Goal: Task Accomplishment & Management: Complete application form

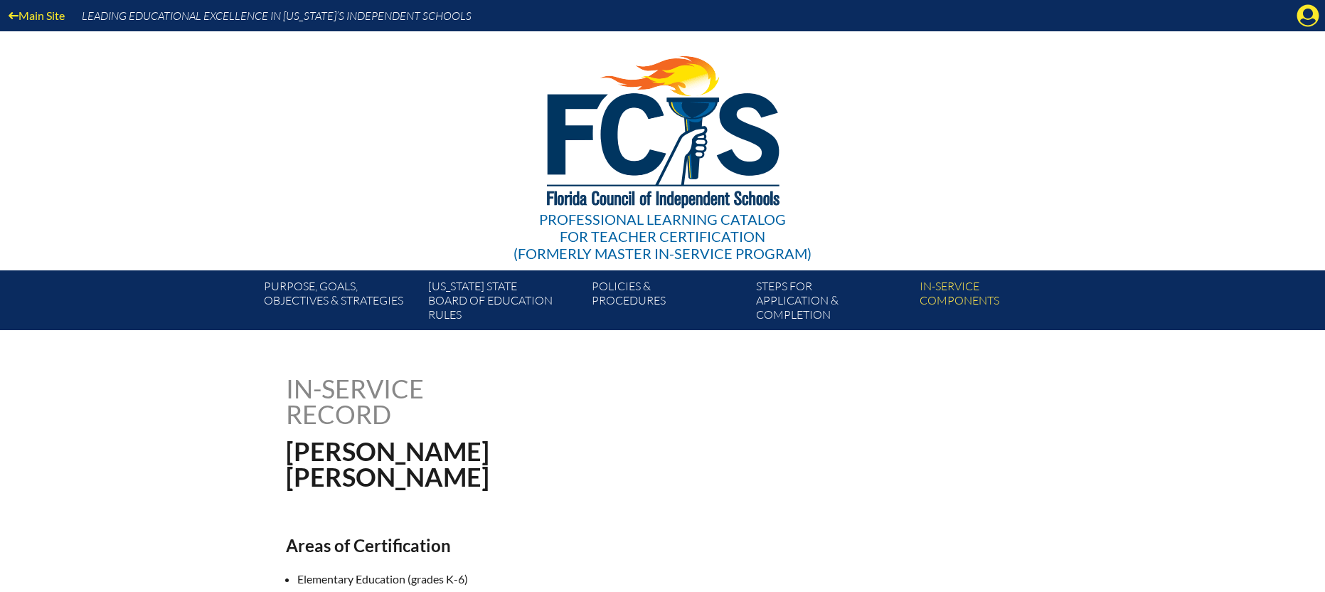
scroll to position [266, 0]
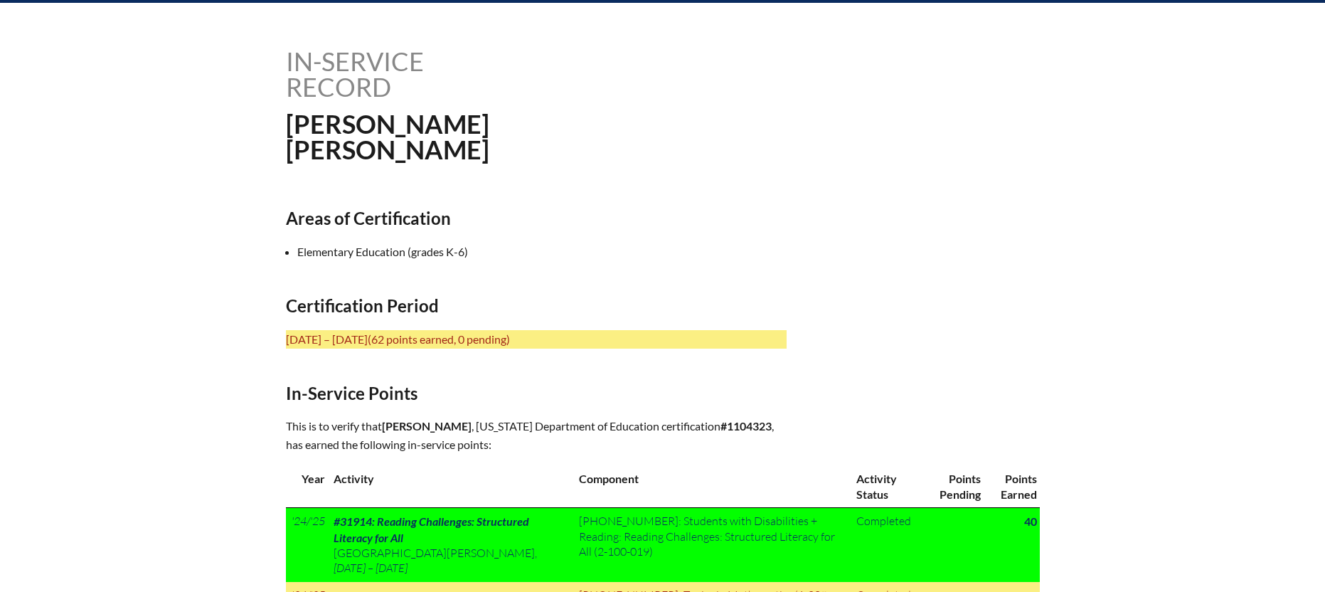
scroll to position [0, 0]
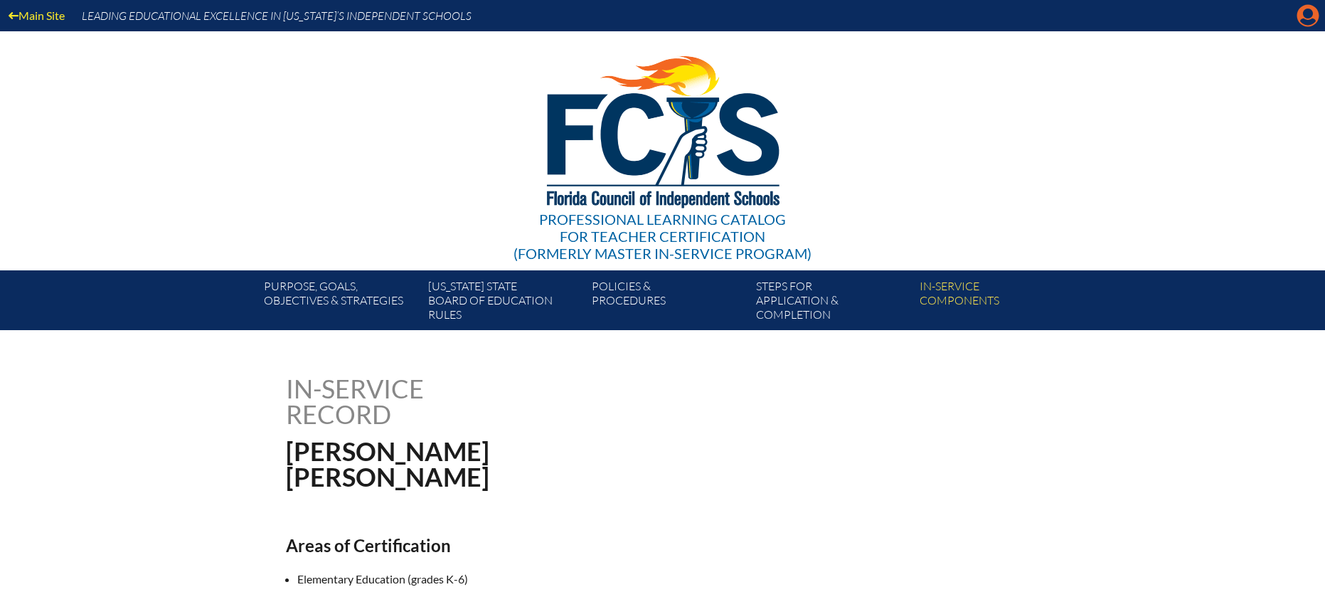
click at [1311, 11] on icon "Manage account" at bounding box center [1307, 15] width 23 height 23
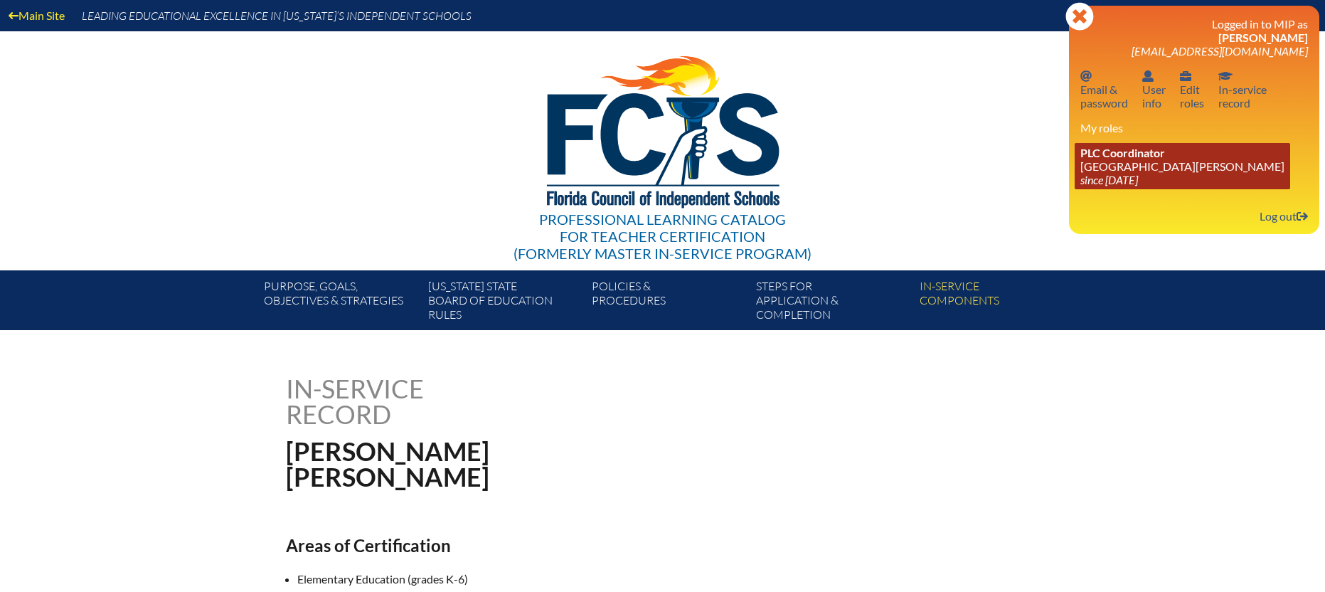
click at [1099, 155] on span "PLC Coordinator" at bounding box center [1122, 153] width 85 height 14
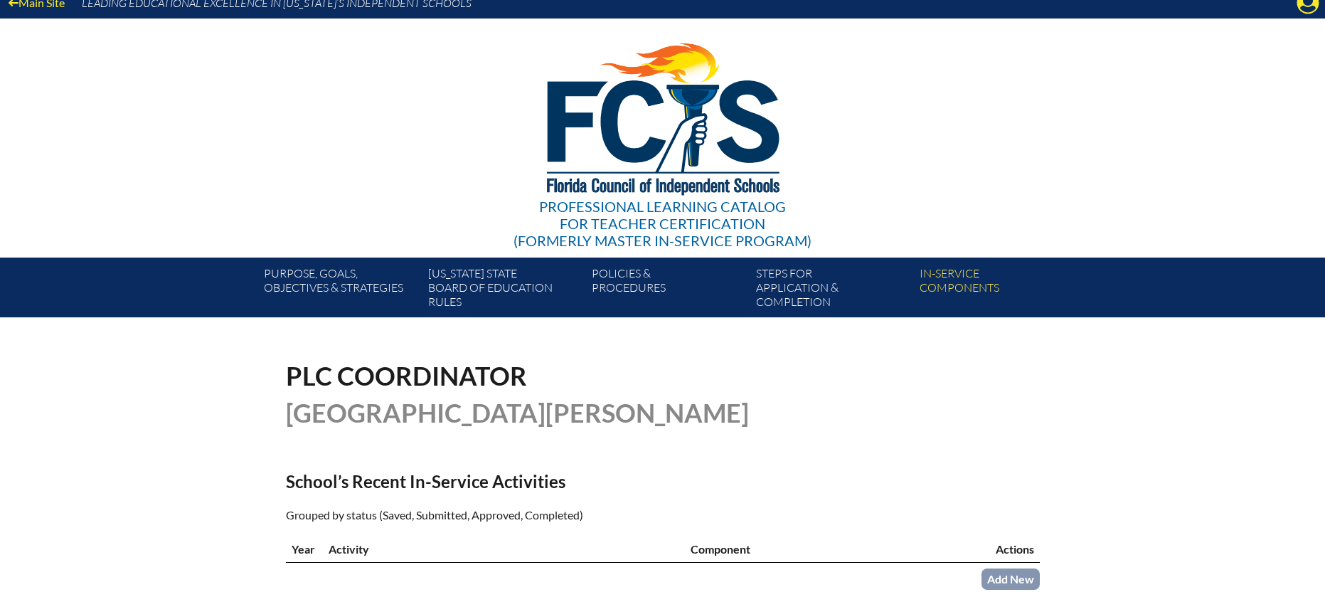
scroll to position [239, 0]
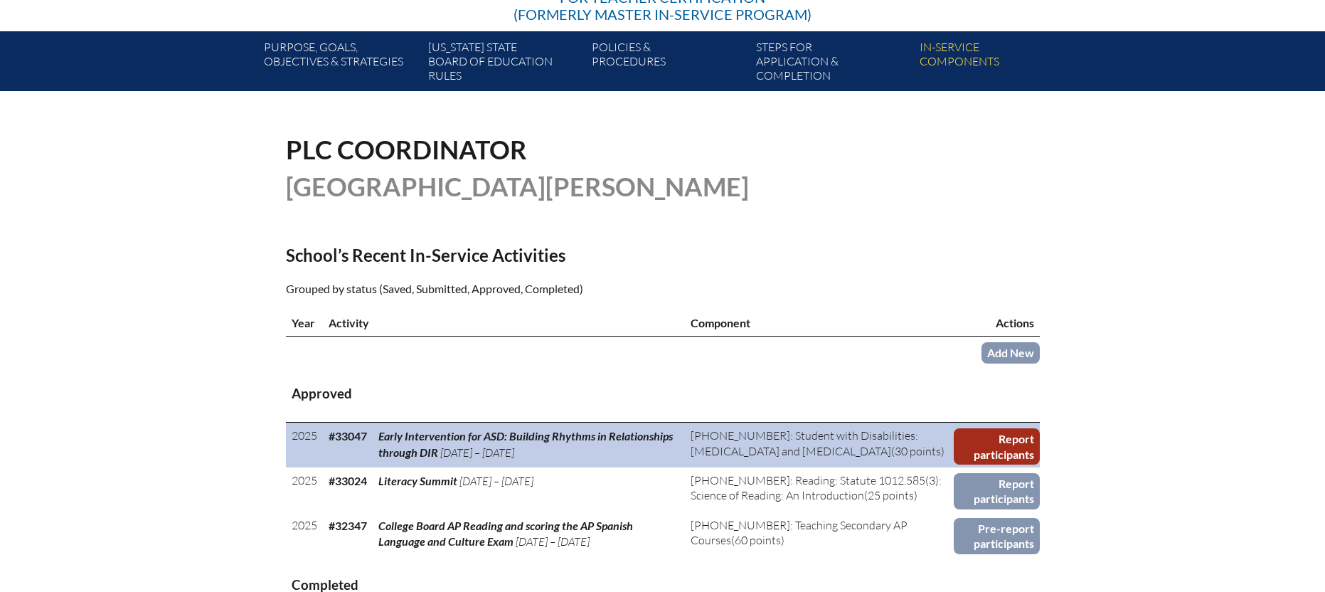
click at [1016, 445] on link "Report participants" at bounding box center [997, 446] width 86 height 36
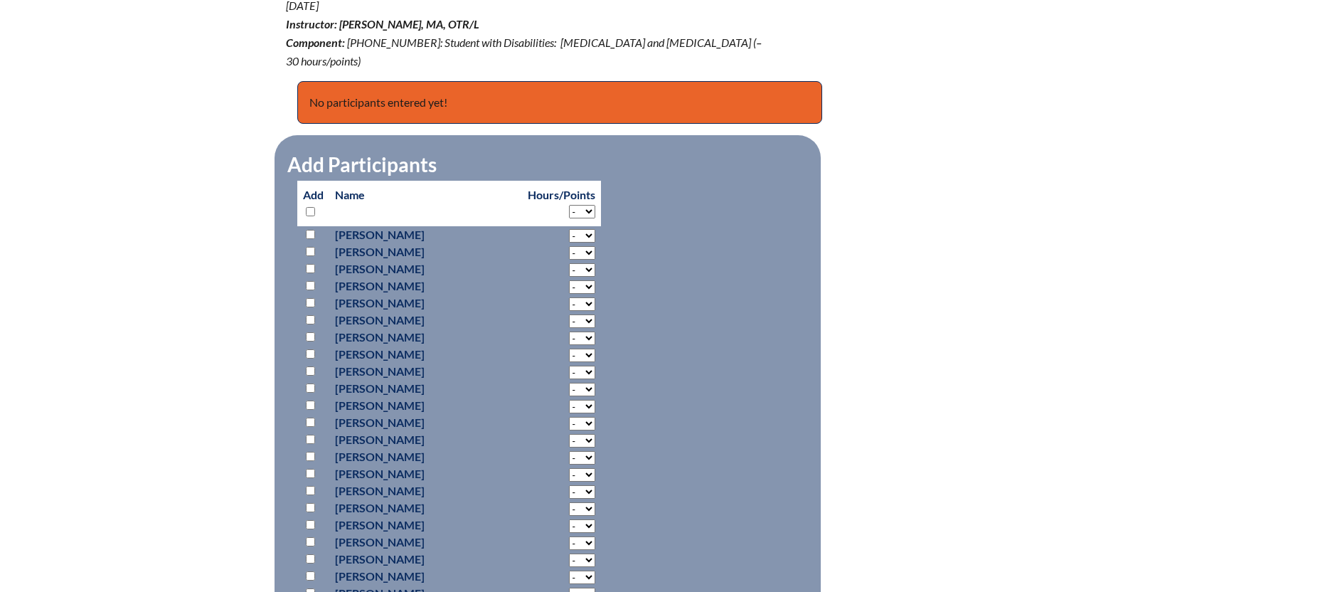
scroll to position [616, 0]
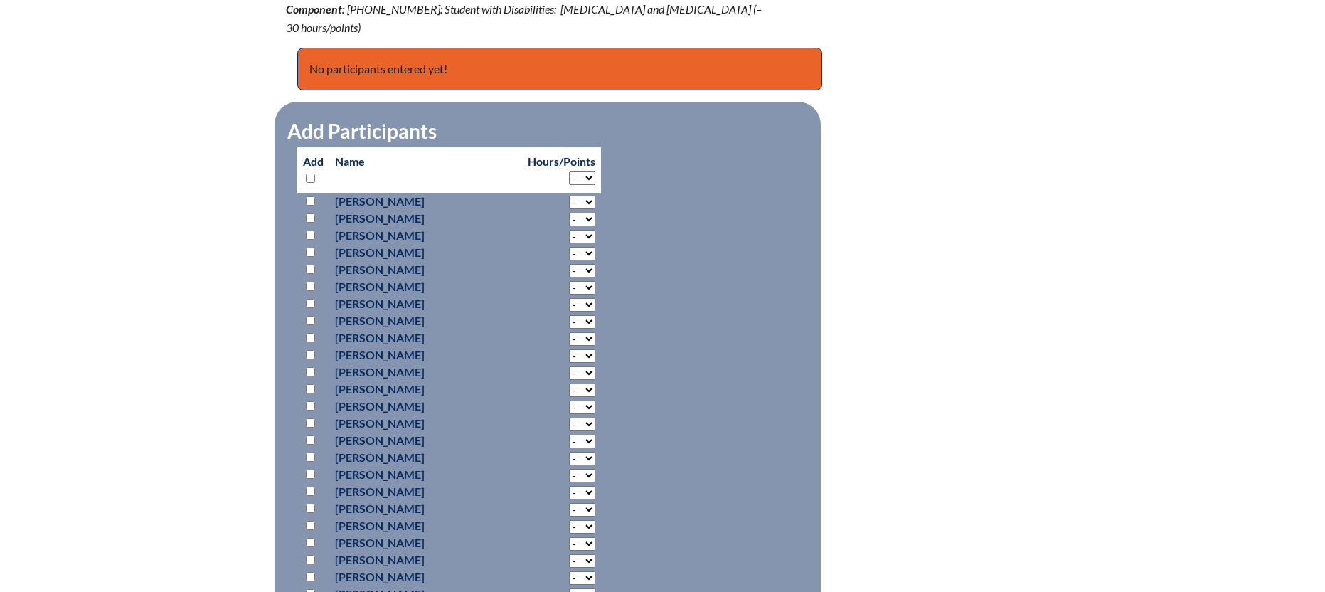
click at [314, 555] on input "checkbox" at bounding box center [310, 559] width 9 height 9
checkbox input "true"
click at [569, 209] on select "- 2 3 4 5 6 7 8 9 10 11 12 13 14 15 16 17 18 19 20 21 22 23 24 25 26 27 28 29 3…" at bounding box center [582, 203] width 26 height 14
select select "2"
click at [569, 209] on select "- 2 3 4 5 6 7 8 9 10 11 12 13 14 15 16 17 18 19 20 21 22 23 24 25 26 27 28 29 3…" at bounding box center [582, 203] width 26 height 14
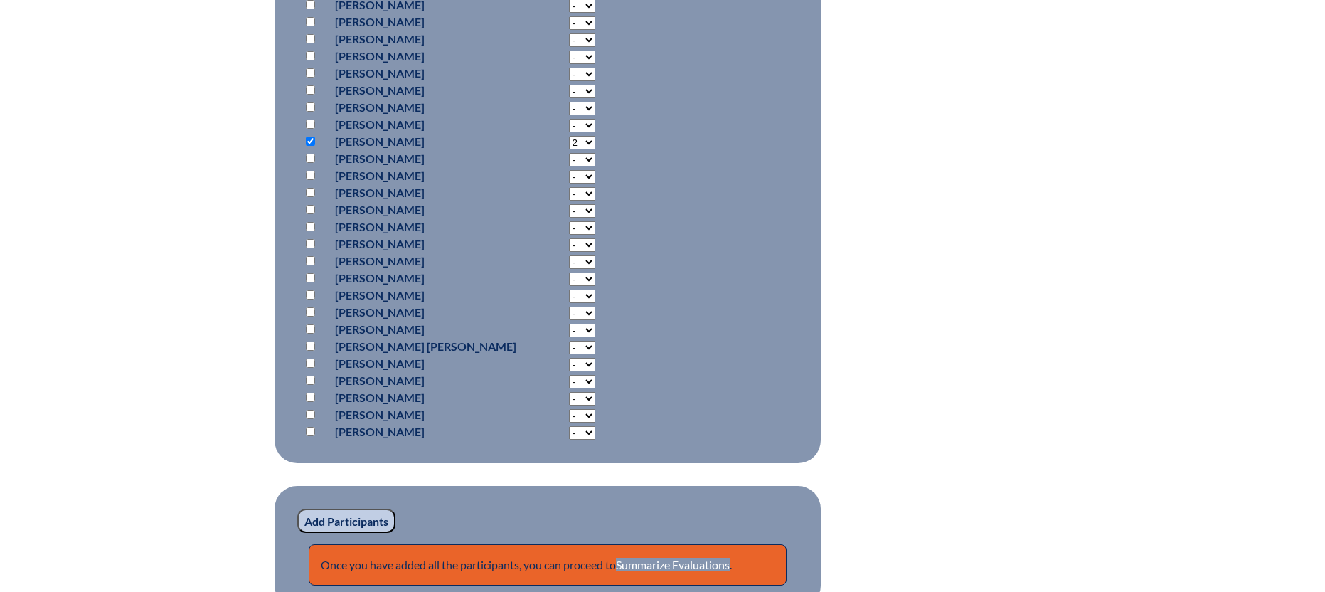
scroll to position [1043, 0]
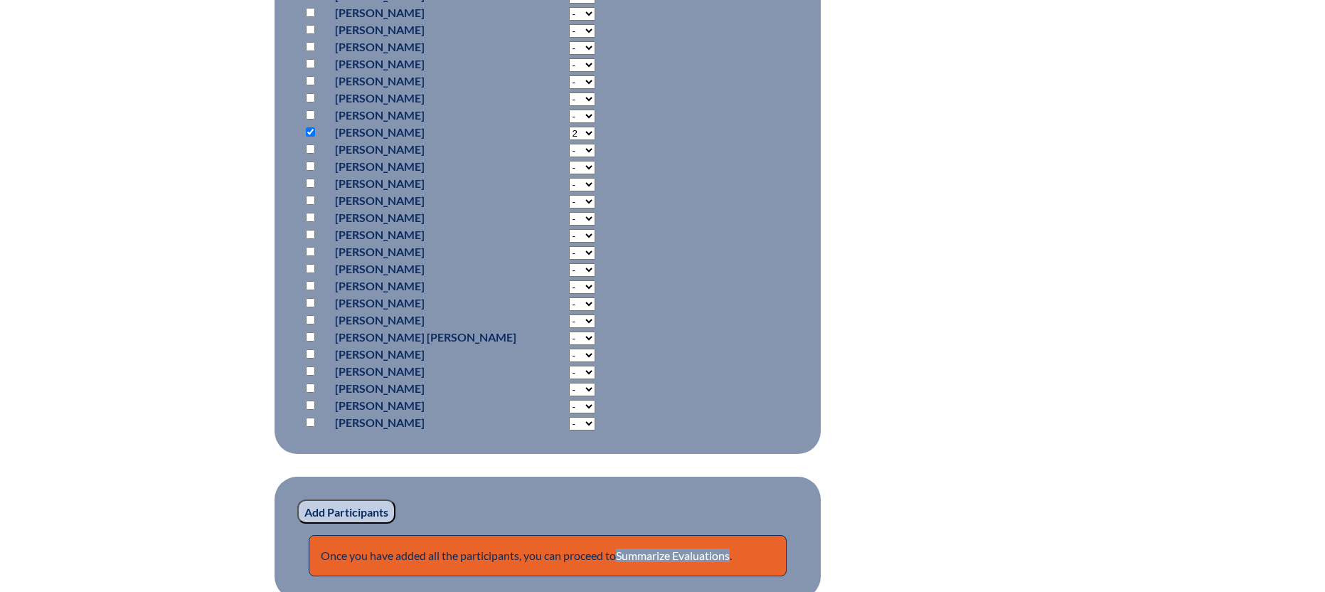
click at [350, 499] on input "Add Participants" at bounding box center [346, 511] width 98 height 24
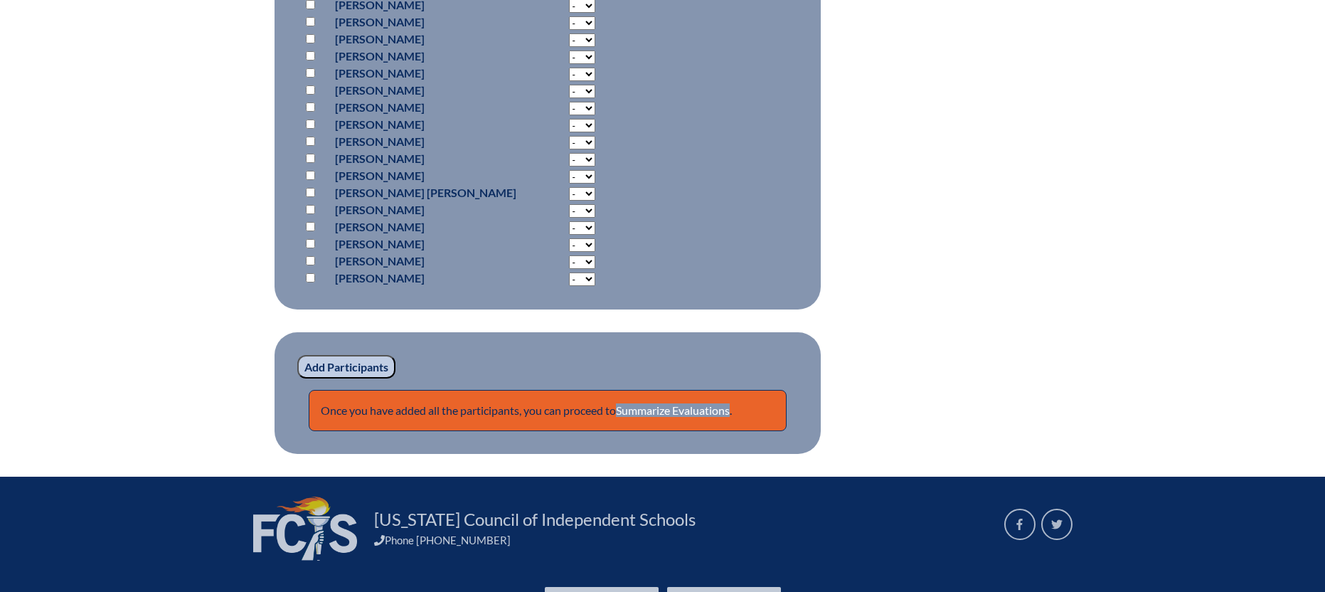
scroll to position [1319, 0]
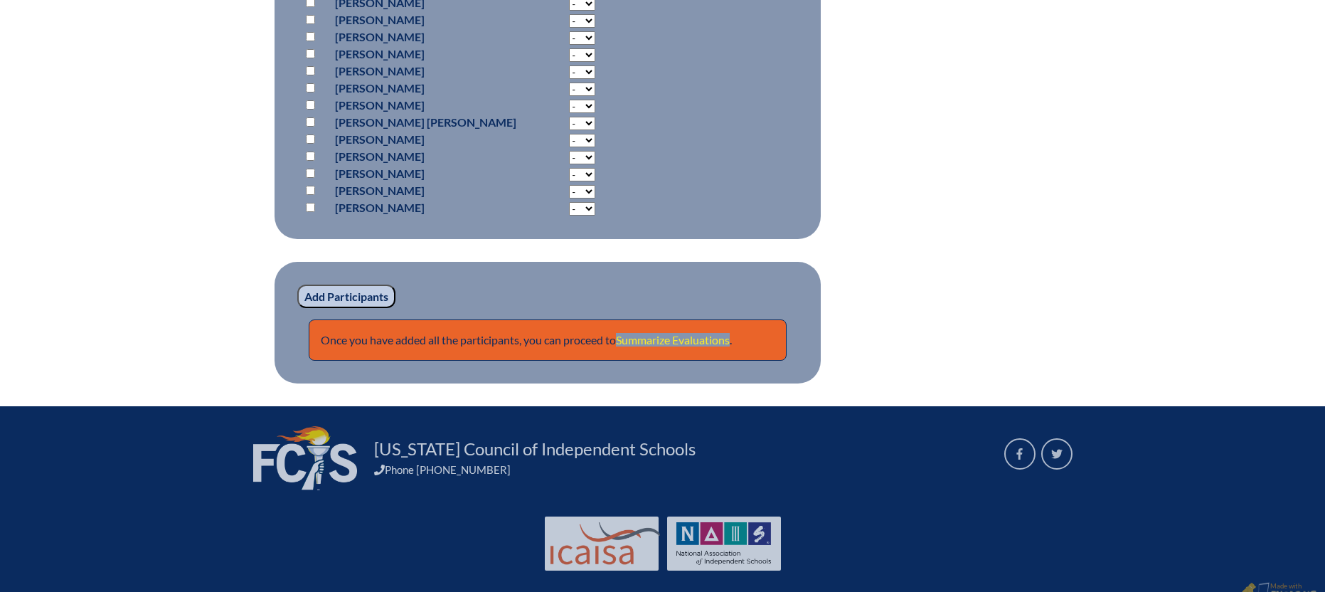
click at [673, 333] on link "Summarize Evaluations" at bounding box center [673, 340] width 114 height 14
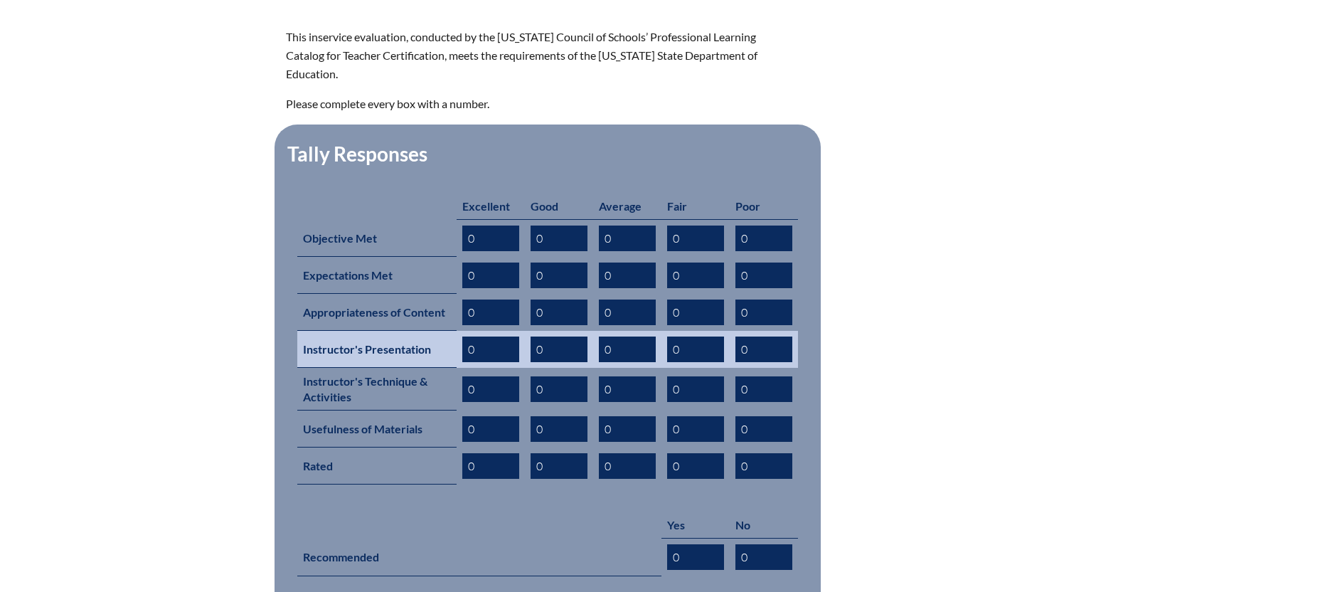
scroll to position [574, 0]
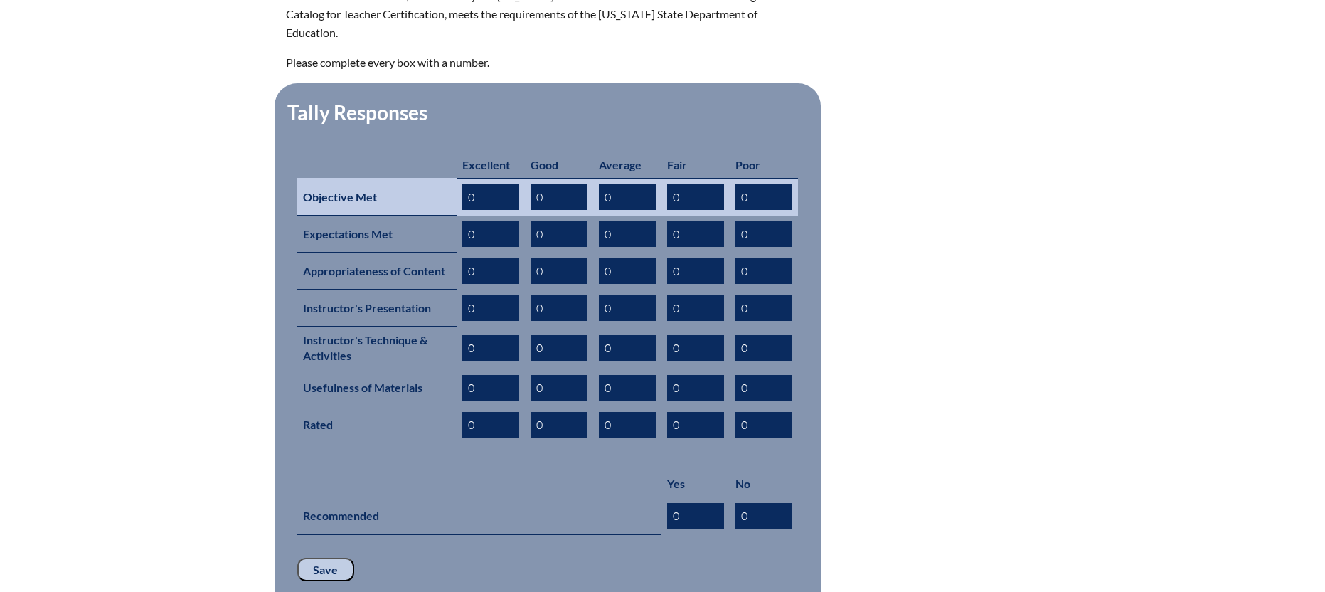
click at [486, 184] on input "0" at bounding box center [490, 197] width 57 height 26
click at [559, 185] on input "0" at bounding box center [559, 197] width 57 height 26
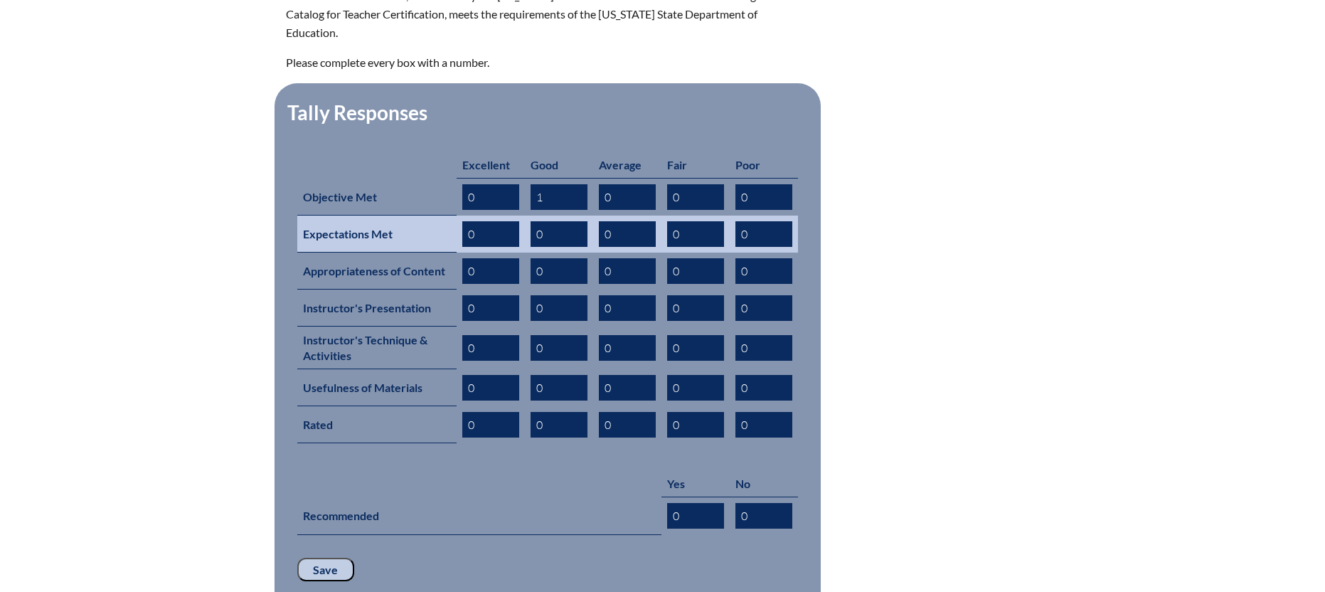
type input "1"
click at [576, 221] on input "0" at bounding box center [559, 234] width 57 height 26
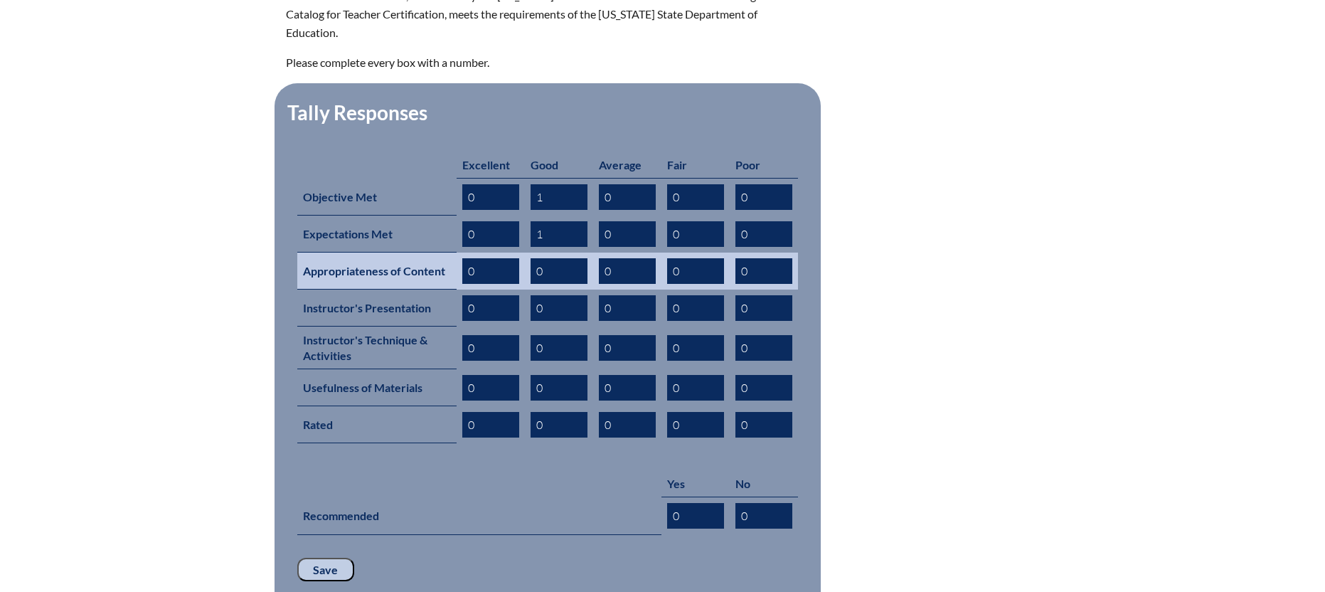
type input "1"
click at [568, 258] on input "0" at bounding box center [559, 271] width 57 height 26
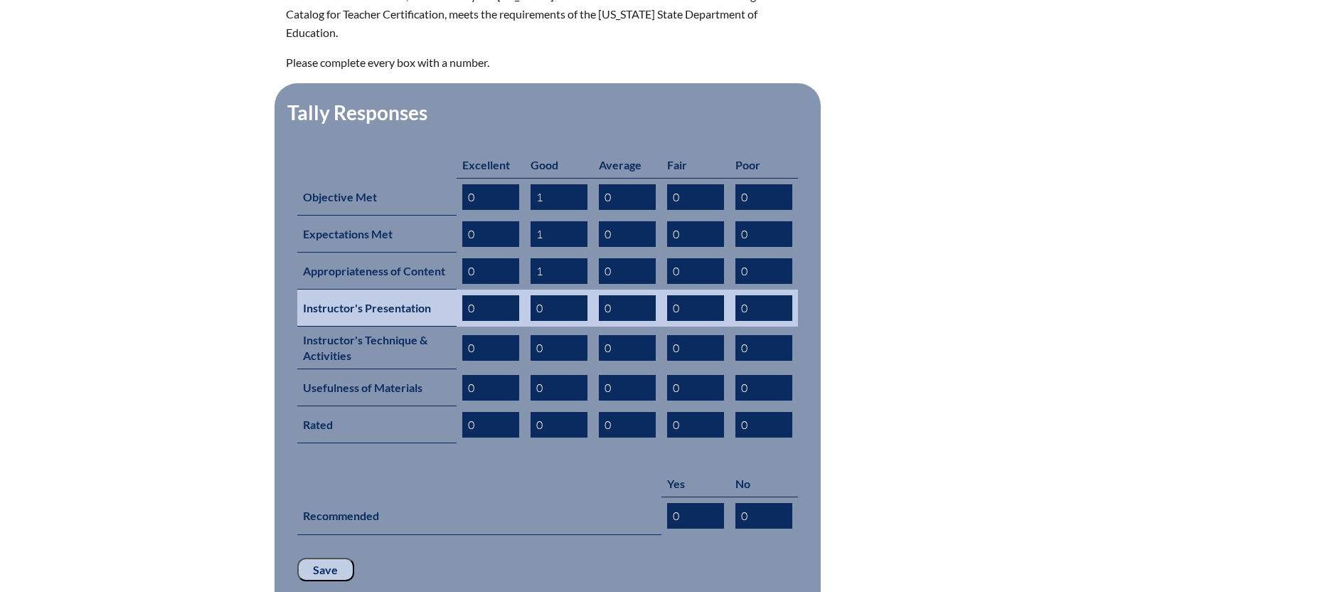
type input "1"
click at [562, 295] on input "0" at bounding box center [559, 308] width 57 height 26
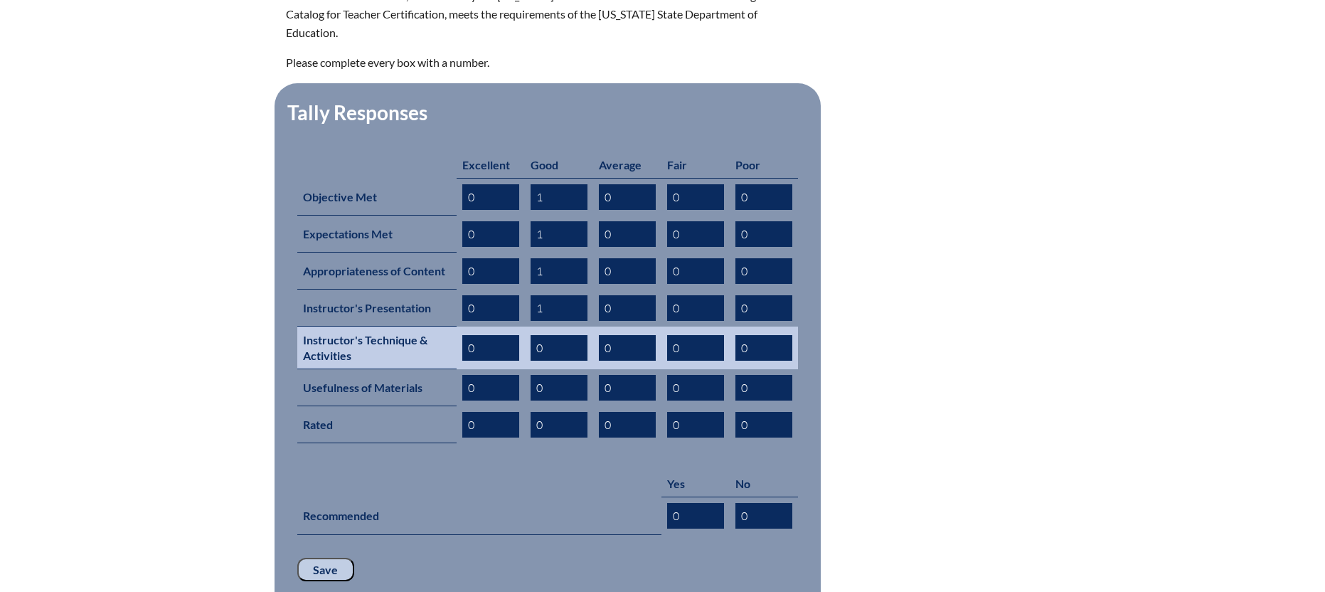
type input "1"
click at [556, 335] on input "0" at bounding box center [559, 348] width 57 height 26
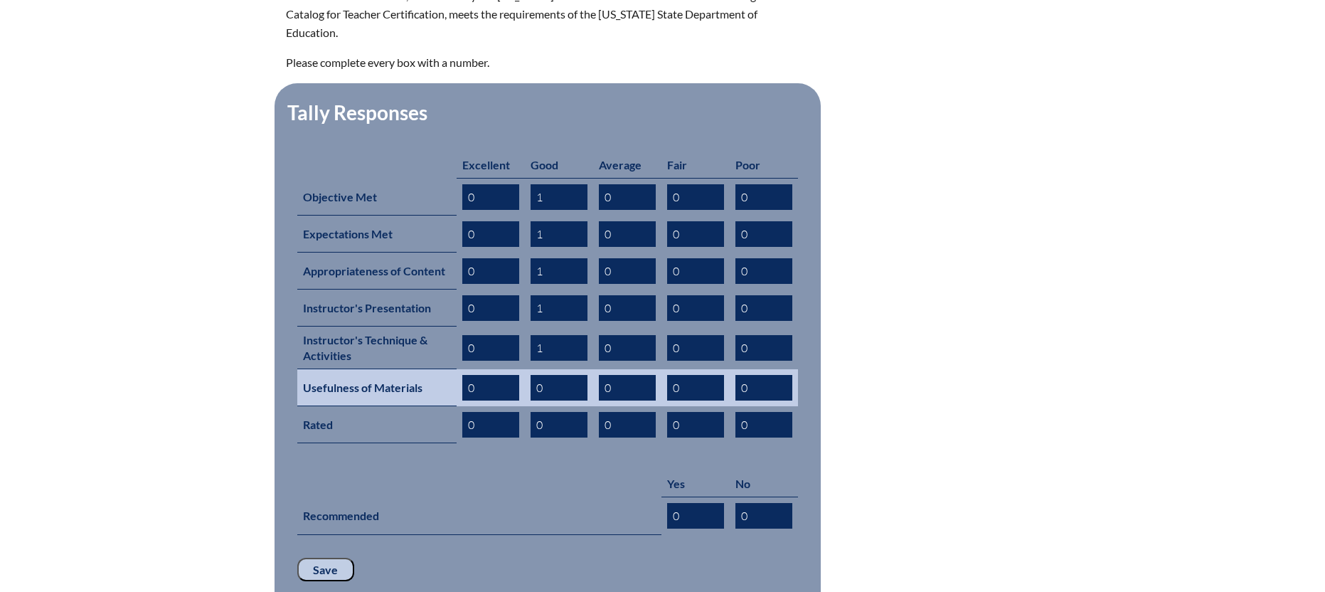
type input "1"
click at [555, 375] on input "0" at bounding box center [559, 388] width 57 height 26
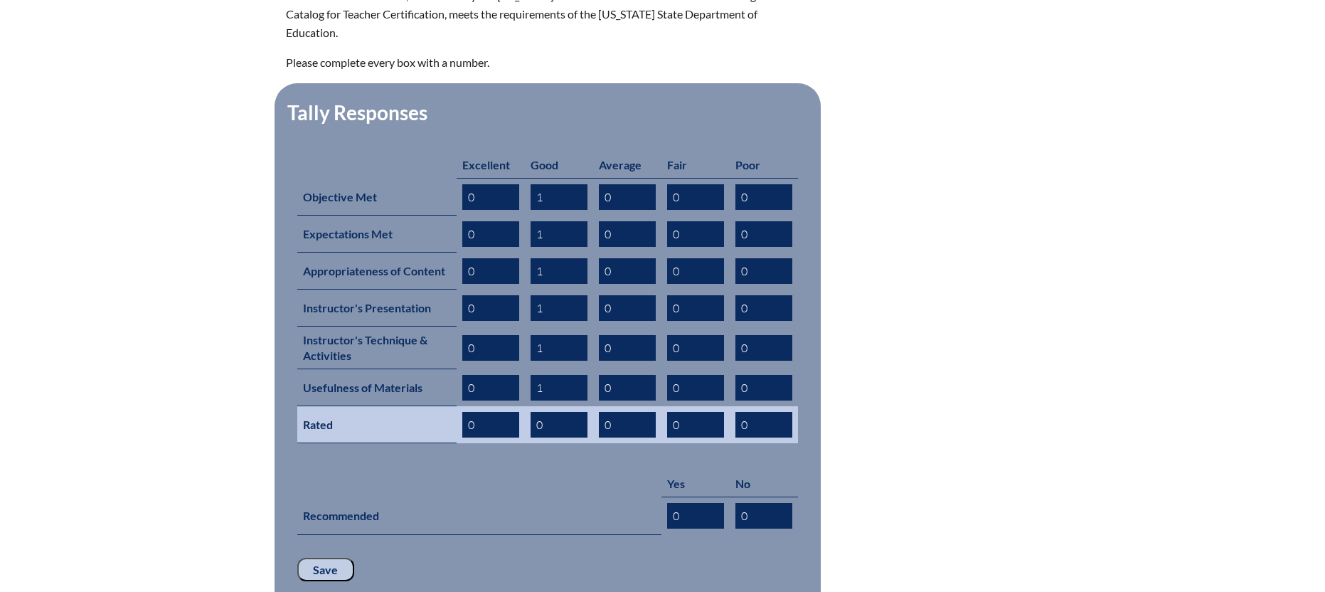
type input "1"
click at [555, 412] on input "0" at bounding box center [559, 425] width 57 height 26
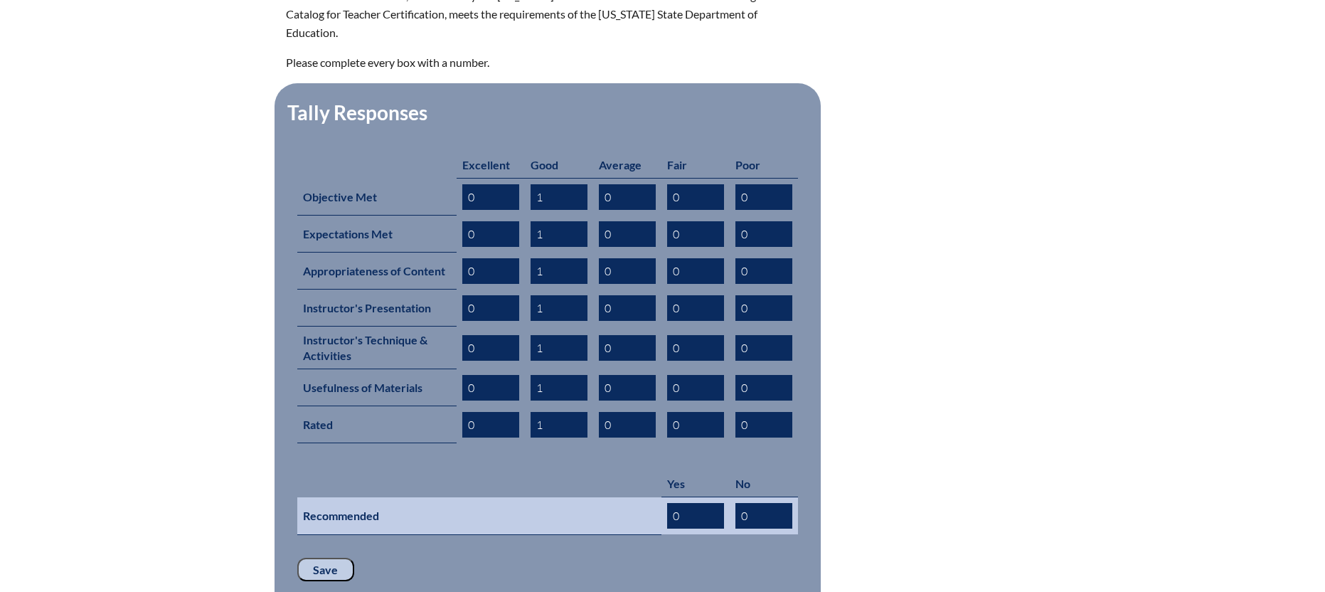
type input "1"
click at [693, 503] on input "0" at bounding box center [695, 516] width 57 height 26
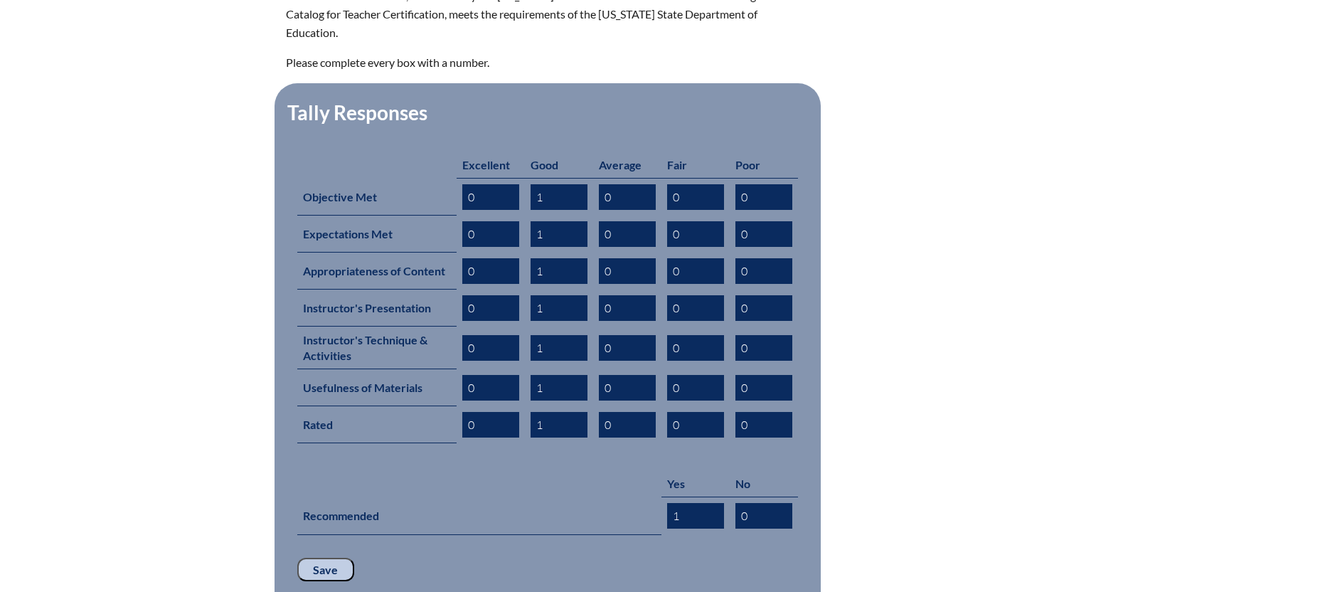
type input "1"
click at [334, 558] on input "Save" at bounding box center [325, 570] width 57 height 24
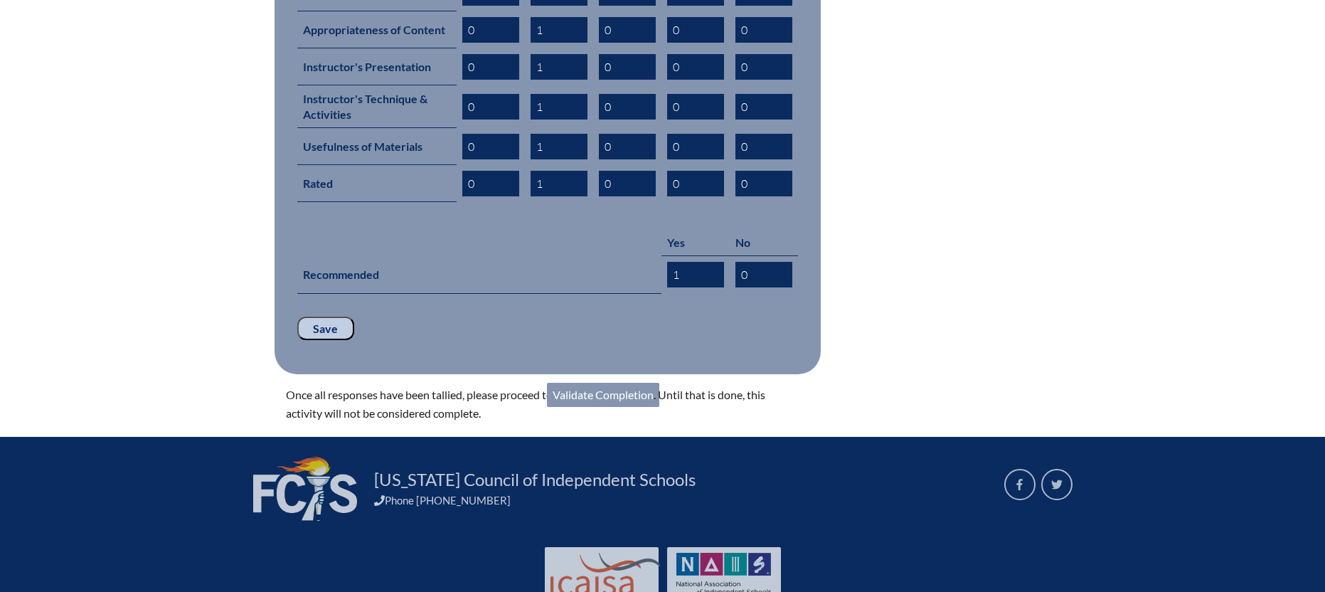
scroll to position [838, 0]
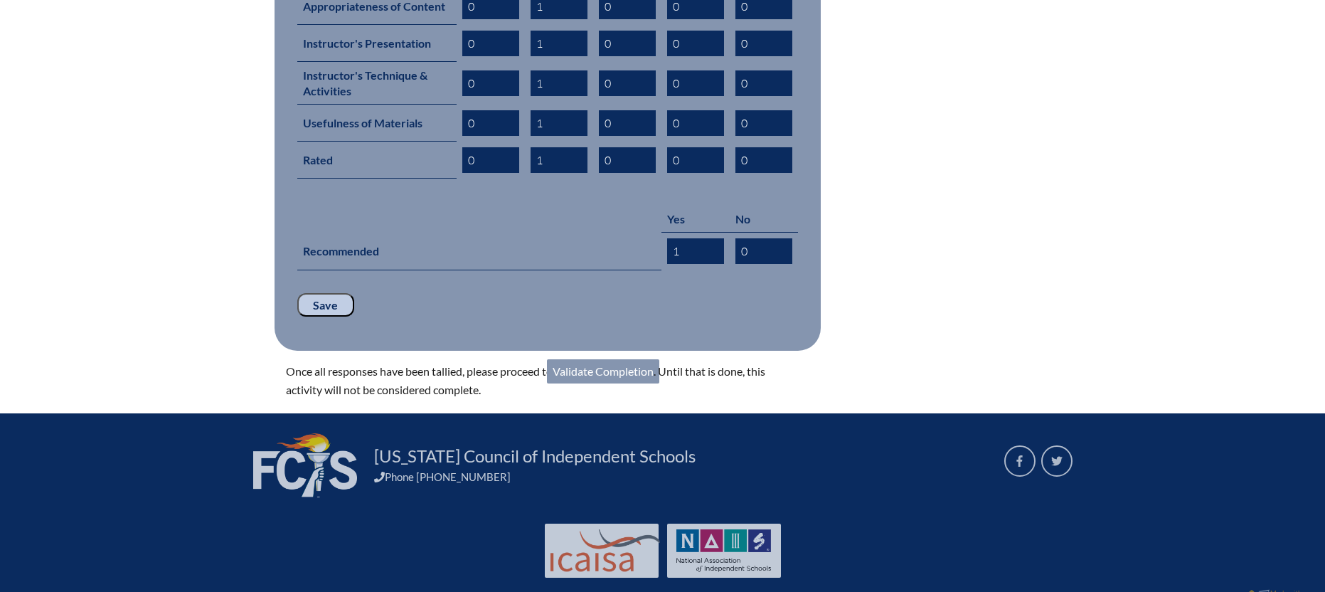
click at [634, 359] on link "Validate Completion" at bounding box center [603, 371] width 112 height 24
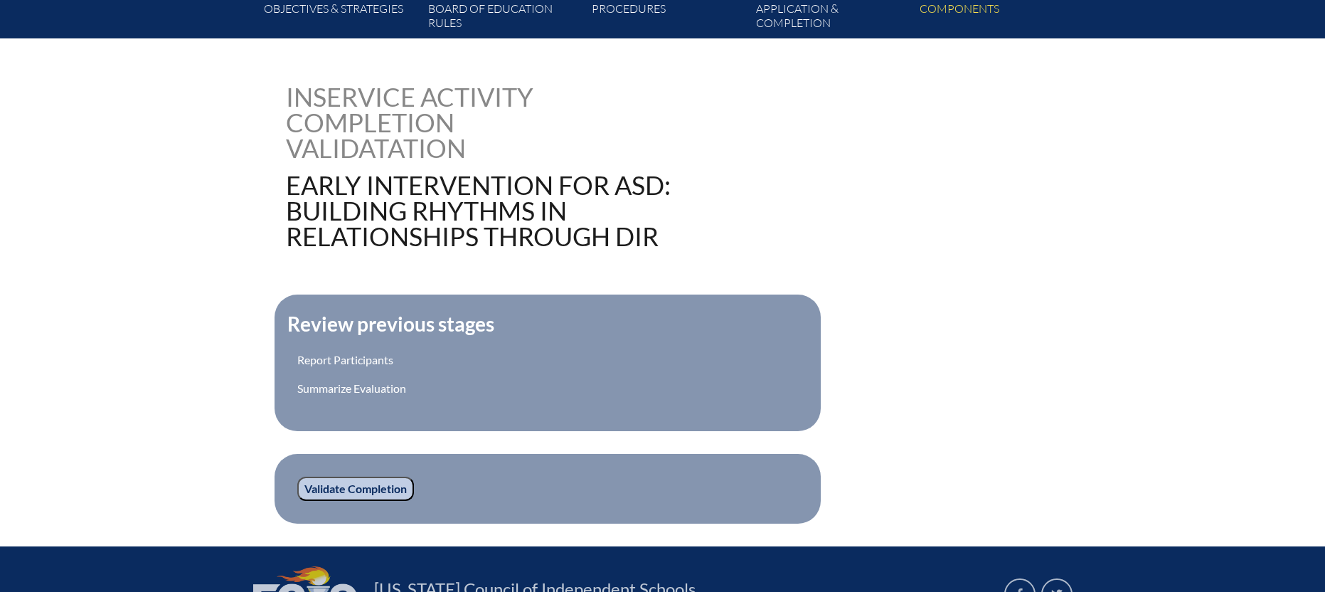
scroll to position [324, 0]
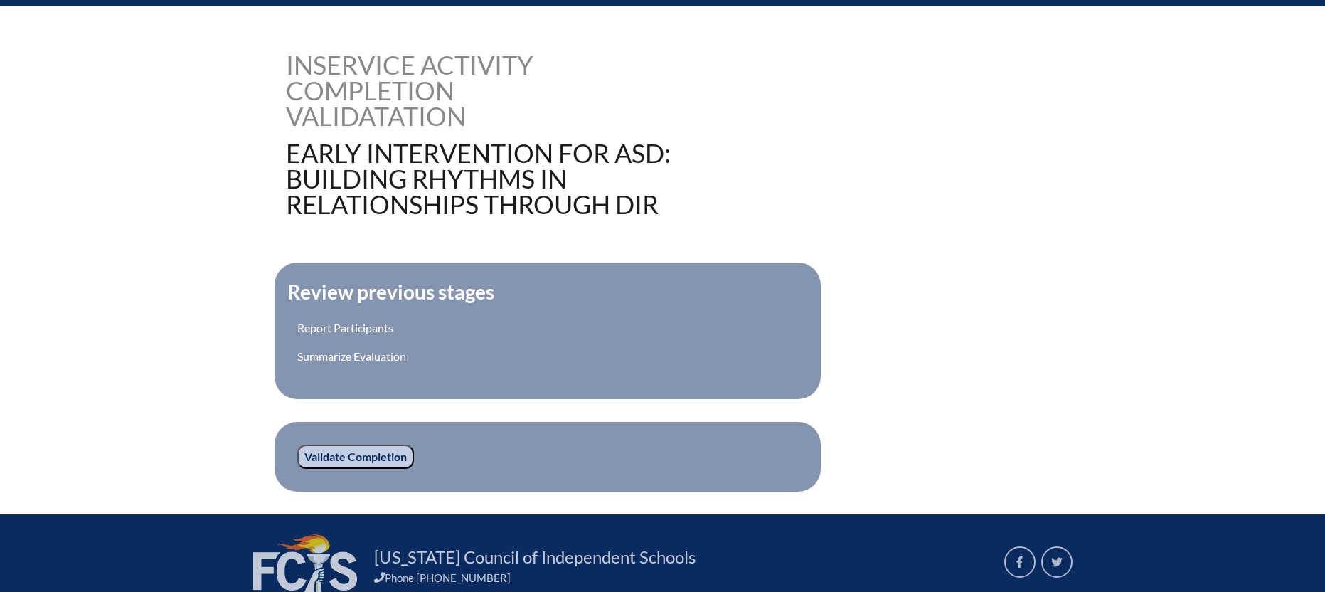
click at [357, 454] on input "Validate Completion" at bounding box center [355, 456] width 117 height 24
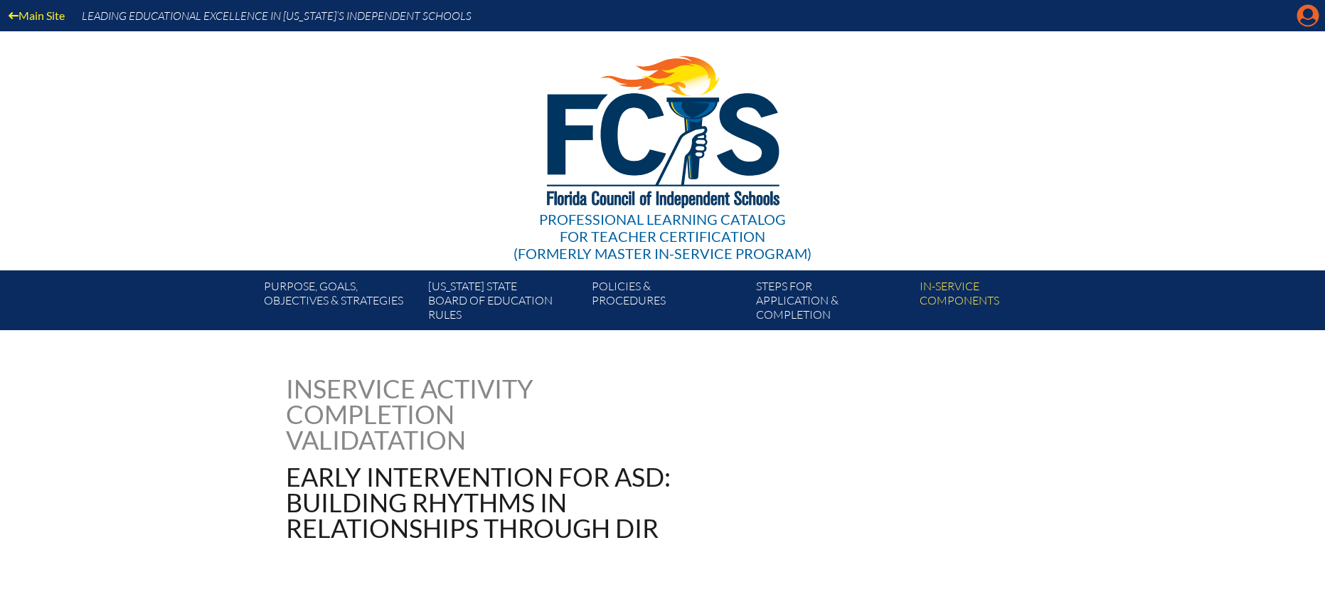
click at [1305, 20] on icon "Manage account" at bounding box center [1307, 15] width 23 height 23
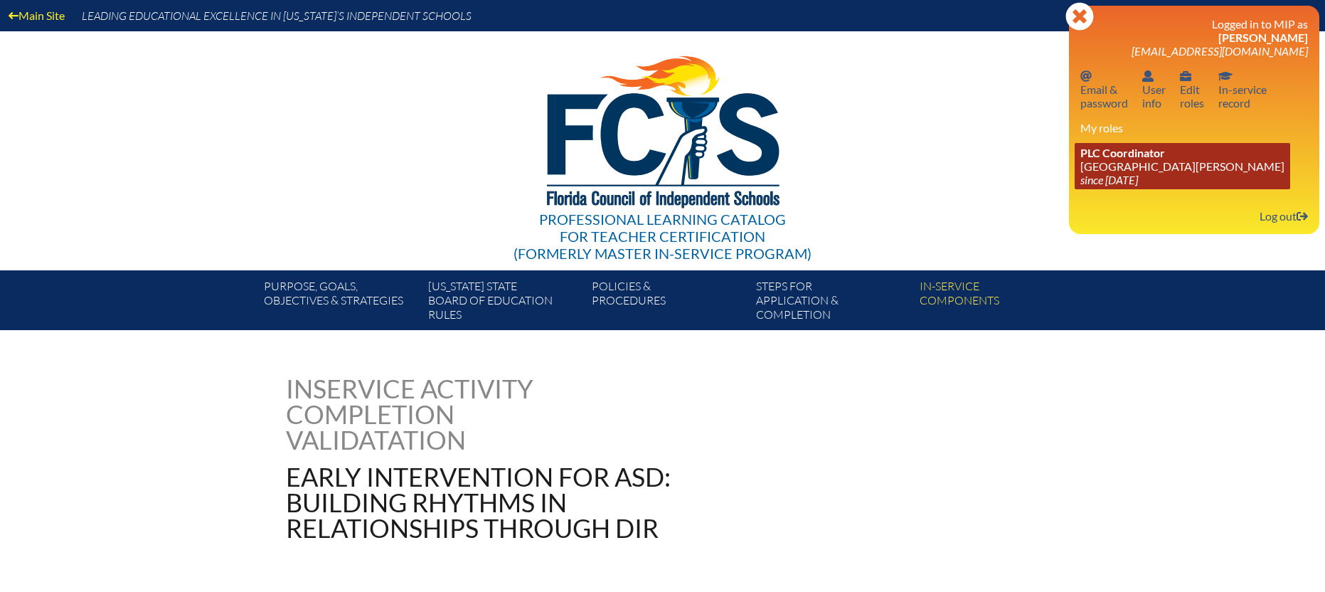
click at [1105, 169] on link "PLC Coordinator St. Johns Country Day School since 2022 Aug 3" at bounding box center [1182, 166] width 215 height 46
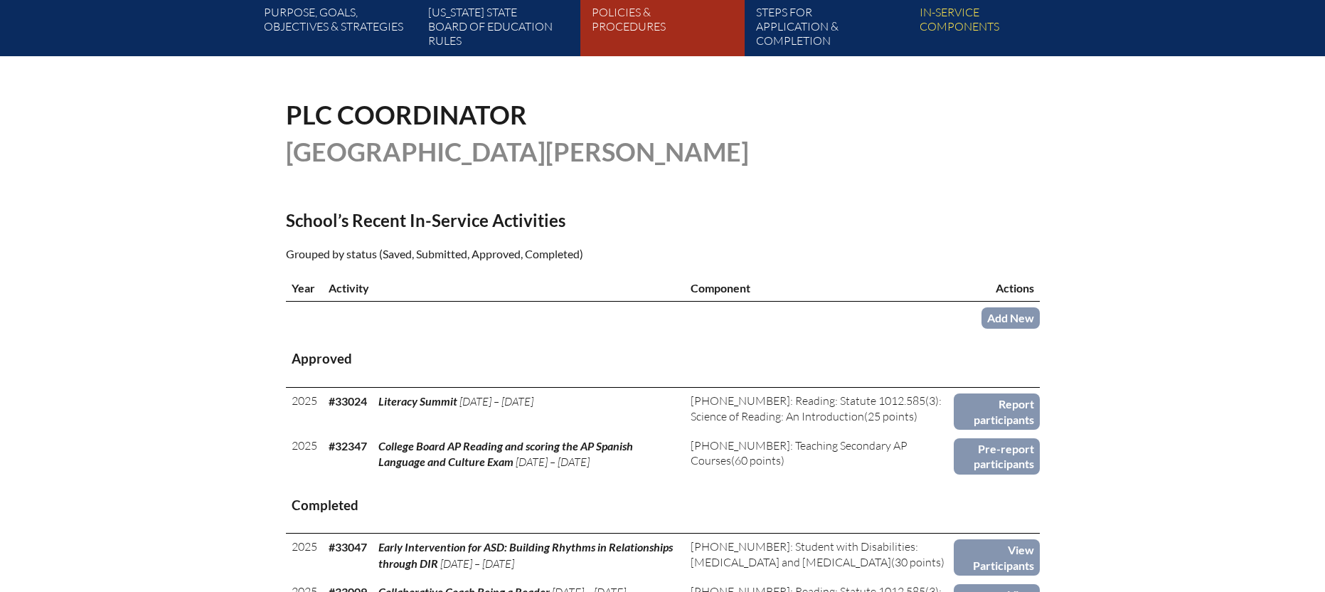
scroll to position [277, 0]
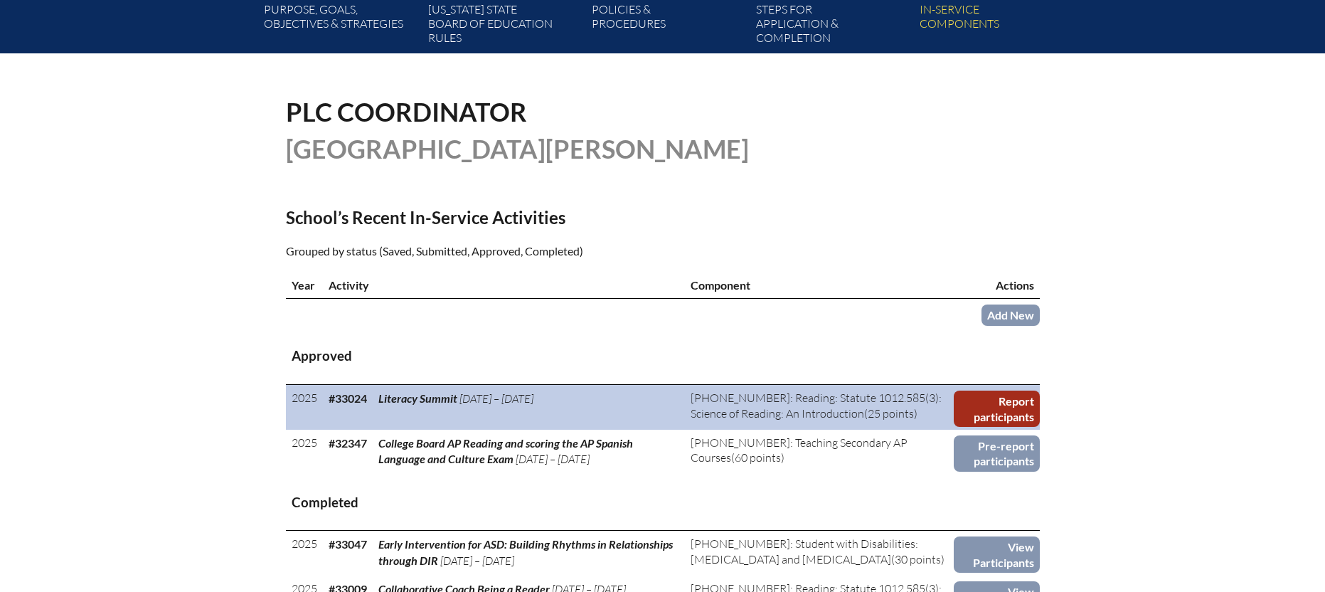
click at [1001, 405] on link "Report participants" at bounding box center [997, 408] width 86 height 36
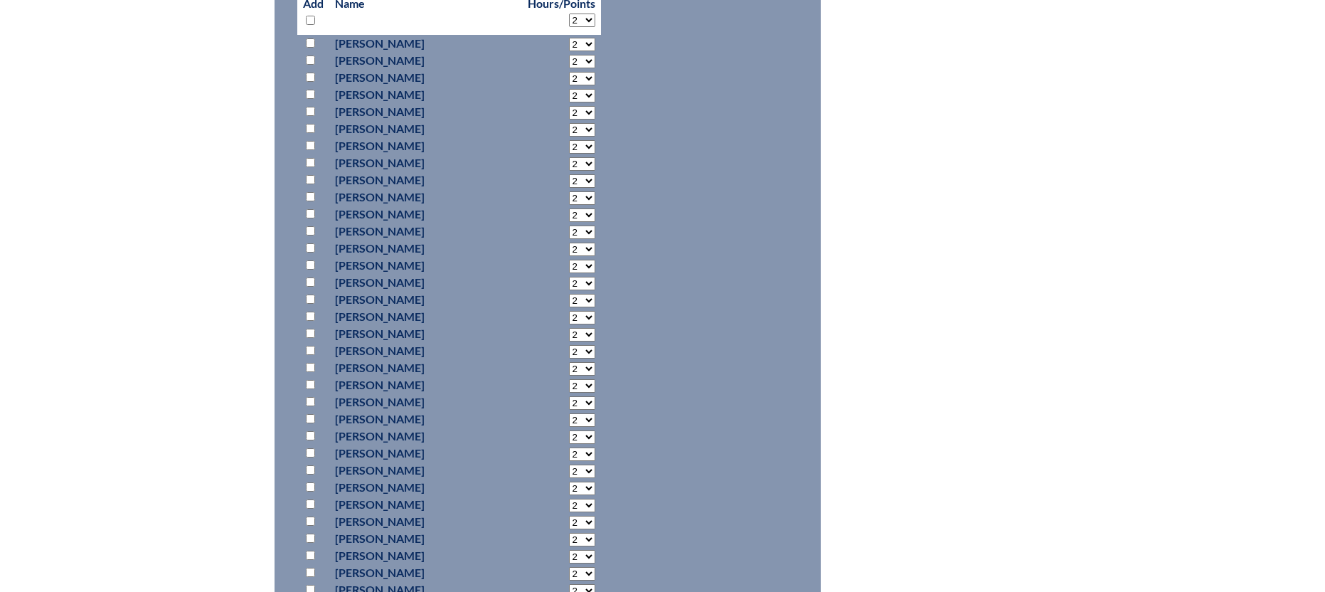
scroll to position [723, 0]
click at [311, 294] on input "checkbox" at bounding box center [310, 298] width 9 height 9
checkbox input "true"
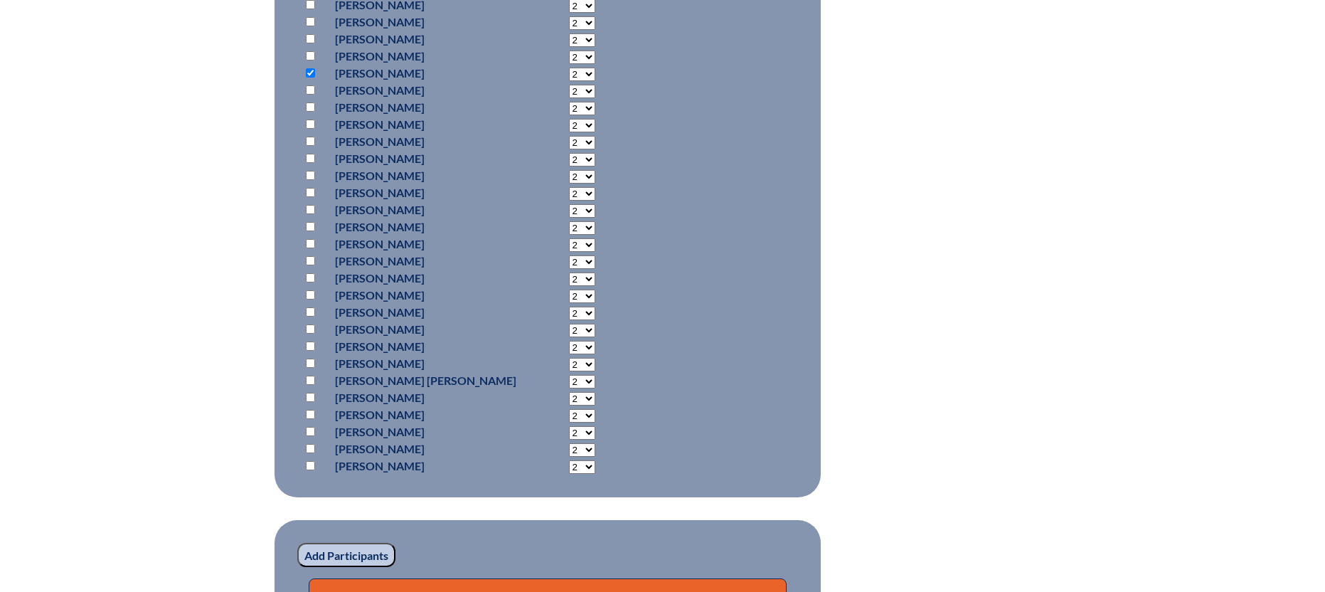
scroll to position [1028, 0]
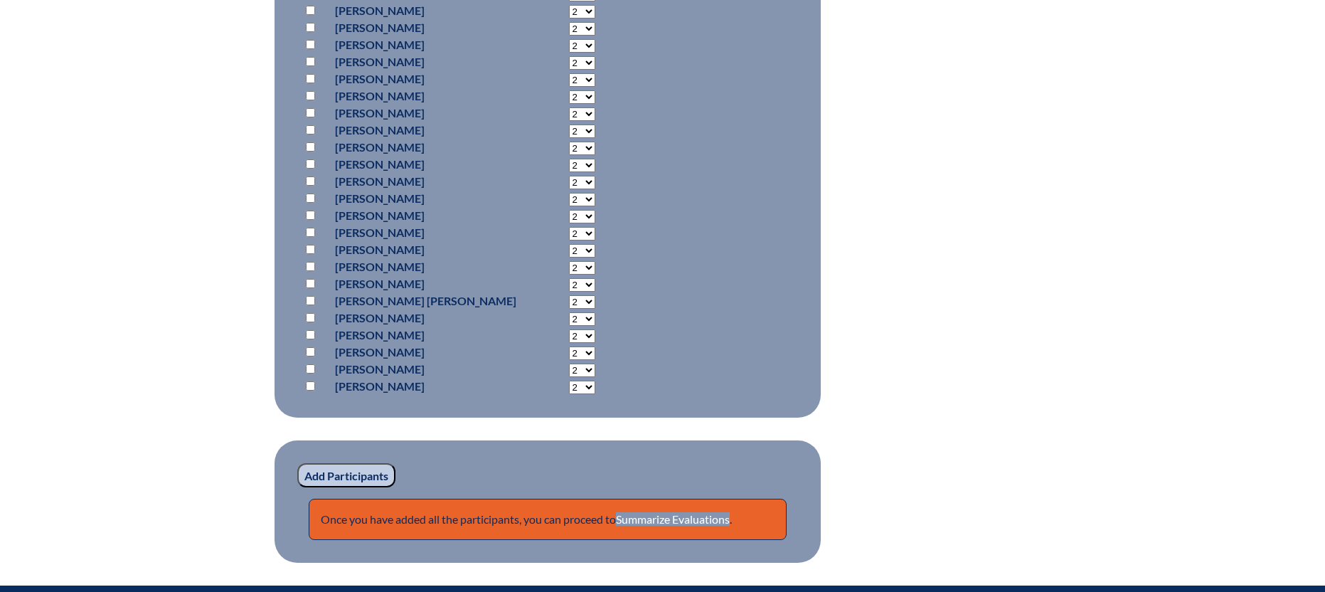
click at [310, 281] on input "checkbox" at bounding box center [310, 283] width 9 height 9
checkbox input "true"
select select "10"
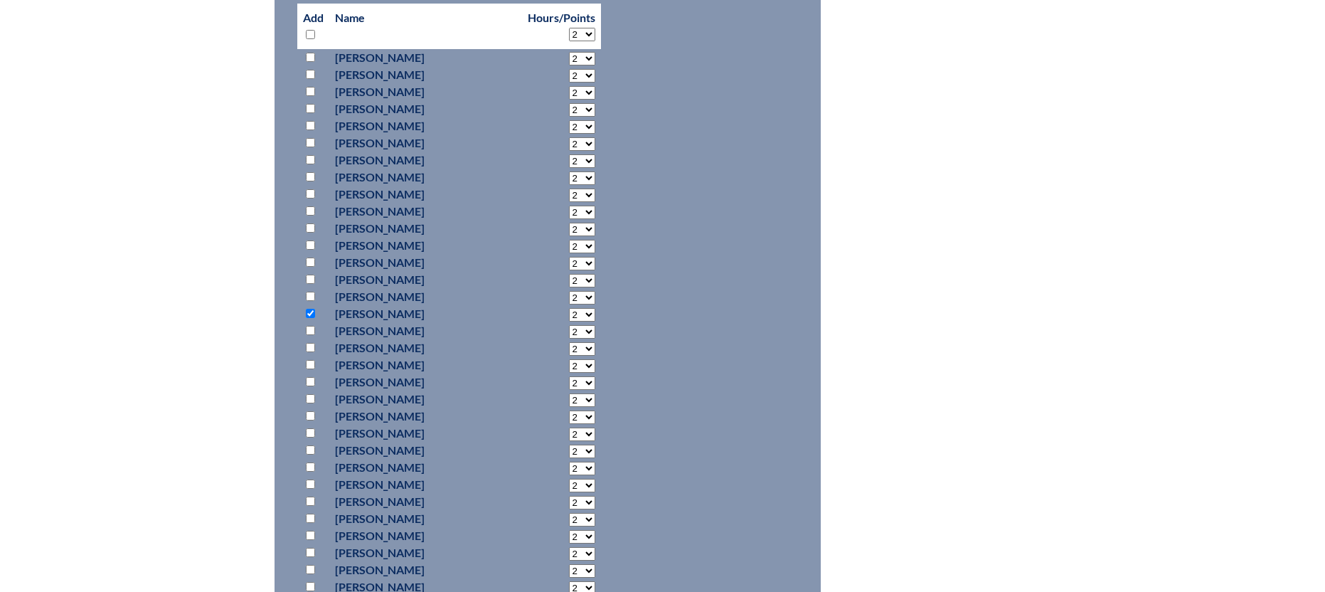
scroll to position [686, 0]
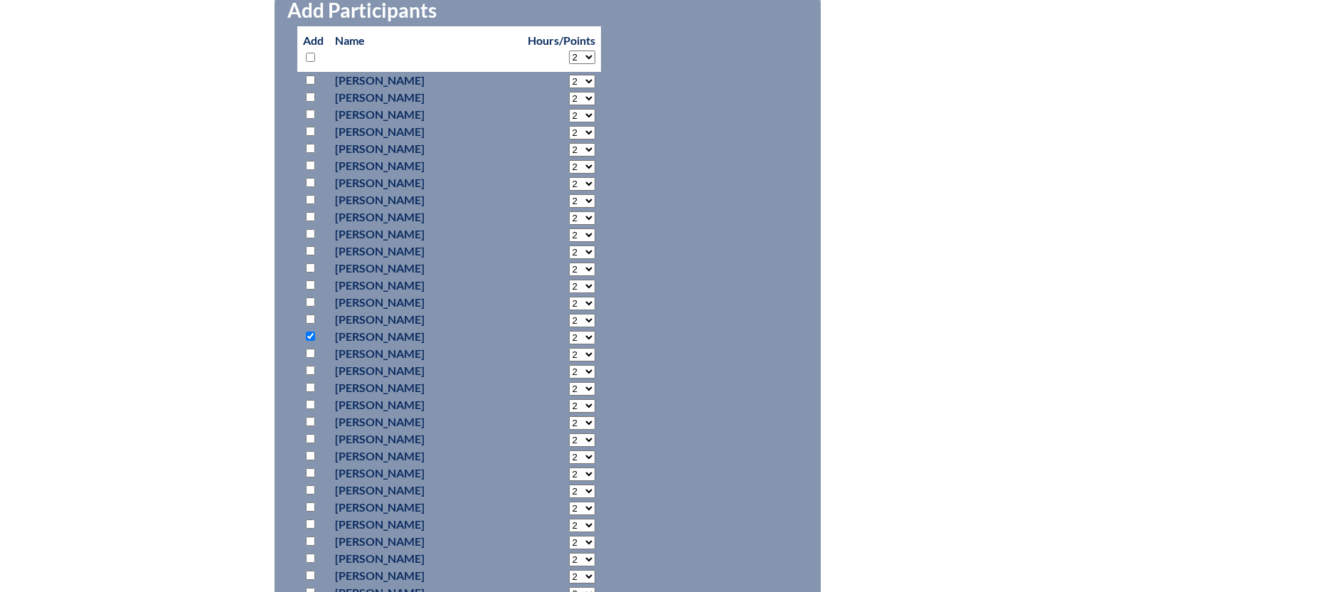
click at [569, 88] on select "2 3 4 5 6 7 8 9 10 11 12 13 14 15 16 17 18 19 20 21 22 23" at bounding box center [582, 82] width 26 height 14
select select "10"
click at [569, 88] on select "2 3 4 5 6 7 8 9 10 11 12 13 14 15 16 17 18 19 20 21 22 23" at bounding box center [582, 82] width 26 height 14
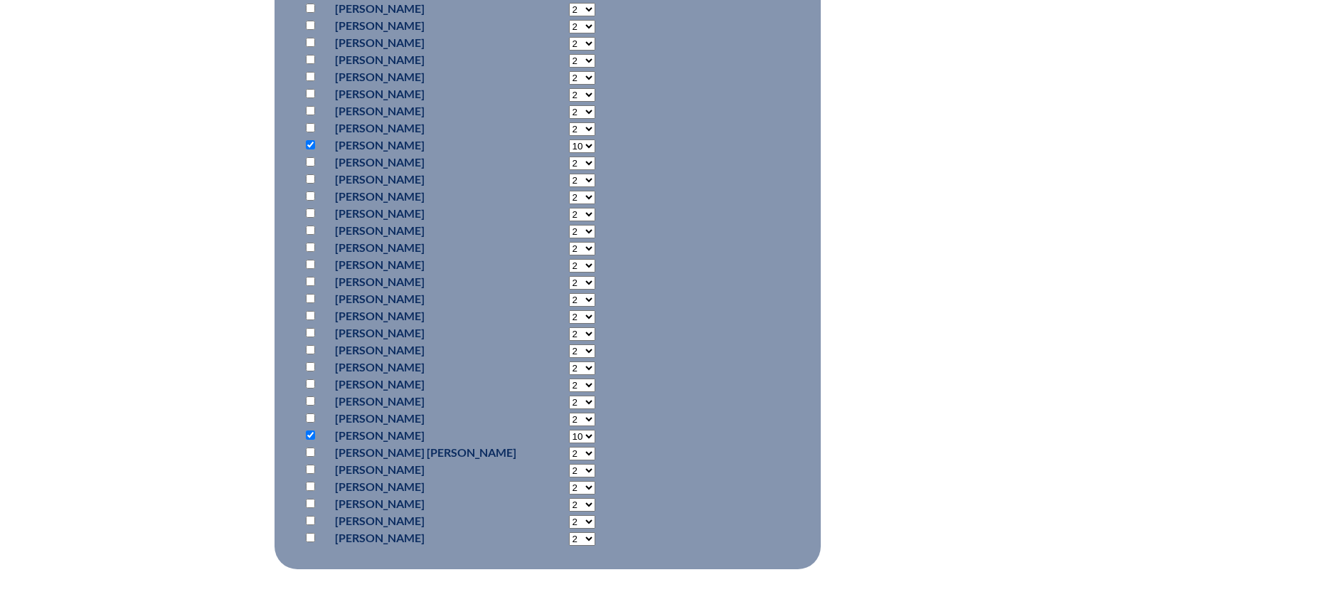
scroll to position [1226, 0]
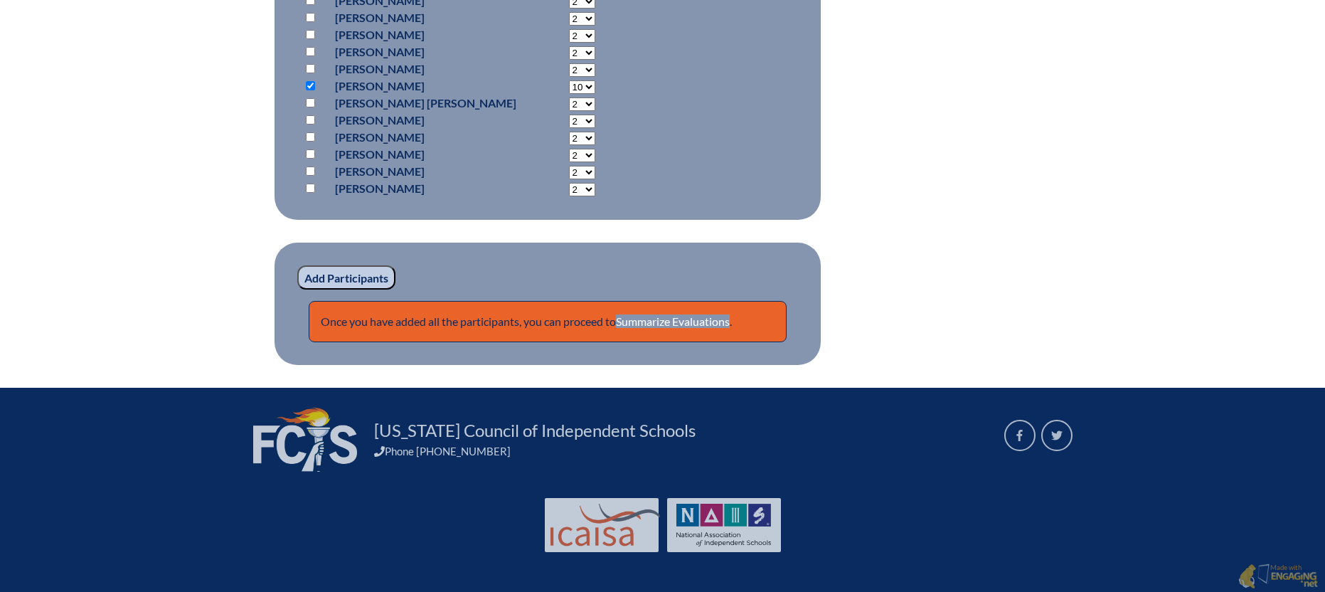
click at [346, 276] on input "Add Participants" at bounding box center [346, 277] width 98 height 24
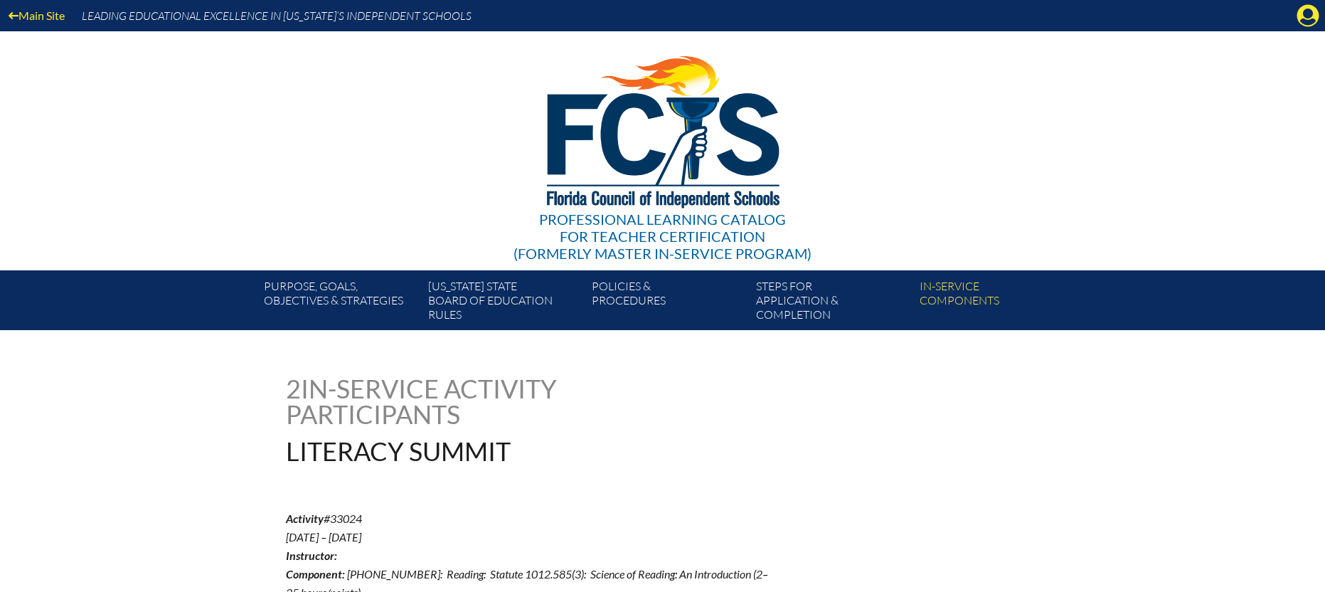
scroll to position [1294, 0]
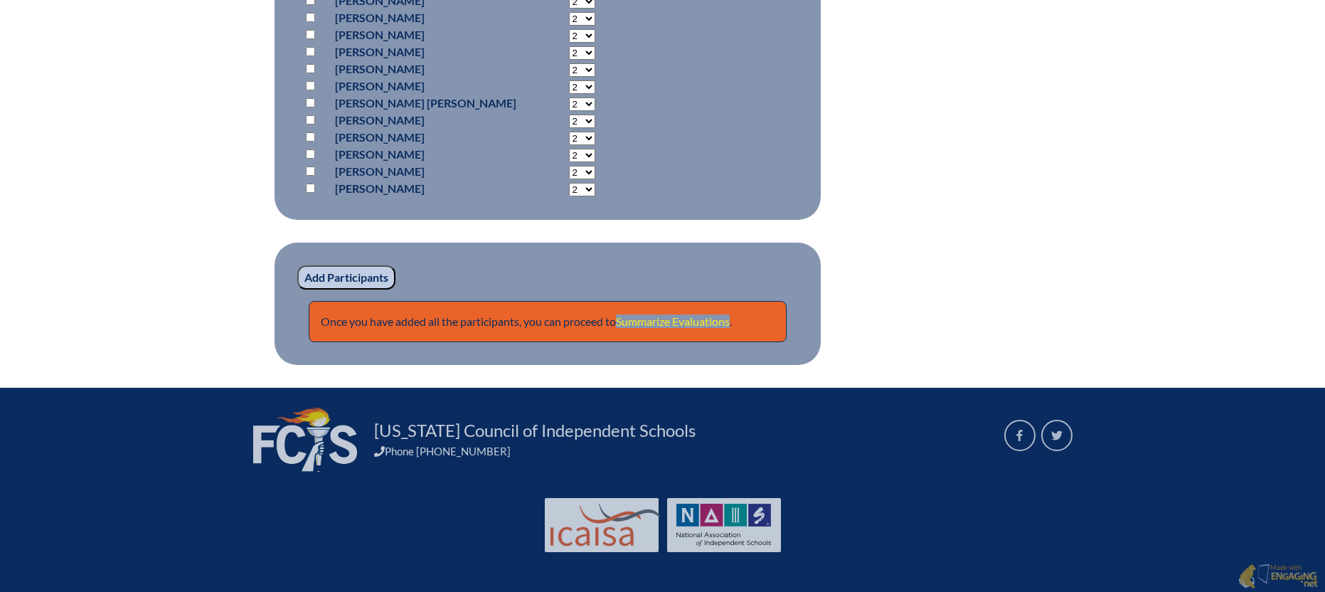
click at [674, 317] on link "Summarize Evaluations" at bounding box center [673, 321] width 114 height 14
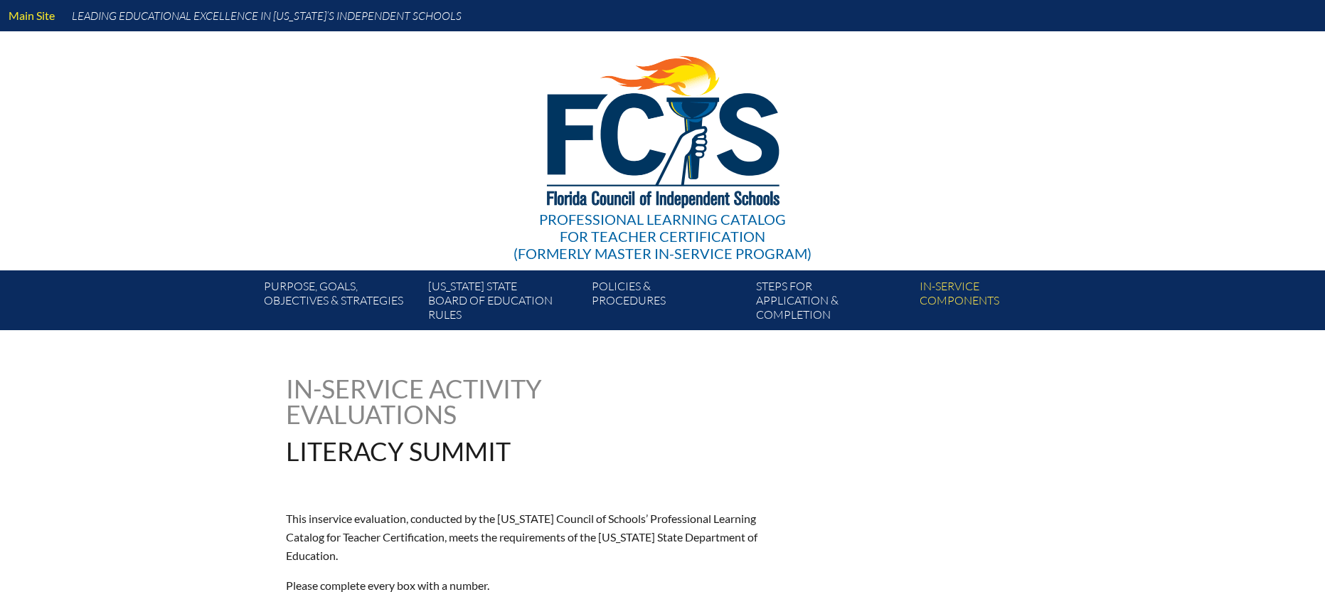
type input "0"
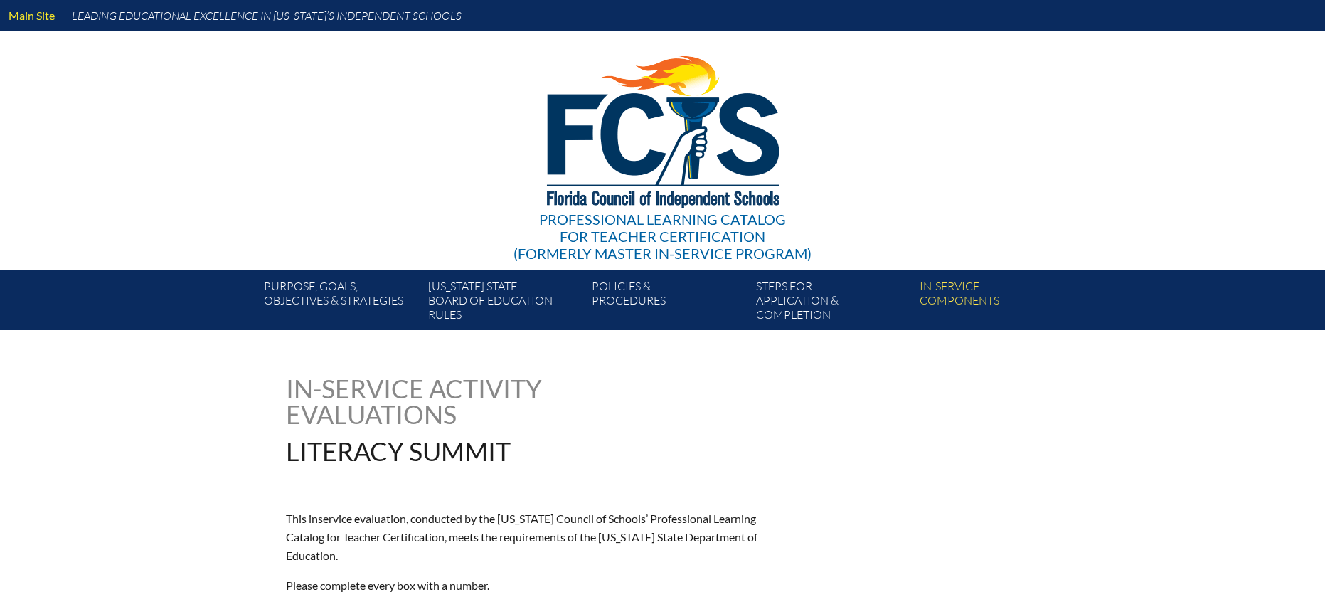
type input "0"
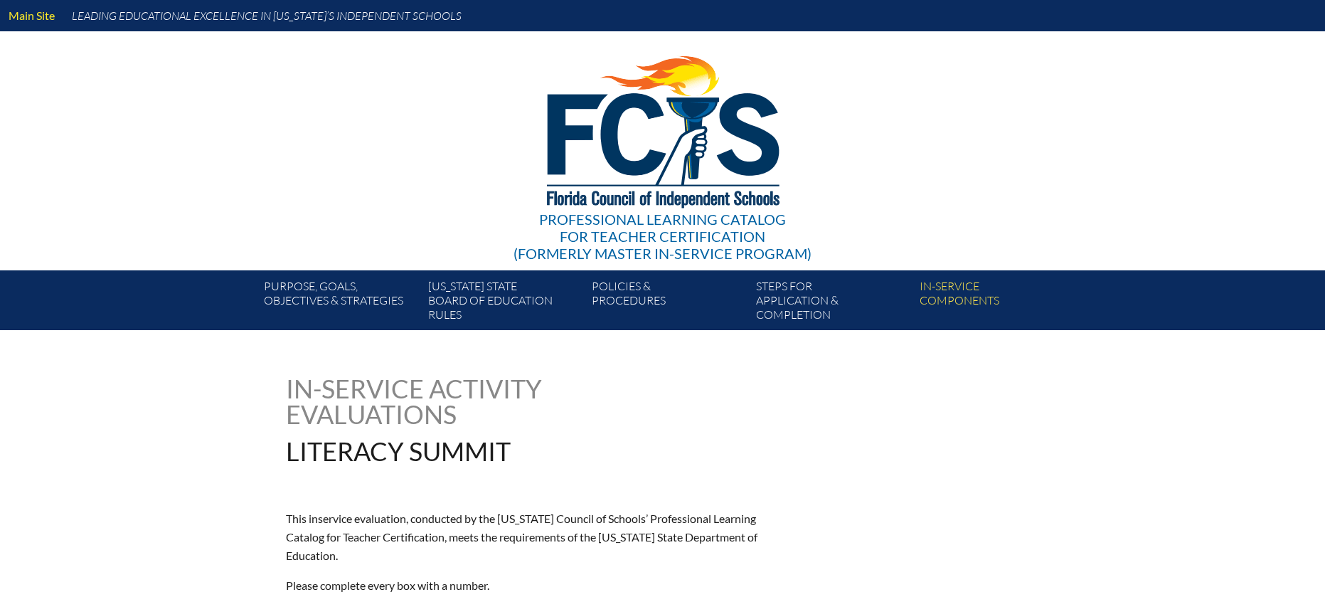
type input "0"
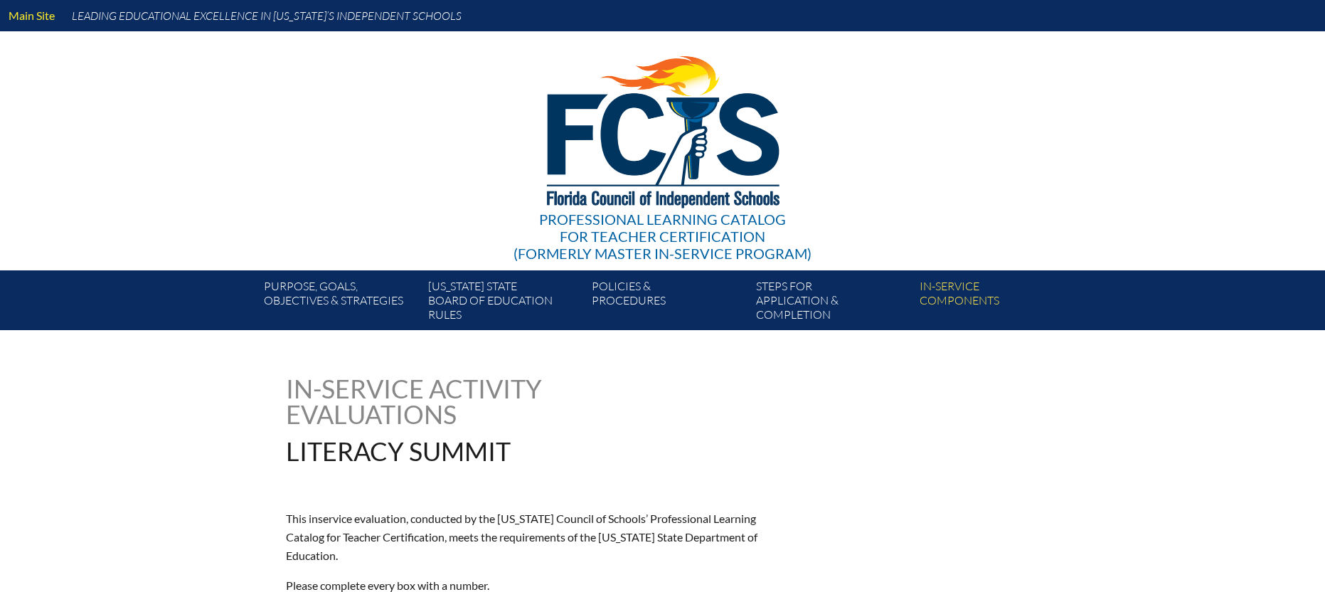
type input "0"
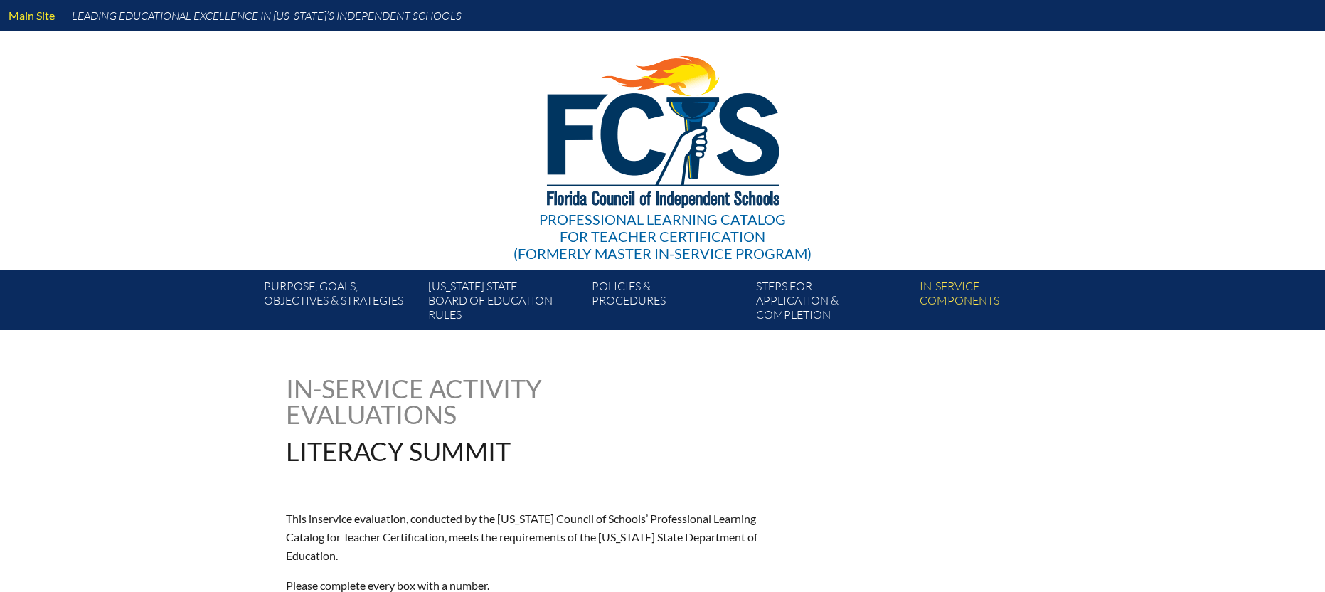
type input "0"
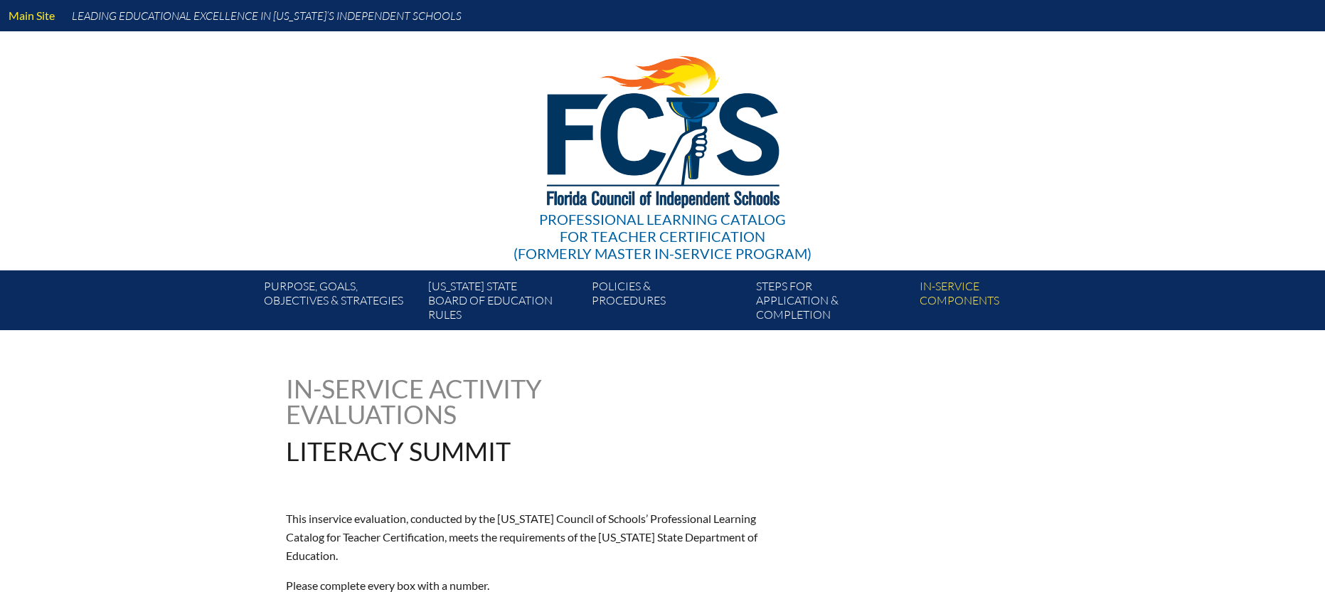
type input "0"
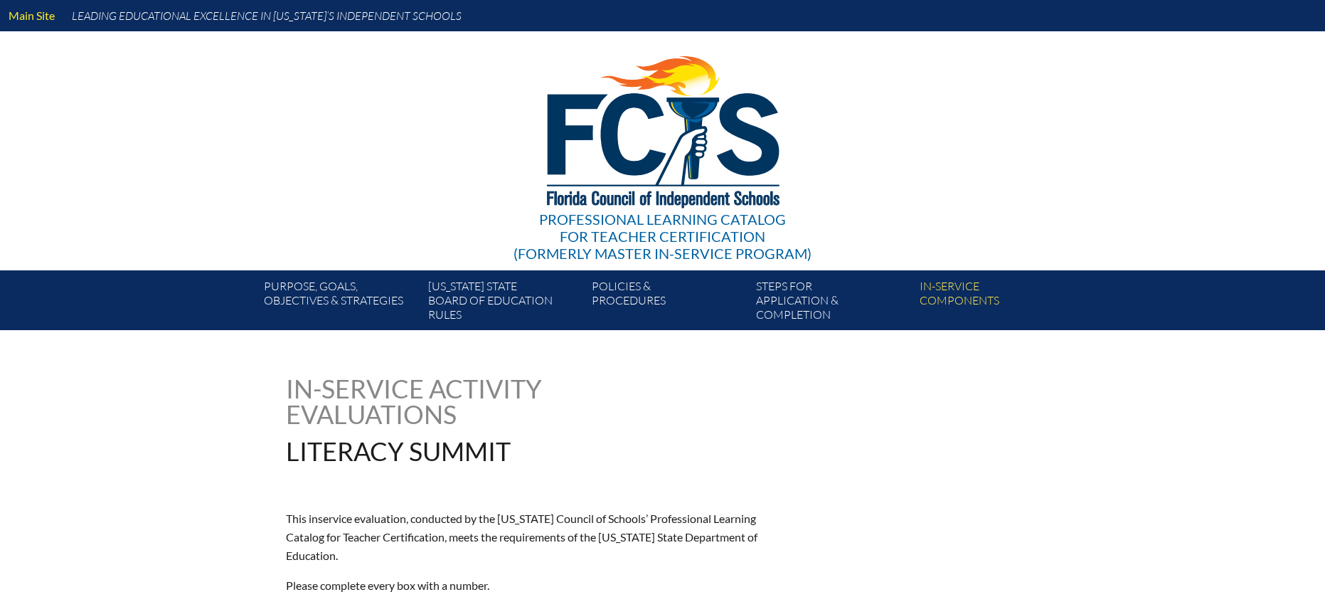
type input "0"
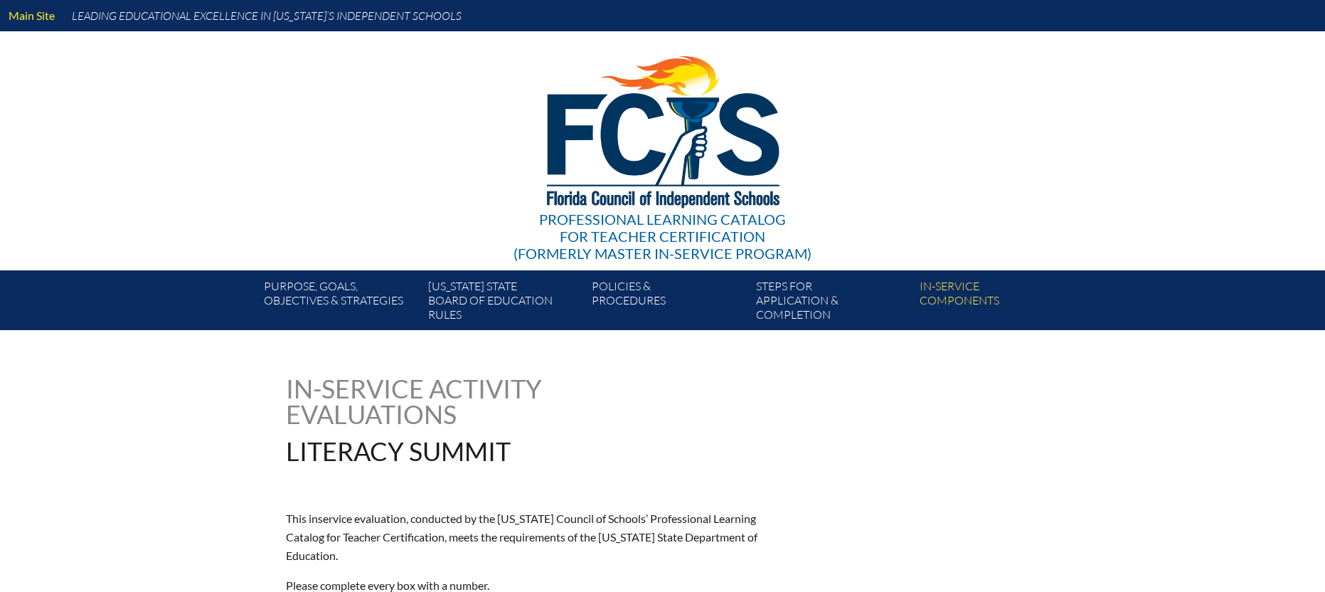
type input "0"
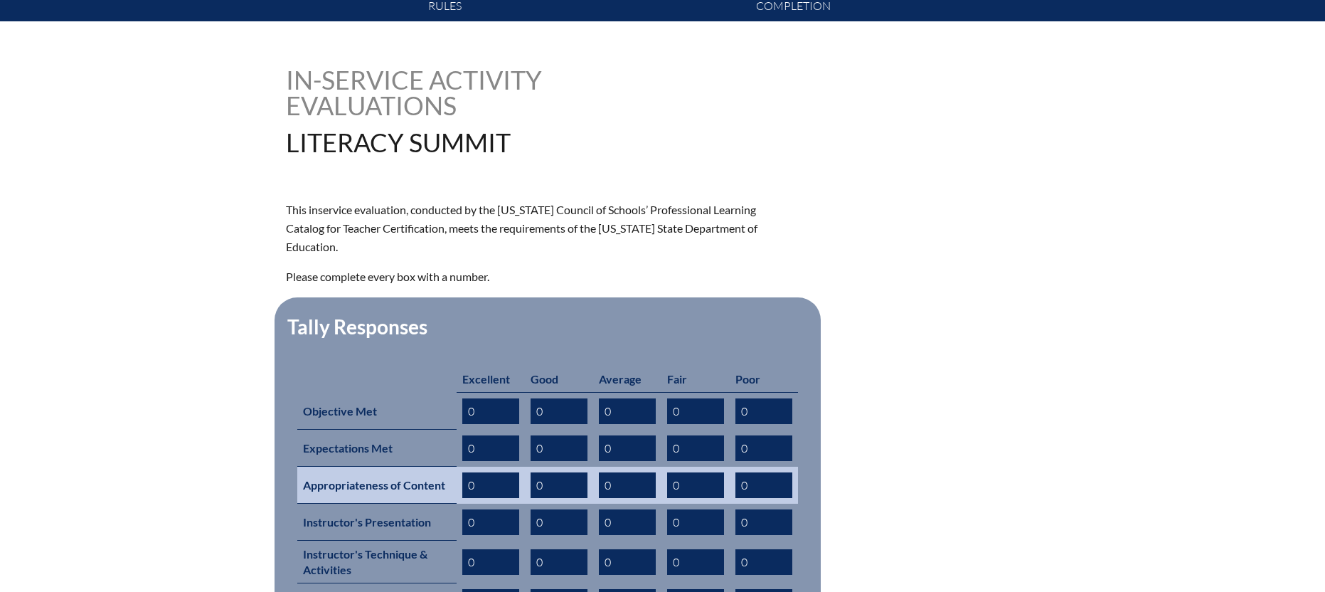
scroll to position [377, 0]
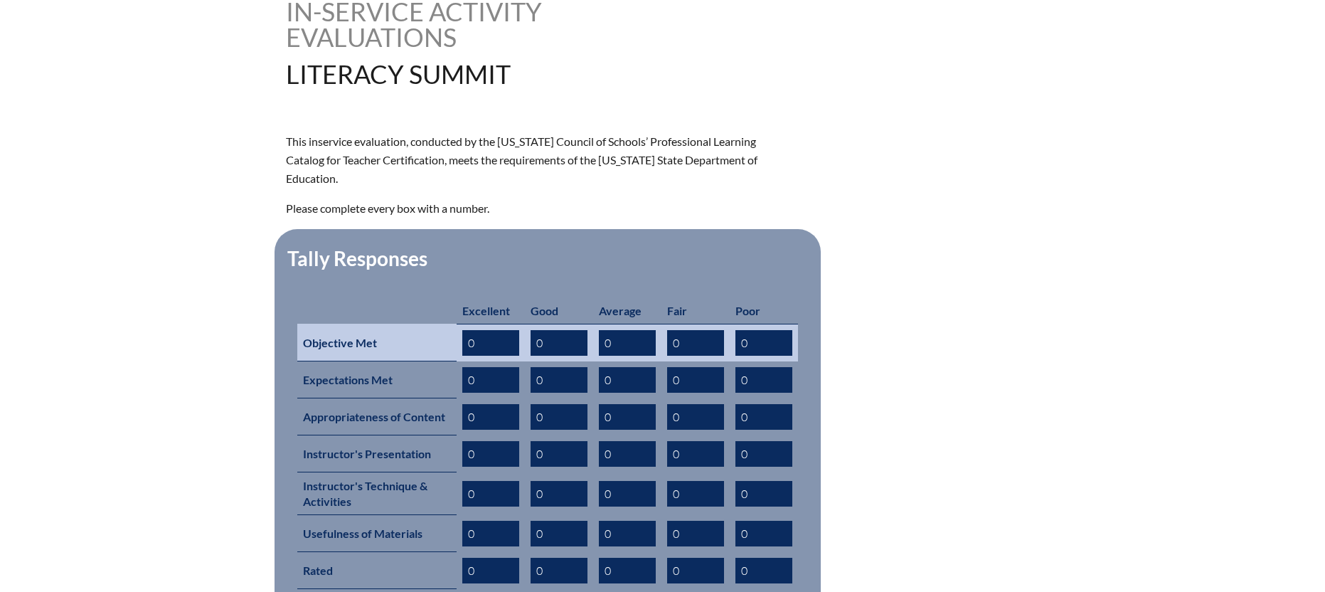
click at [489, 330] on input "0" at bounding box center [490, 343] width 57 height 26
type input "1"
click at [567, 330] on input "0" at bounding box center [559, 343] width 57 height 26
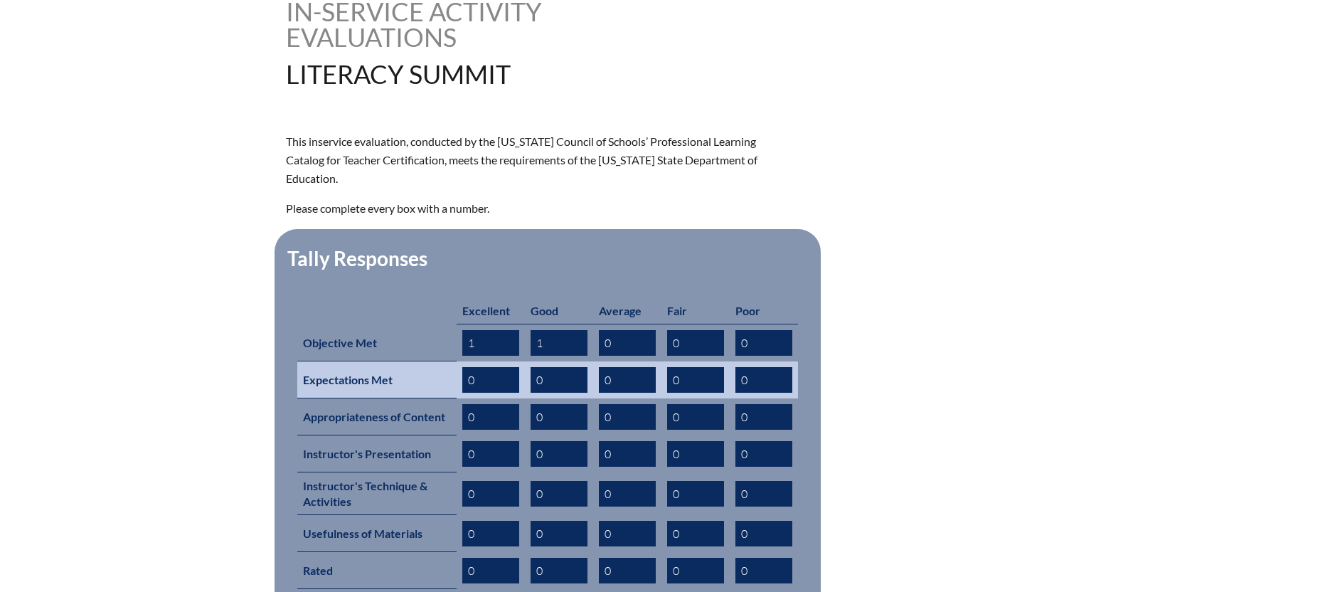
type input "1"
click at [637, 367] on input "0" at bounding box center [627, 380] width 57 height 26
type input "1"
click at [494, 367] on input "0" at bounding box center [490, 380] width 57 height 26
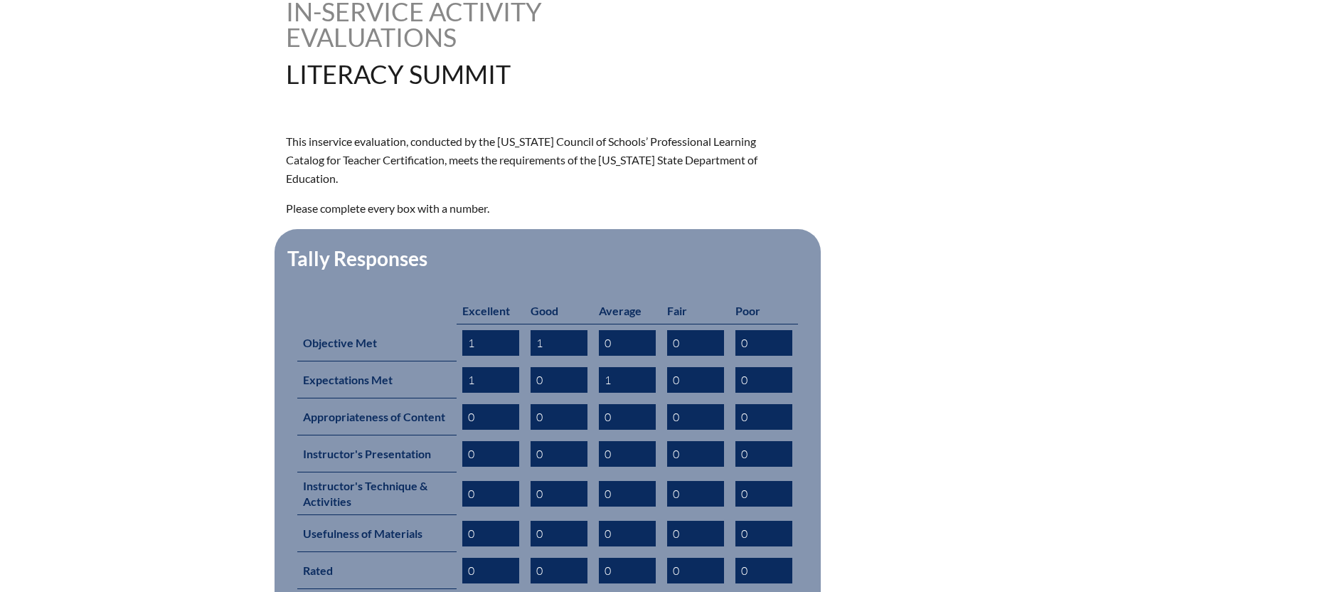
type input "1"
click at [1001, 378] on form "This inservice evaluation, conducted by the Florida Council of Schools’ Profess…" at bounding box center [663, 446] width 754 height 629
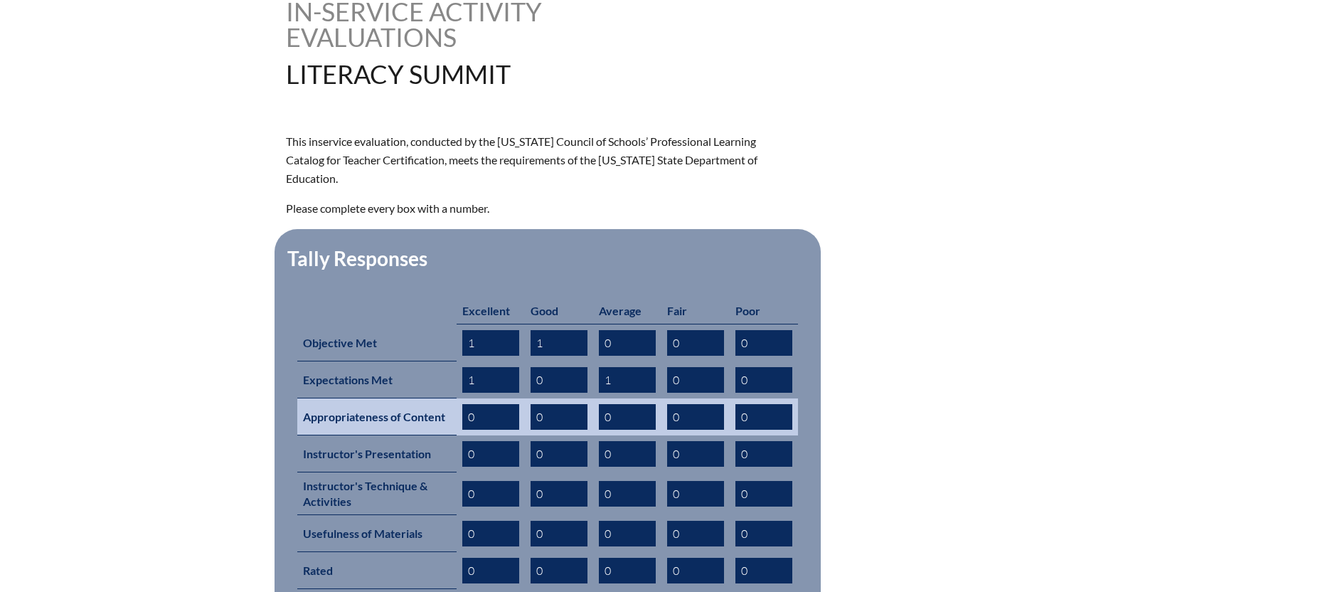
click at [555, 404] on input "0" at bounding box center [559, 417] width 57 height 26
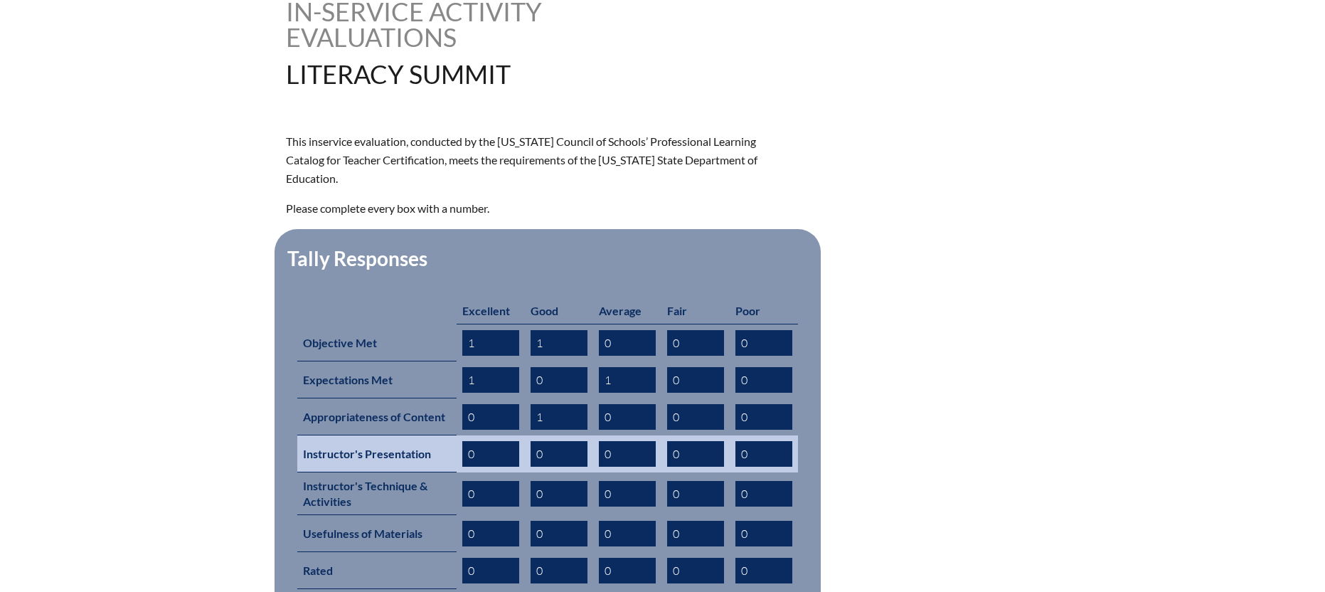
type input "1"
click at [558, 441] on input "0" at bounding box center [559, 454] width 57 height 26
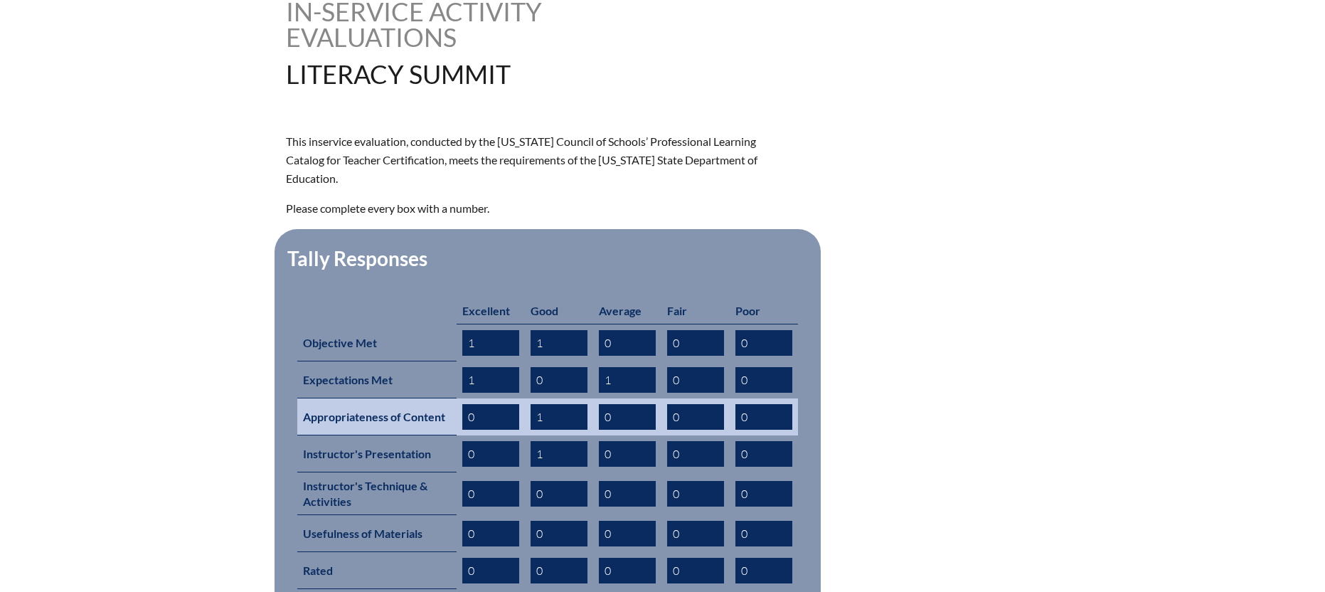
type input "1"
click at [495, 404] on input "0" at bounding box center [490, 417] width 57 height 26
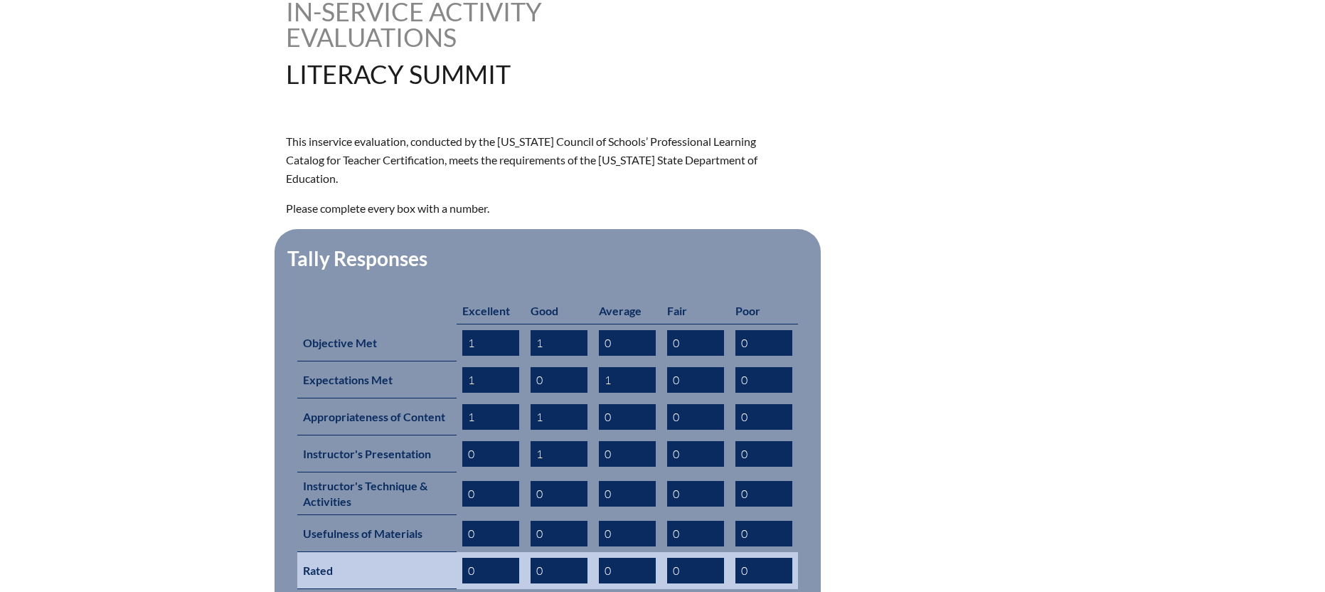
type input "1"
click at [505, 558] on input "0" at bounding box center [490, 571] width 57 height 26
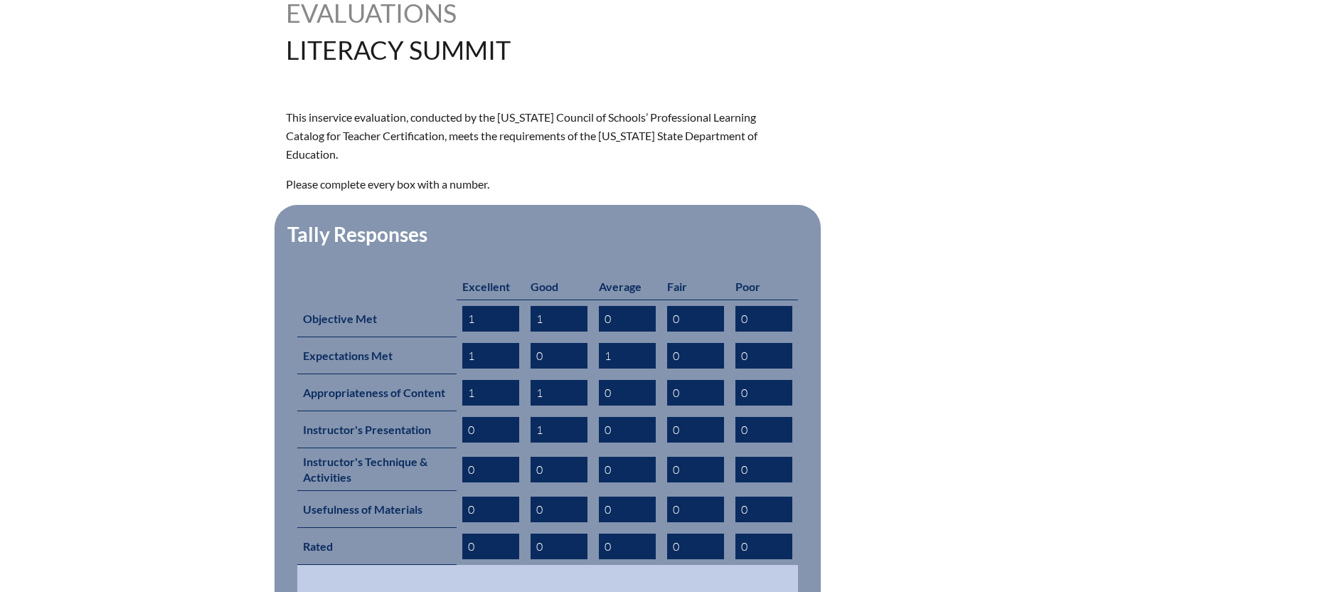
scroll to position [404, 0]
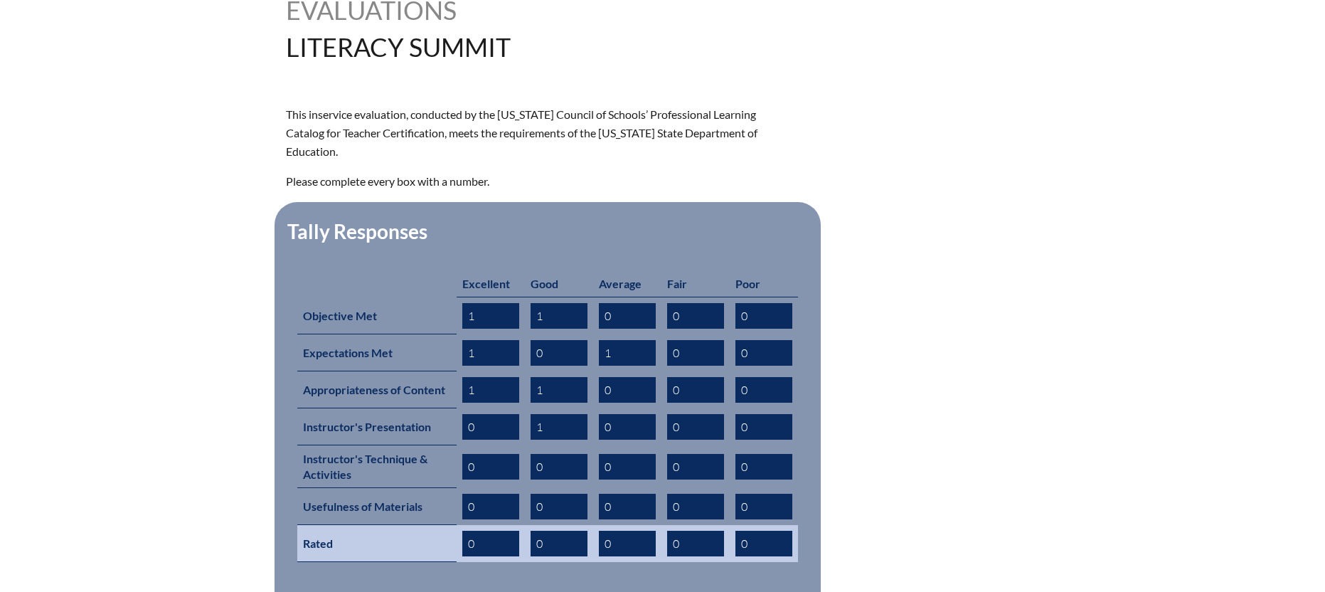
click at [556, 531] on input "0" at bounding box center [559, 544] width 57 height 26
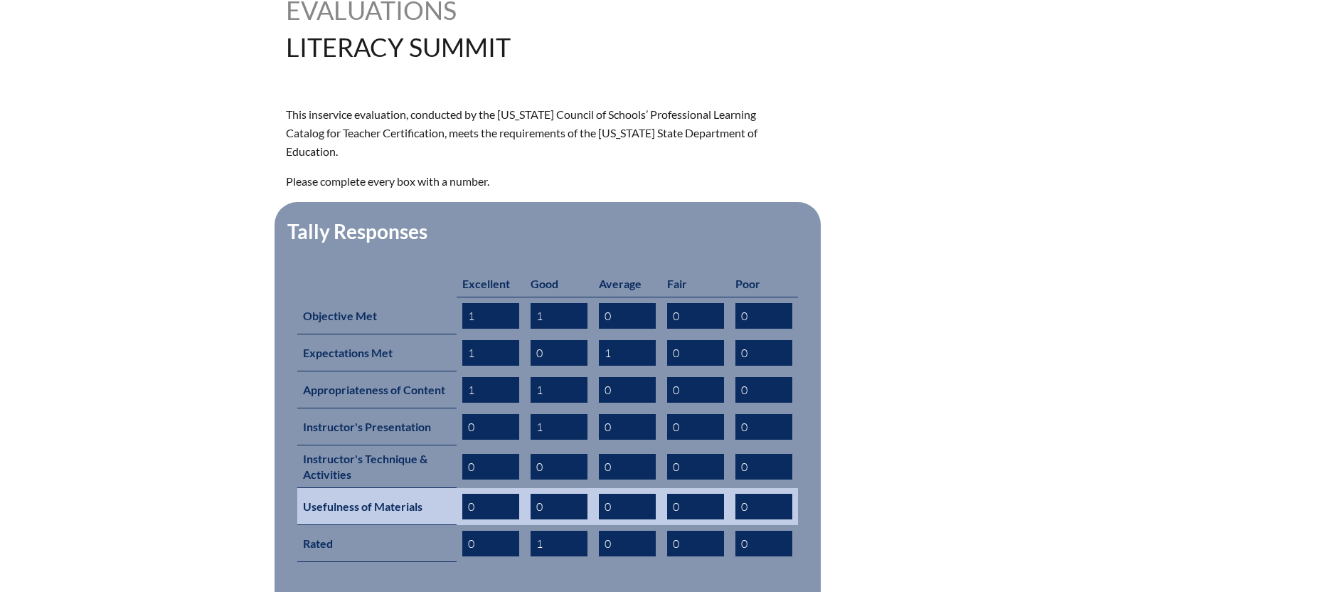
type input "1"
click at [486, 494] on input "0" at bounding box center [490, 507] width 57 height 26
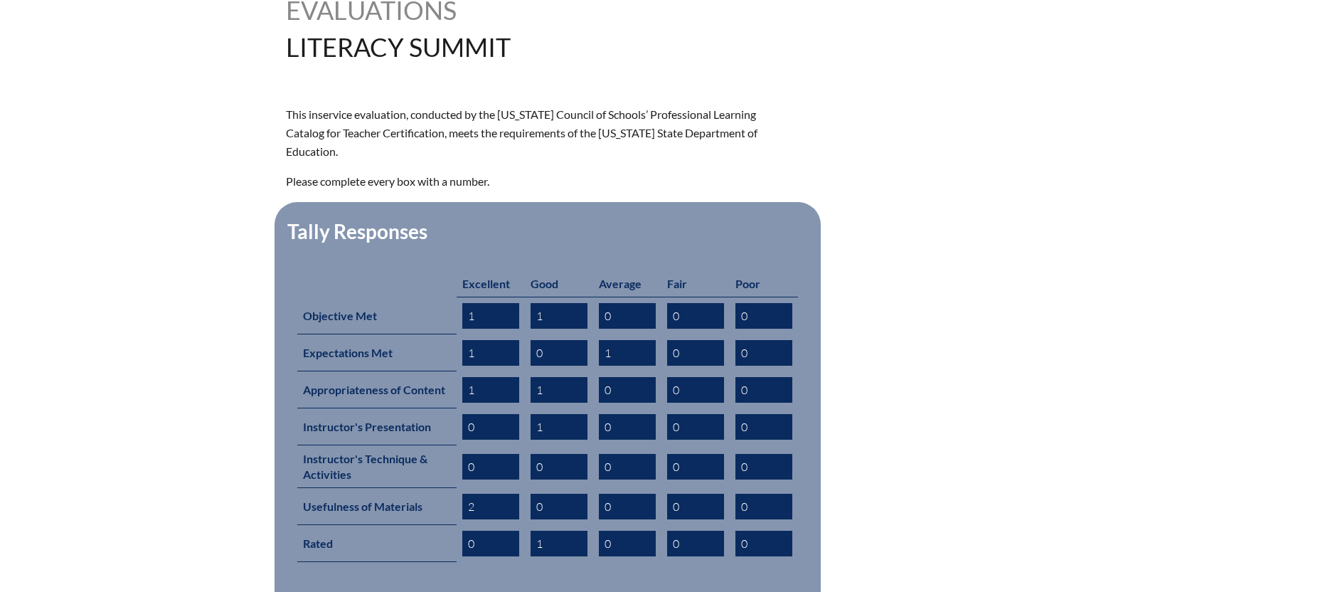
type input "2"
click at [867, 430] on form "This inservice evaluation, conducted by the Florida Council of Schools’ Profess…" at bounding box center [663, 419] width 754 height 629
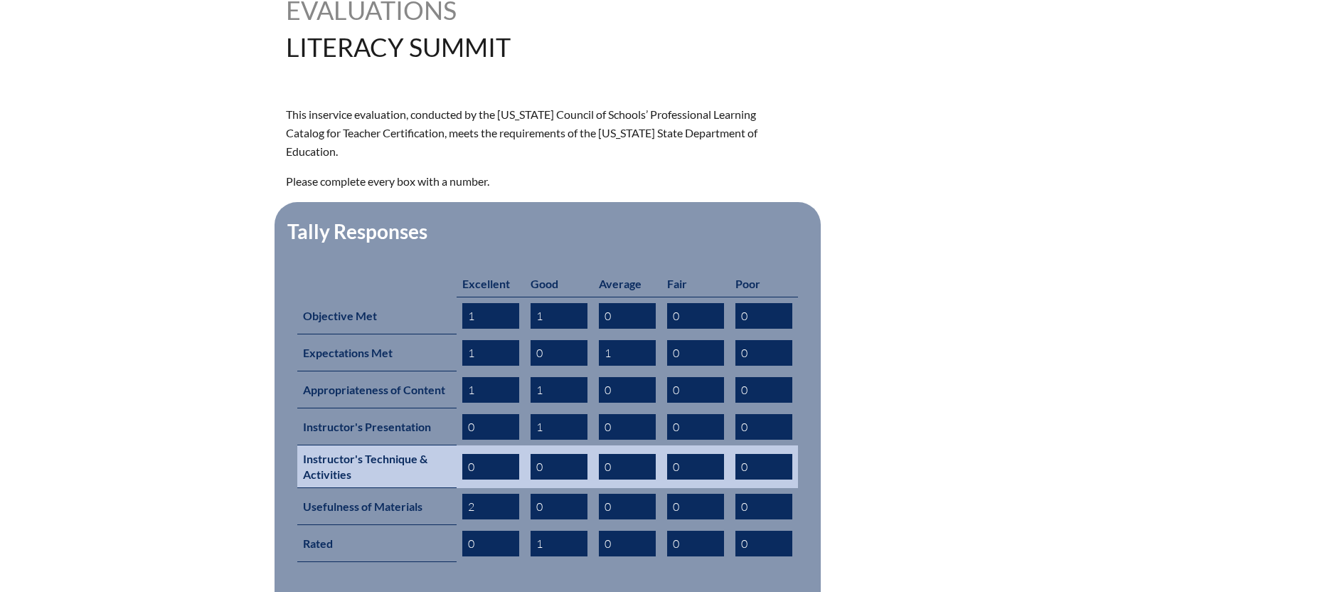
click at [548, 454] on input "0" at bounding box center [559, 467] width 57 height 26
type input "1"
click at [501, 454] on input "0" at bounding box center [490, 467] width 57 height 26
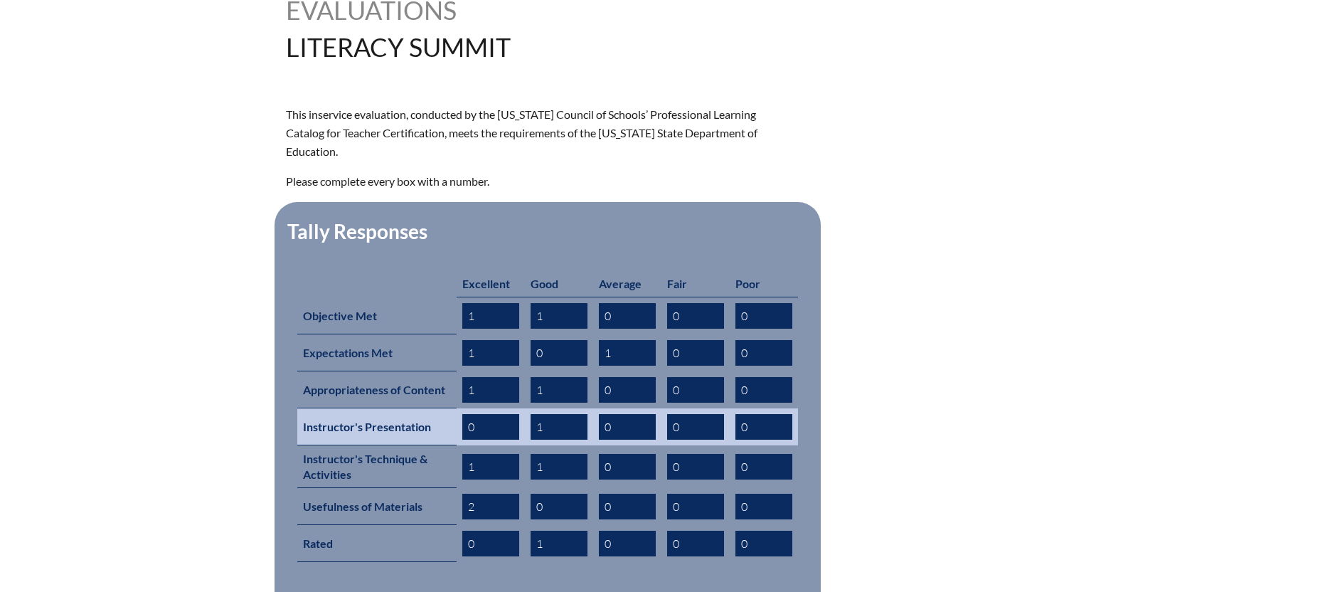
type input "1"
click at [504, 414] on input "0" at bounding box center [490, 427] width 57 height 26
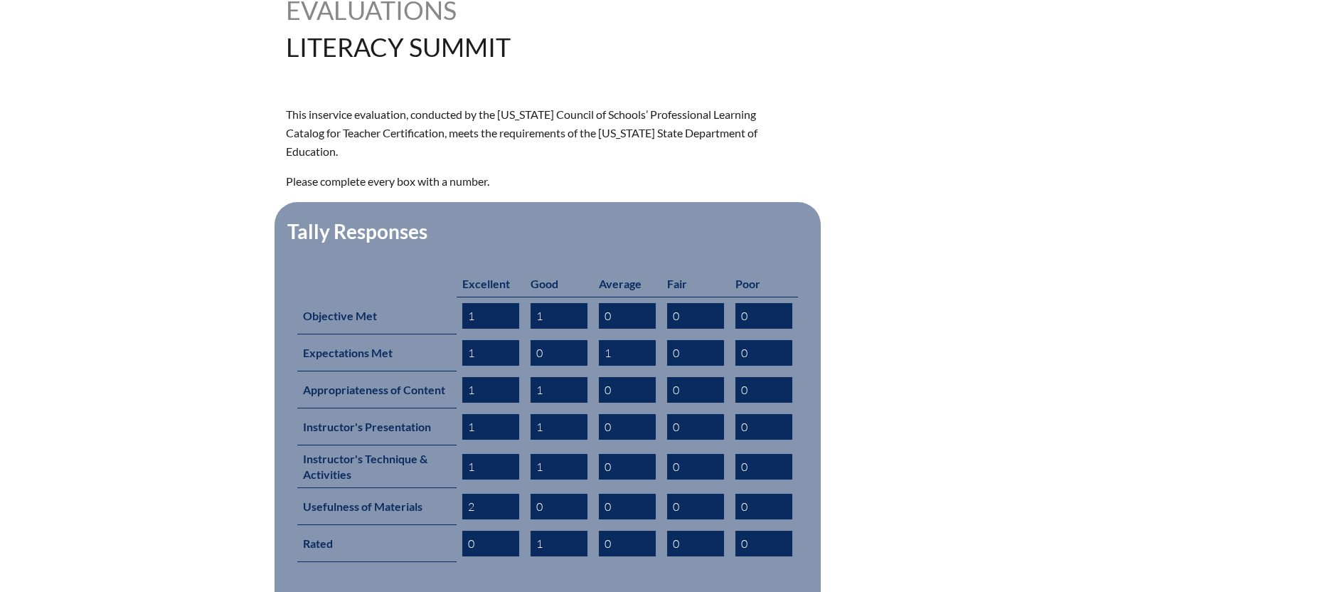
type input "1"
click at [1031, 373] on form "This inservice evaluation, conducted by the Florida Council of Schools’ Profess…" at bounding box center [663, 419] width 754 height 629
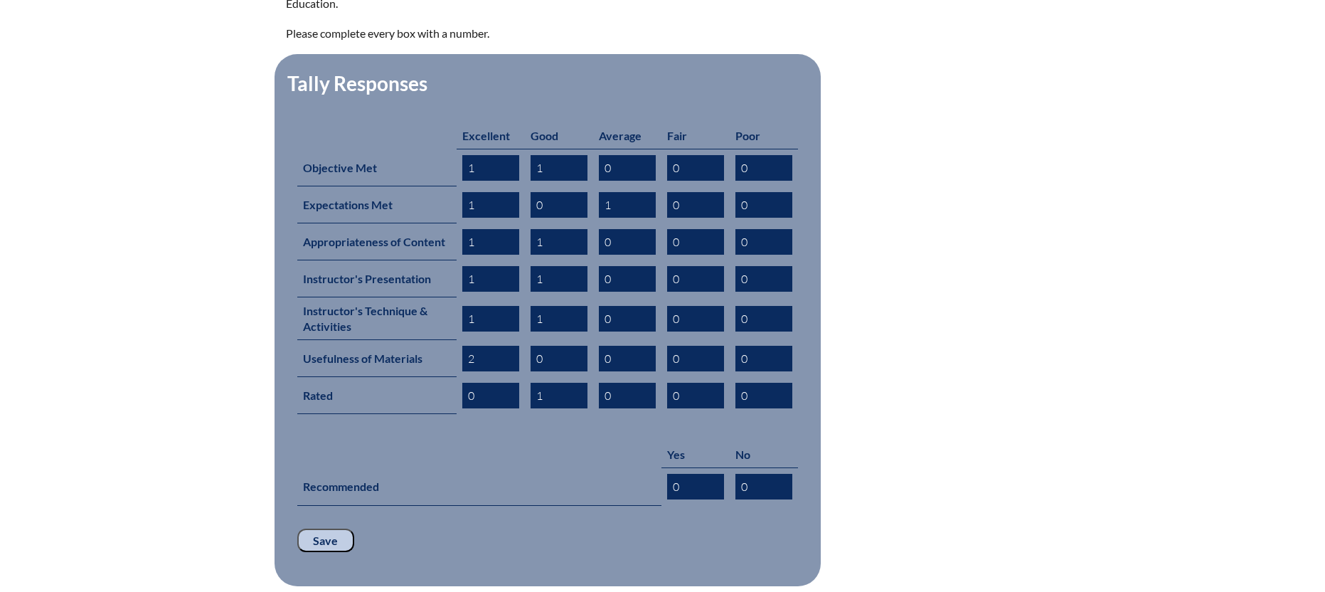
scroll to position [553, 0]
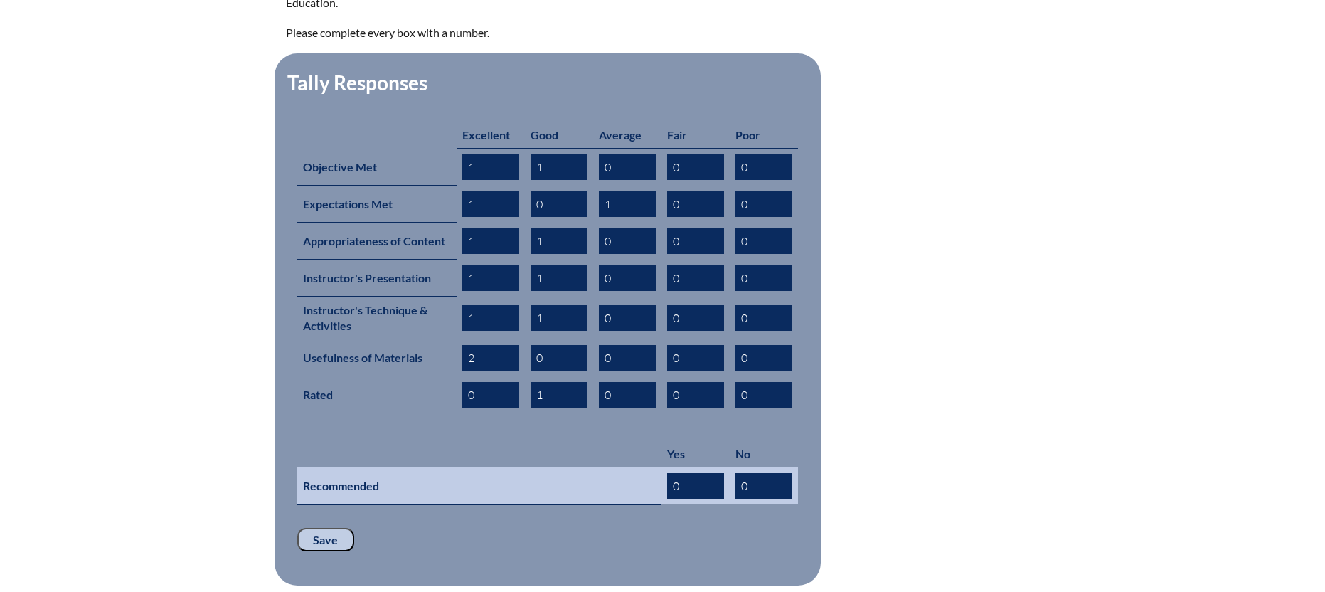
click at [696, 473] on input "0" at bounding box center [695, 486] width 57 height 26
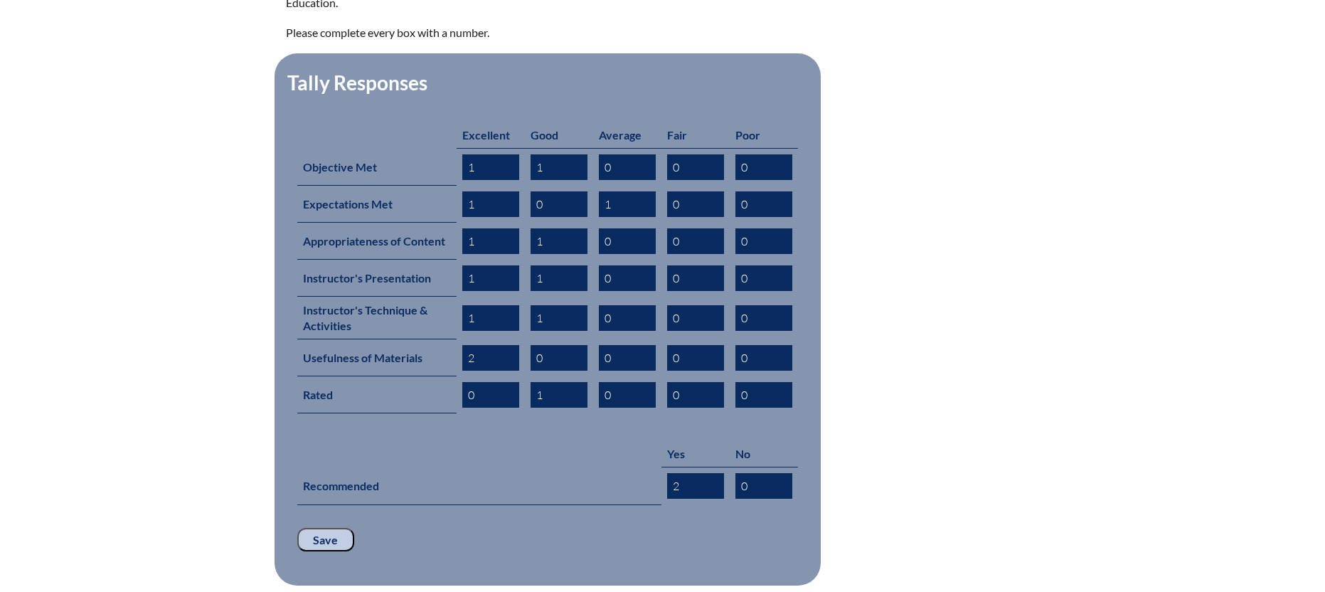
type input "2"
click at [941, 420] on form "This inservice evaluation, conducted by the Florida Council of Schools’ Profess…" at bounding box center [663, 271] width 754 height 629
click at [329, 528] on input "Save" at bounding box center [325, 540] width 57 height 24
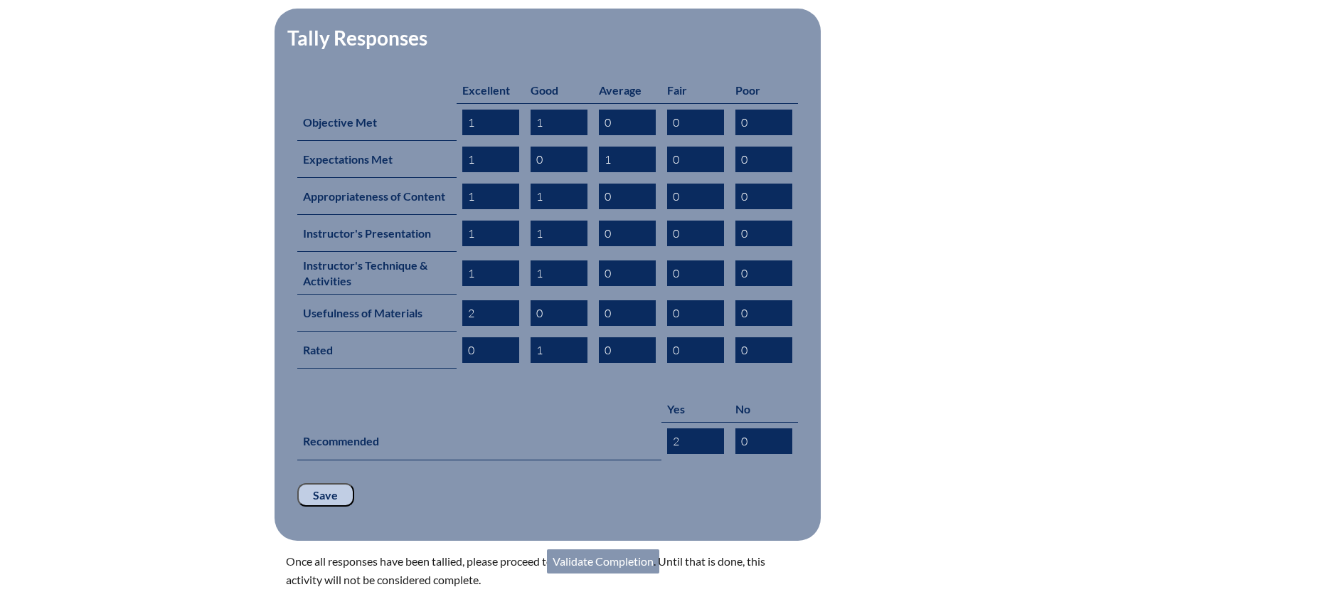
scroll to position [598, 0]
click at [592, 548] on link "Validate Completion" at bounding box center [603, 560] width 112 height 24
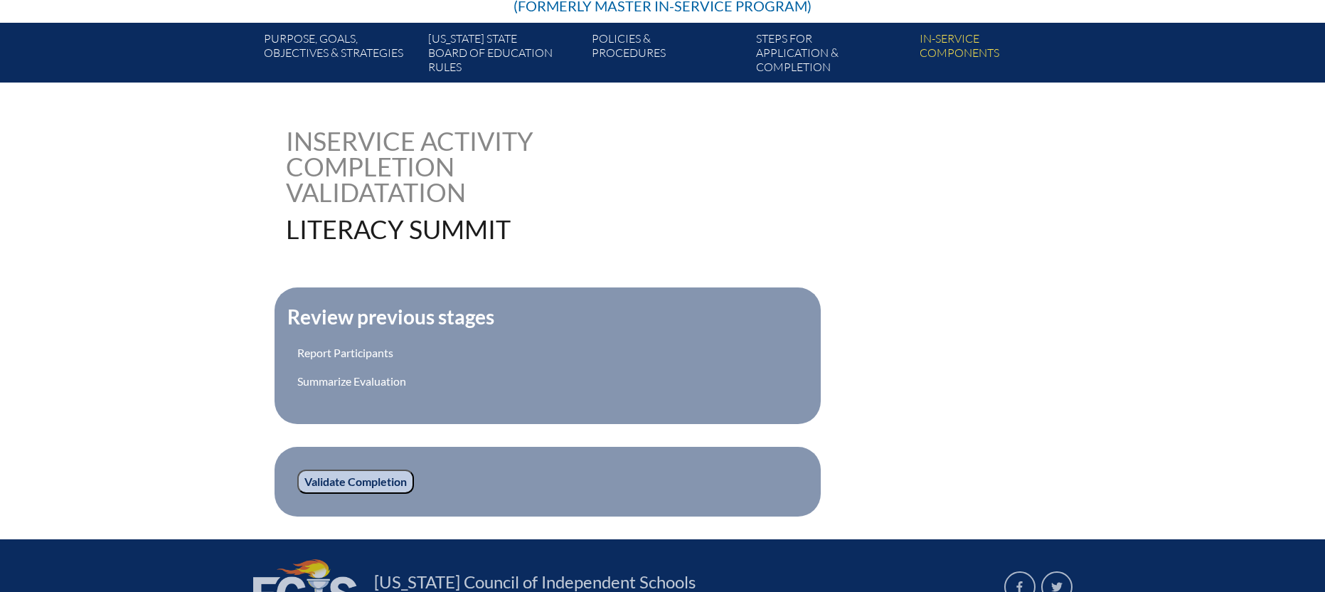
scroll to position [378, 0]
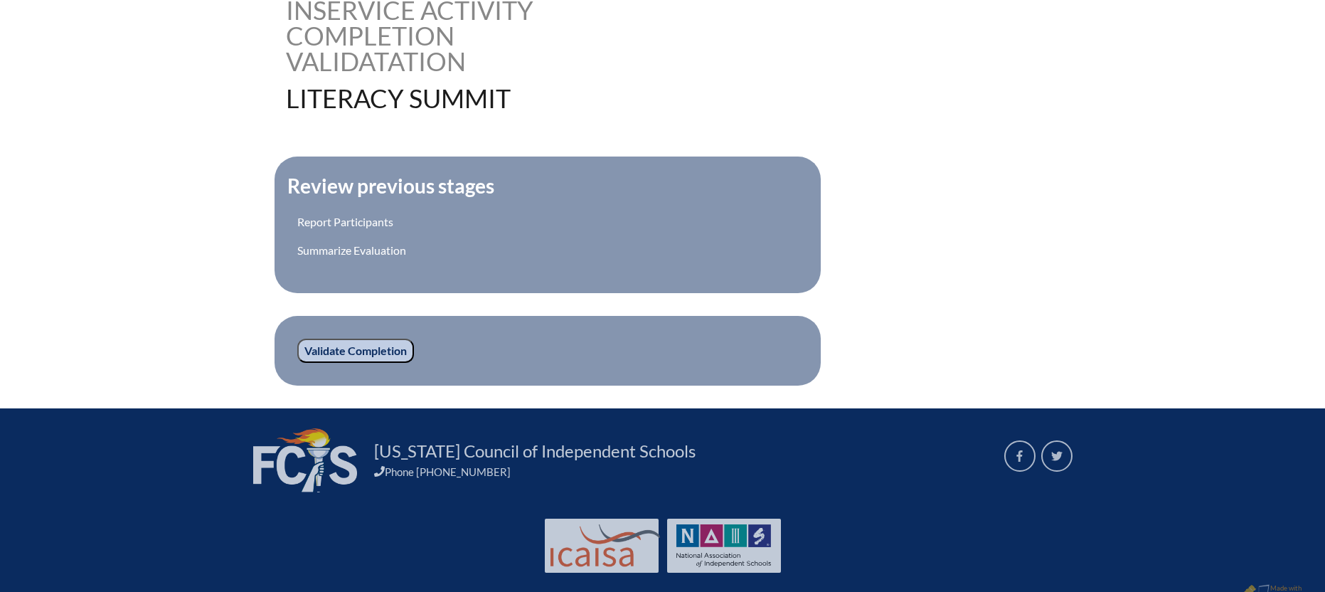
click at [373, 348] on input "Validate Completion" at bounding box center [355, 351] width 117 height 24
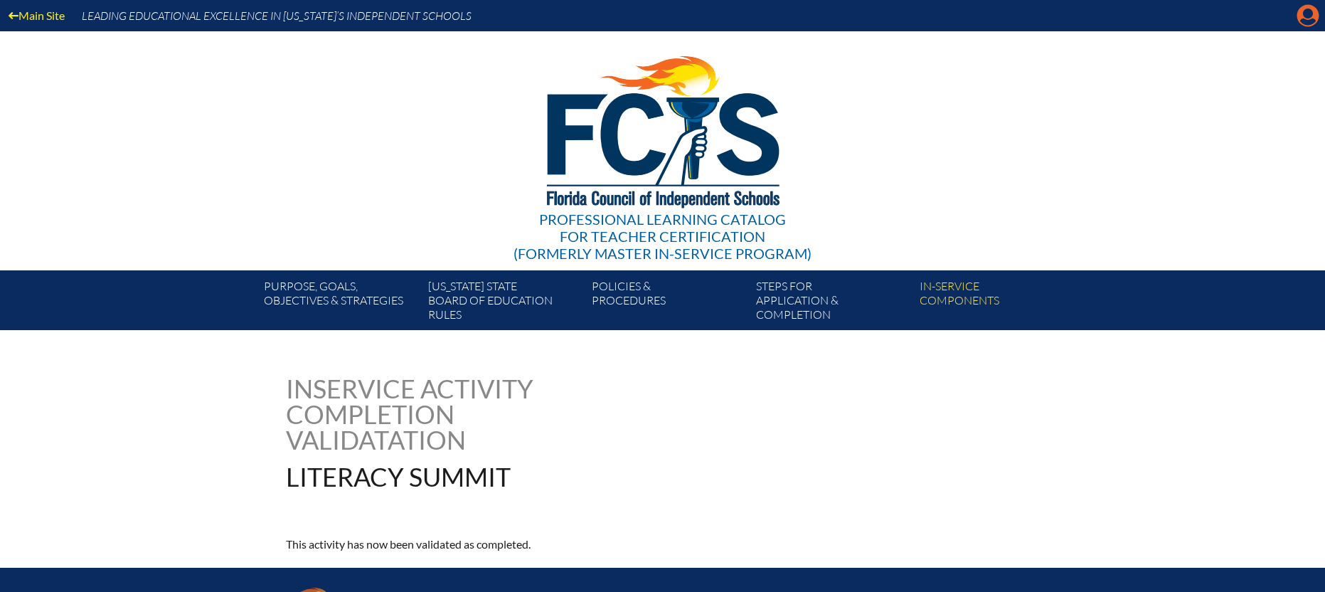
click at [1305, 18] on icon "Manage account" at bounding box center [1307, 15] width 23 height 23
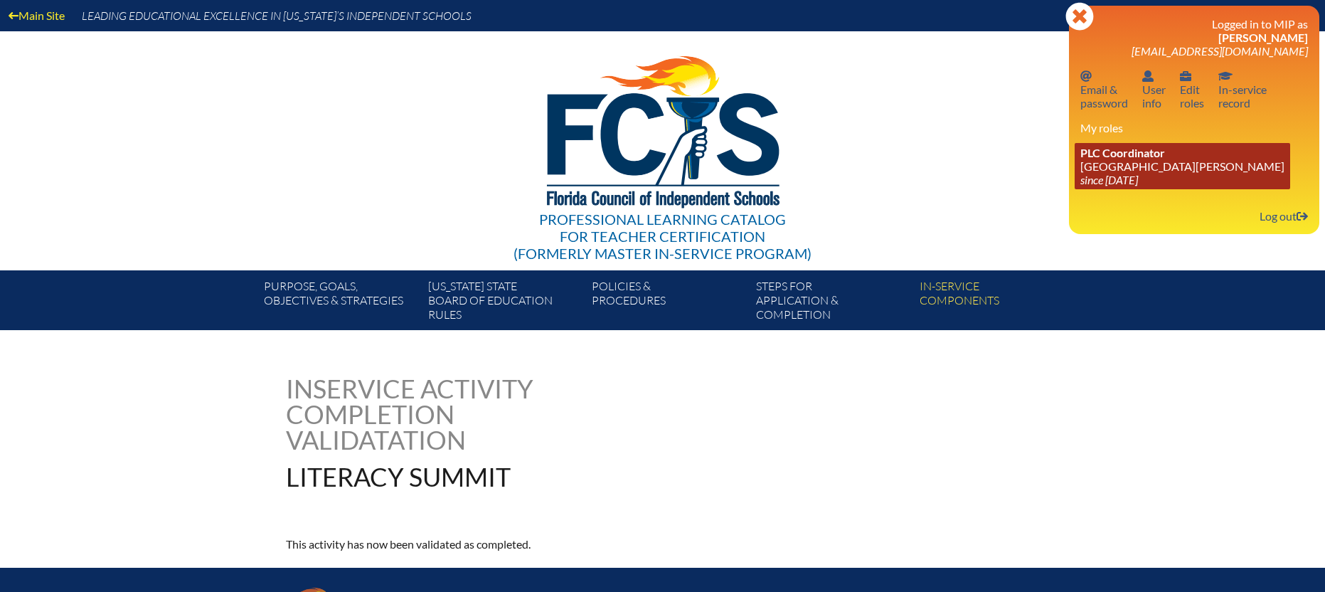
click at [1114, 163] on link "PLC Coordinator [GEOGRAPHIC_DATA][PERSON_NAME] since [DATE]" at bounding box center [1182, 166] width 215 height 46
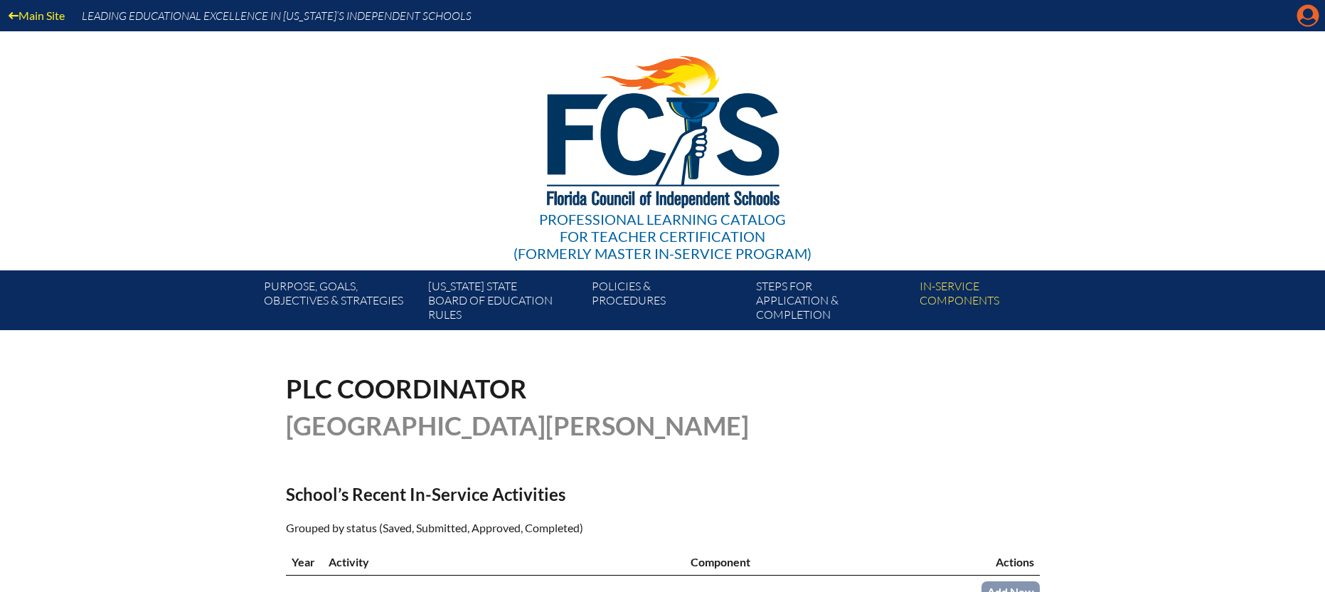
click at [1304, 19] on icon "Manage account" at bounding box center [1307, 15] width 23 height 23
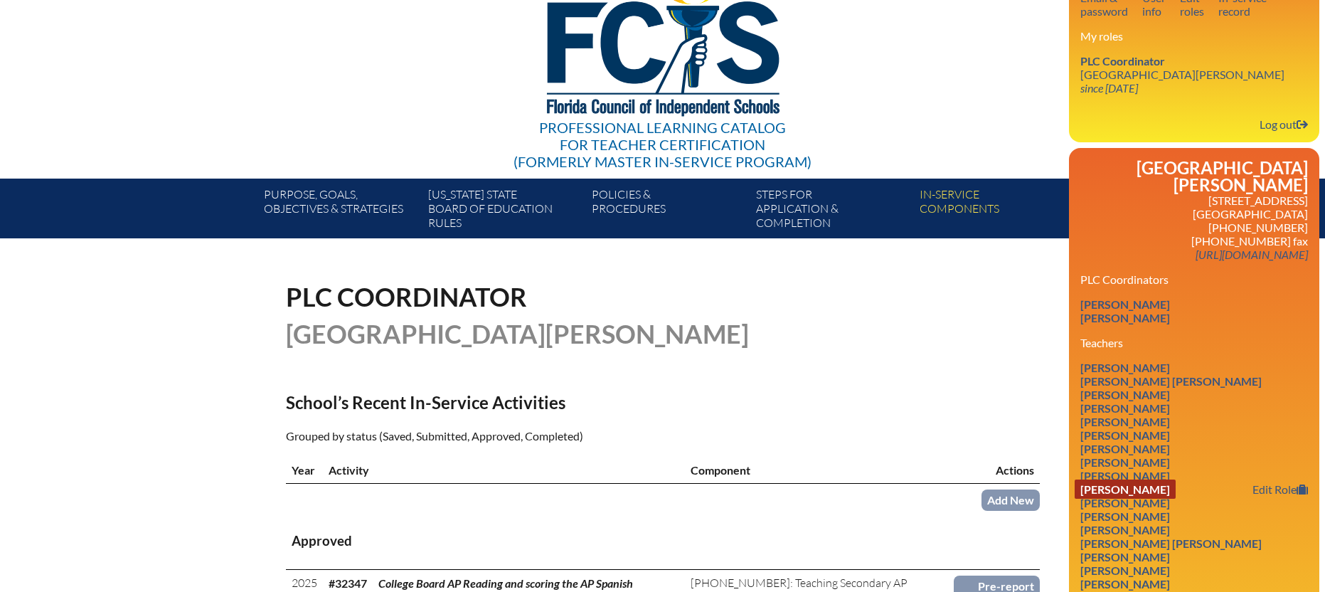
scroll to position [117, 0]
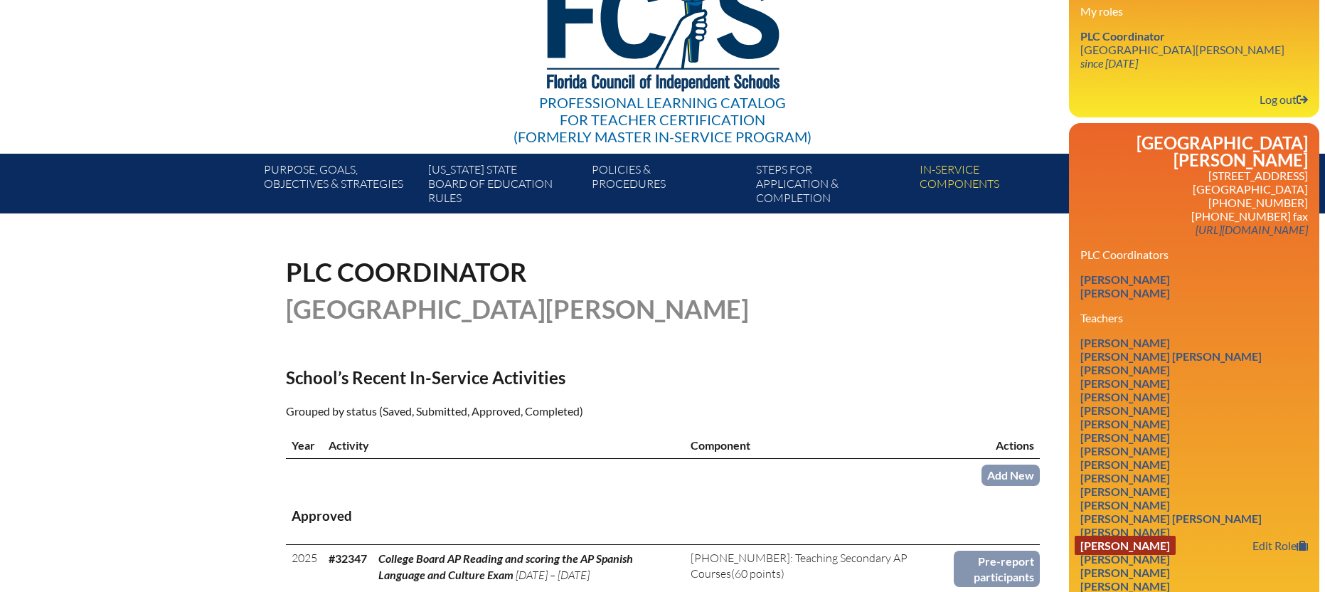
click at [1164, 536] on link "[PERSON_NAME]" at bounding box center [1125, 545] width 101 height 19
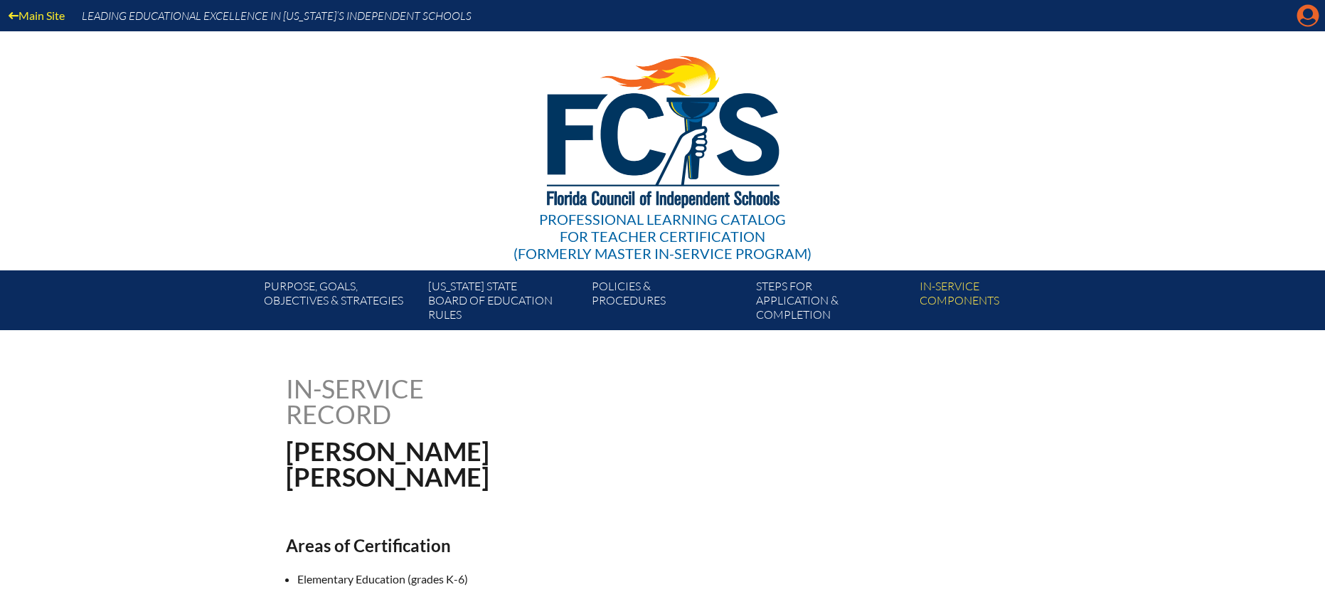
click at [1310, 19] on icon "Manage account" at bounding box center [1307, 15] width 23 height 23
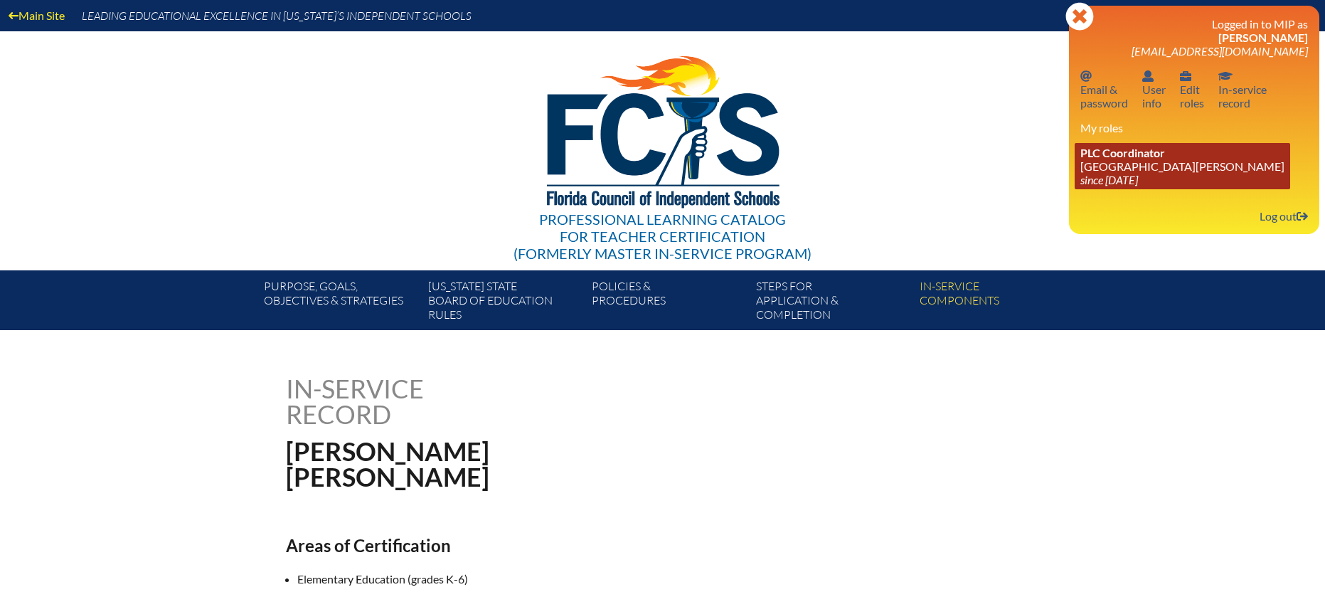
click at [1108, 149] on span "PLC Coordinator" at bounding box center [1122, 153] width 85 height 14
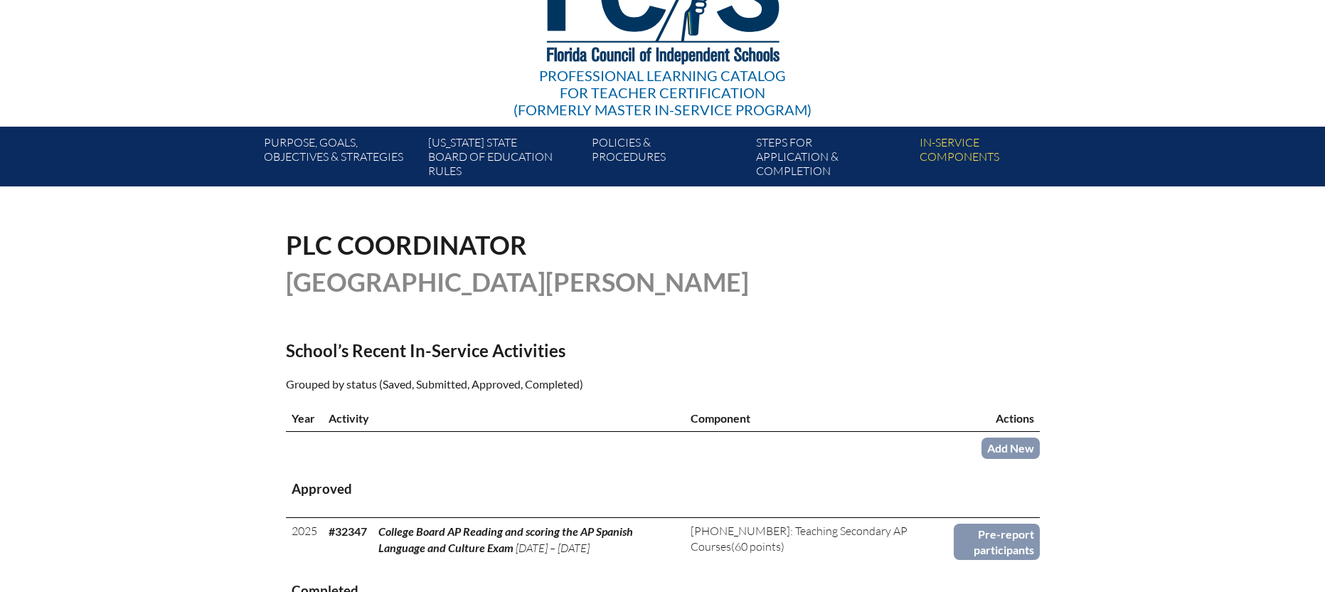
scroll to position [144, 0]
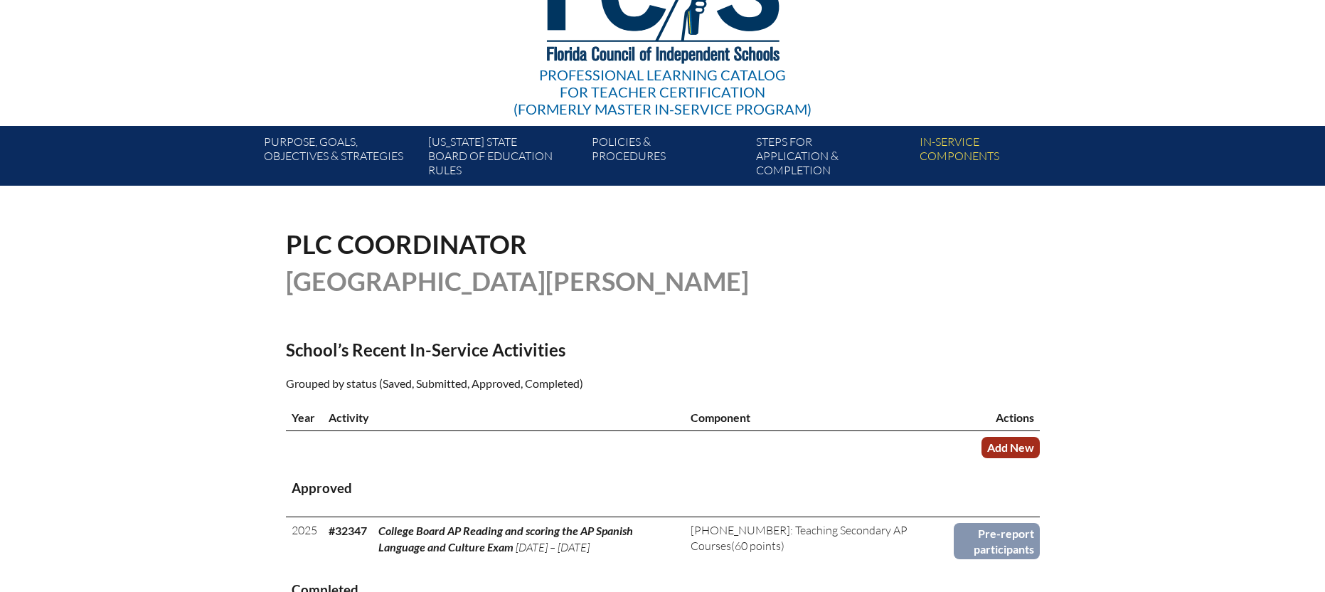
click at [1012, 444] on link "Add New" at bounding box center [1010, 447] width 58 height 21
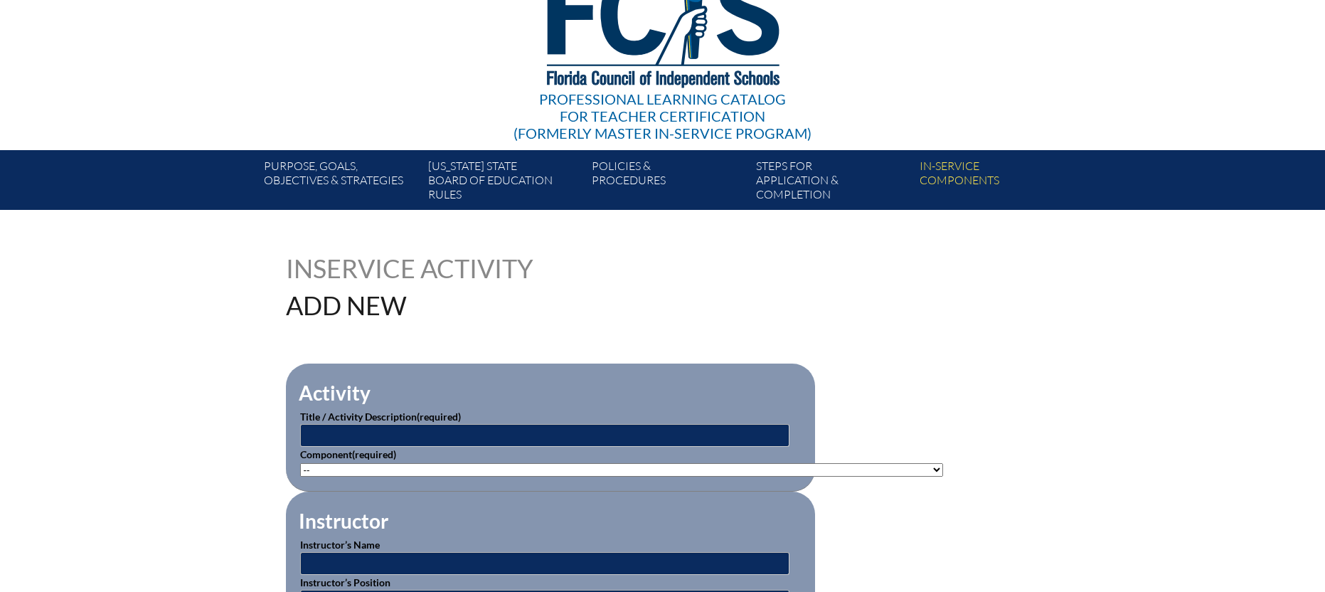
scroll to position [132, 0]
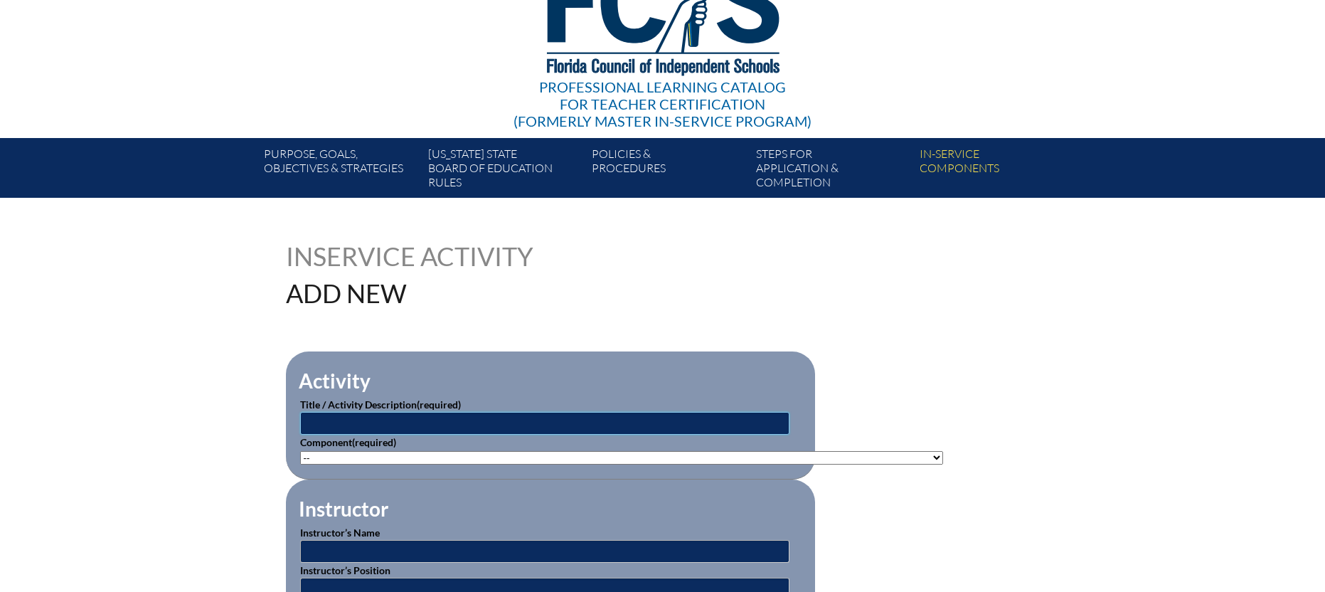
click at [464, 425] on input "text" at bounding box center [544, 423] width 489 height 23
type input "Collaborative Classroom - Being a Reader"
click at [368, 456] on select"]"] "-- 1-000-001: Appropriate Art Activities 1-000-002: Concept and Art Process for…" at bounding box center [621, 458] width 643 height 14
select select"]"] "137980"
click at [300, 451] on select"]"] "-- 1-000-001: Appropriate Art Activities 1-000-002: Concept and Art Process for…" at bounding box center [621, 458] width 643 height 14
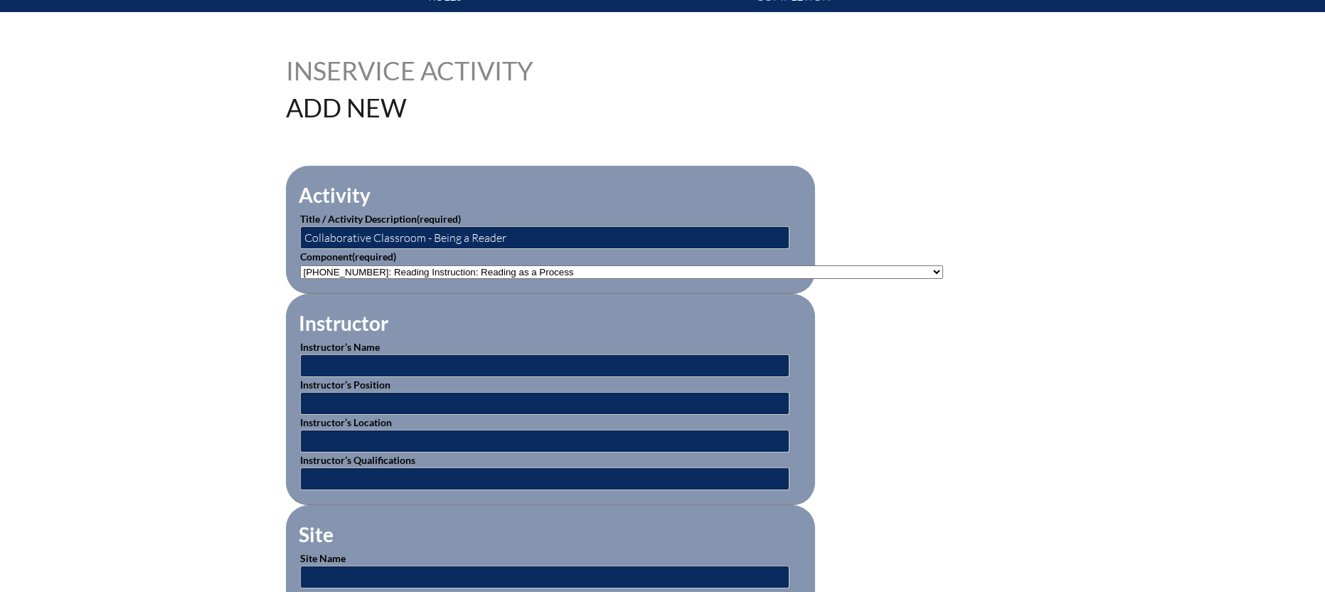
scroll to position [319, 0]
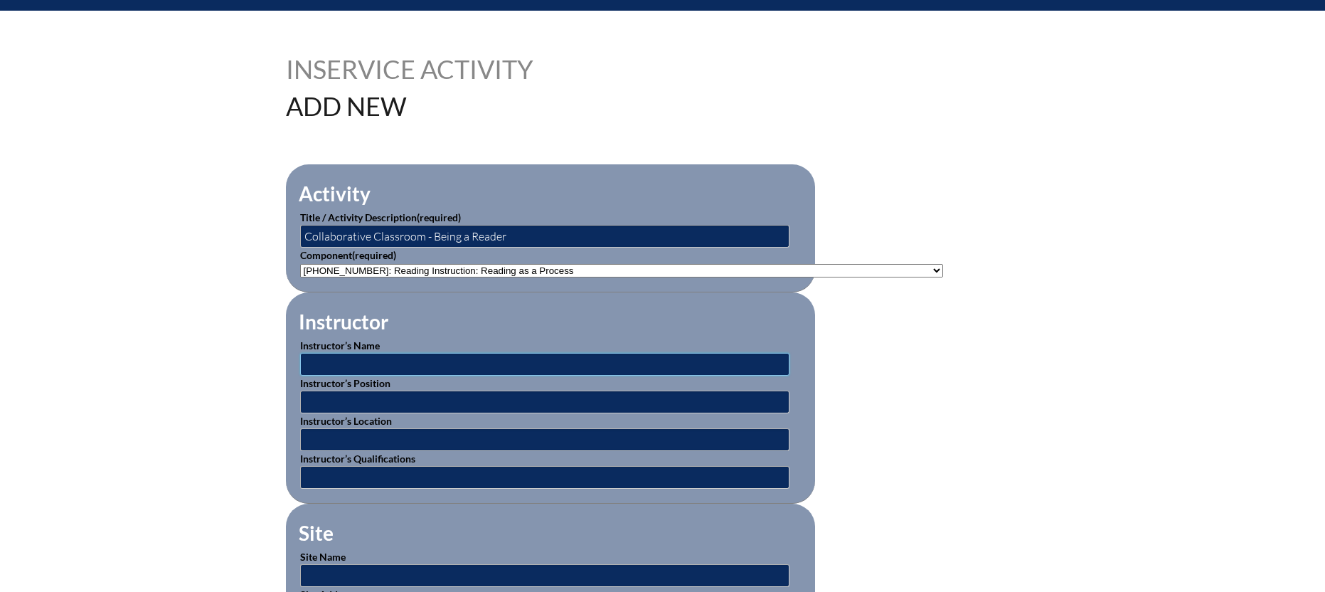
click at [481, 367] on input "text" at bounding box center [544, 364] width 489 height 23
type input "Sue Wilder"
click at [364, 473] on input "text" at bounding box center [544, 477] width 489 height 23
type input "Expert"
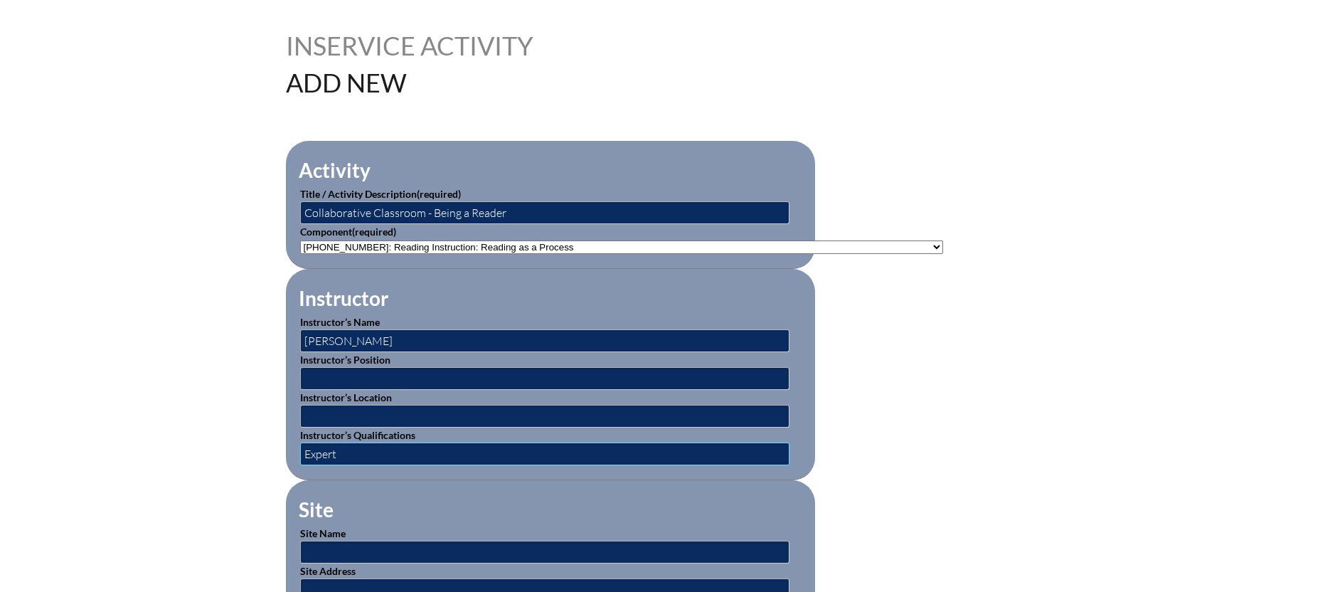
scroll to position [558, 0]
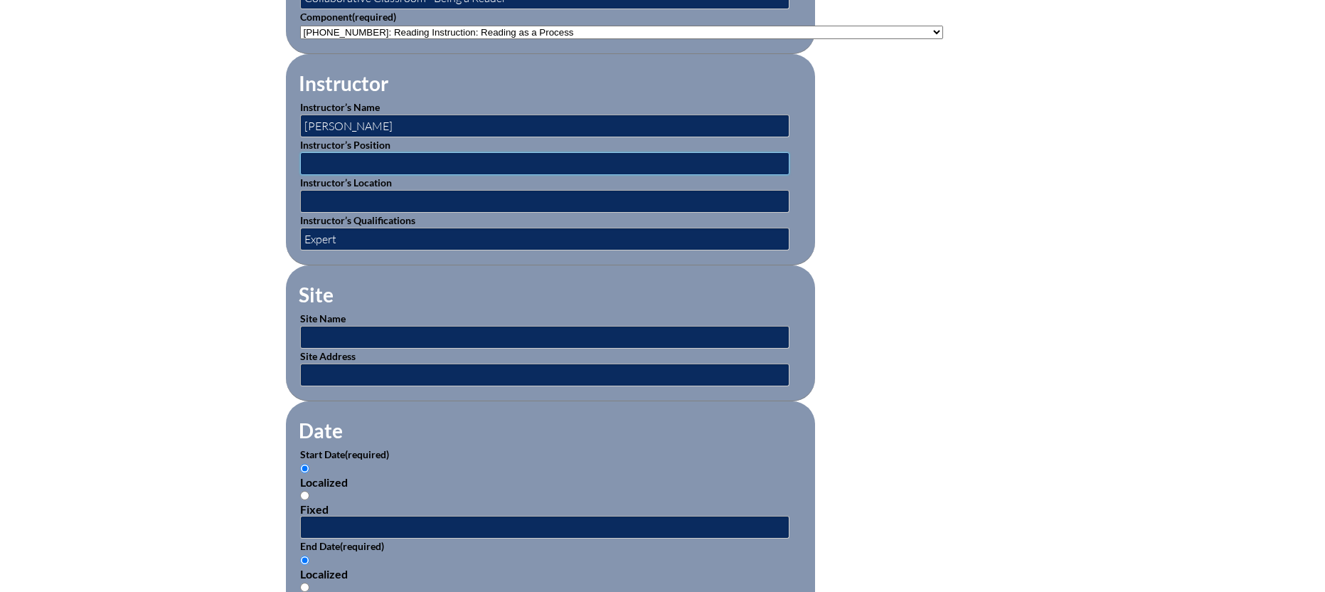
click at [368, 161] on input "text" at bounding box center [544, 163] width 489 height 23
click at [329, 329] on input "text" at bounding box center [544, 337] width 489 height 23
type input "[GEOGRAPHIC_DATA][PERSON_NAME]"
click at [350, 366] on input "text" at bounding box center [544, 374] width 489 height 23
type input "3100 Doctors Lake Drive Orange Park, FL. 32073"
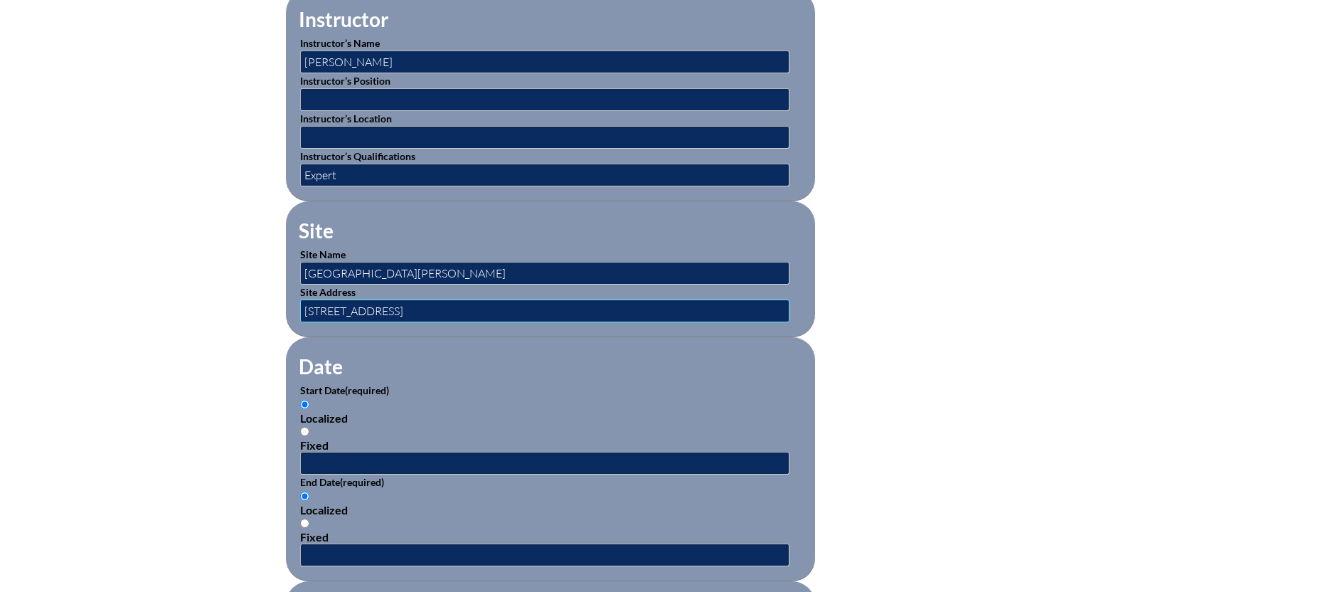
scroll to position [637, 0]
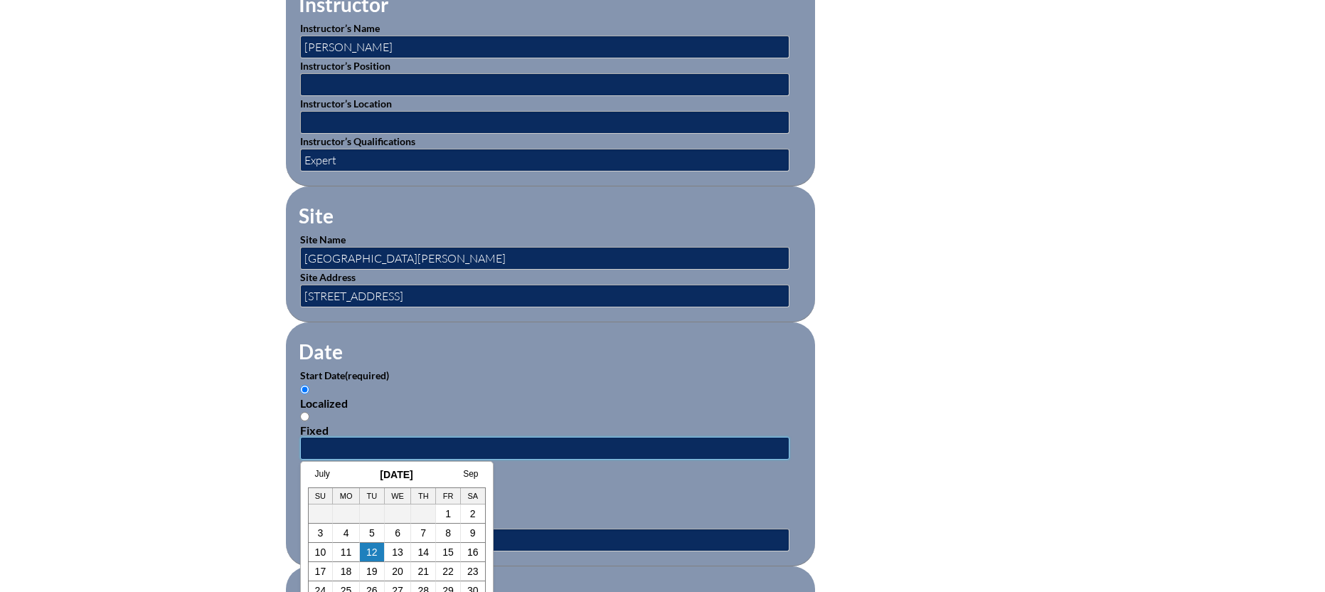
click at [344, 440] on input "text" at bounding box center [544, 448] width 489 height 23
click at [373, 532] on link "5" at bounding box center [372, 532] width 6 height 11
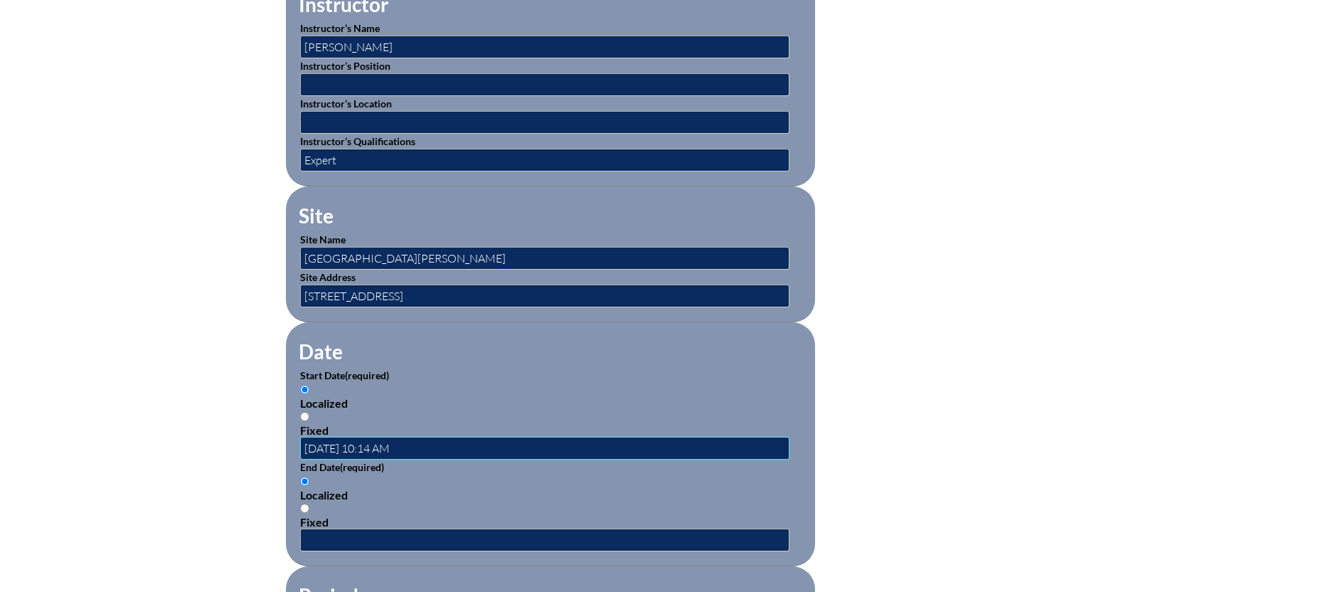
click at [380, 442] on input "2025-08-05 10:14 AM" at bounding box center [544, 448] width 489 height 23
click at [389, 440] on input "2025-08-05 9:14 AM" at bounding box center [544, 448] width 489 height 23
type input "2025-08-05 9:00 AM"
click at [336, 536] on input "text" at bounding box center [544, 539] width 489 height 23
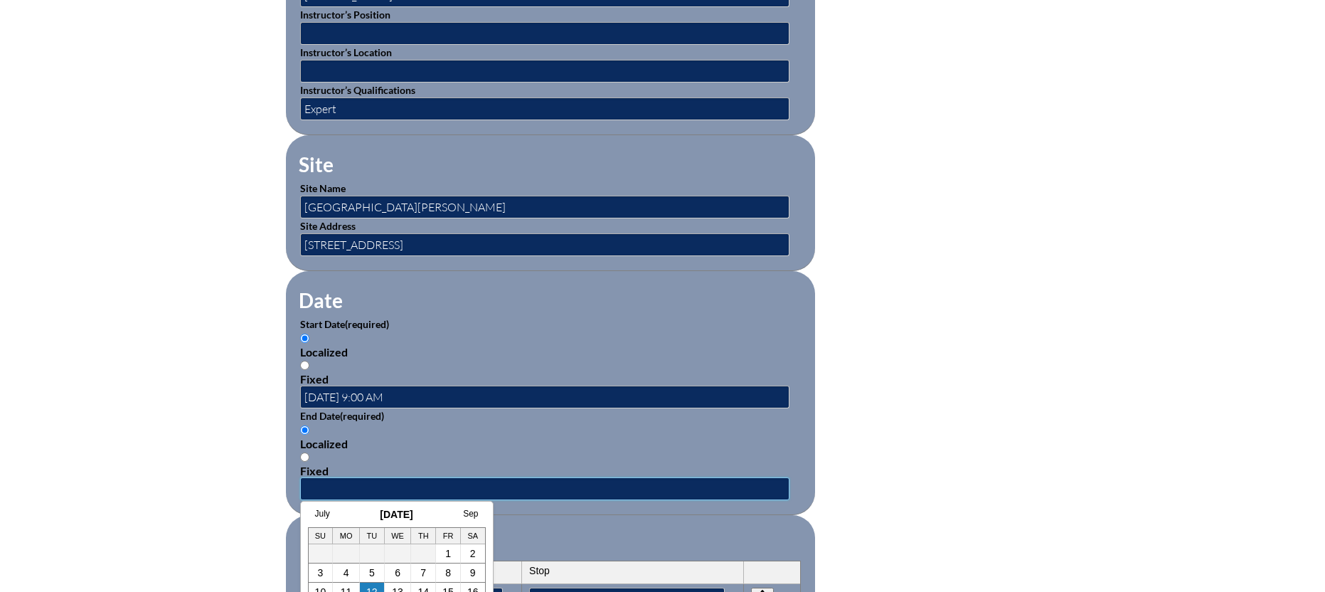
scroll to position [699, 0]
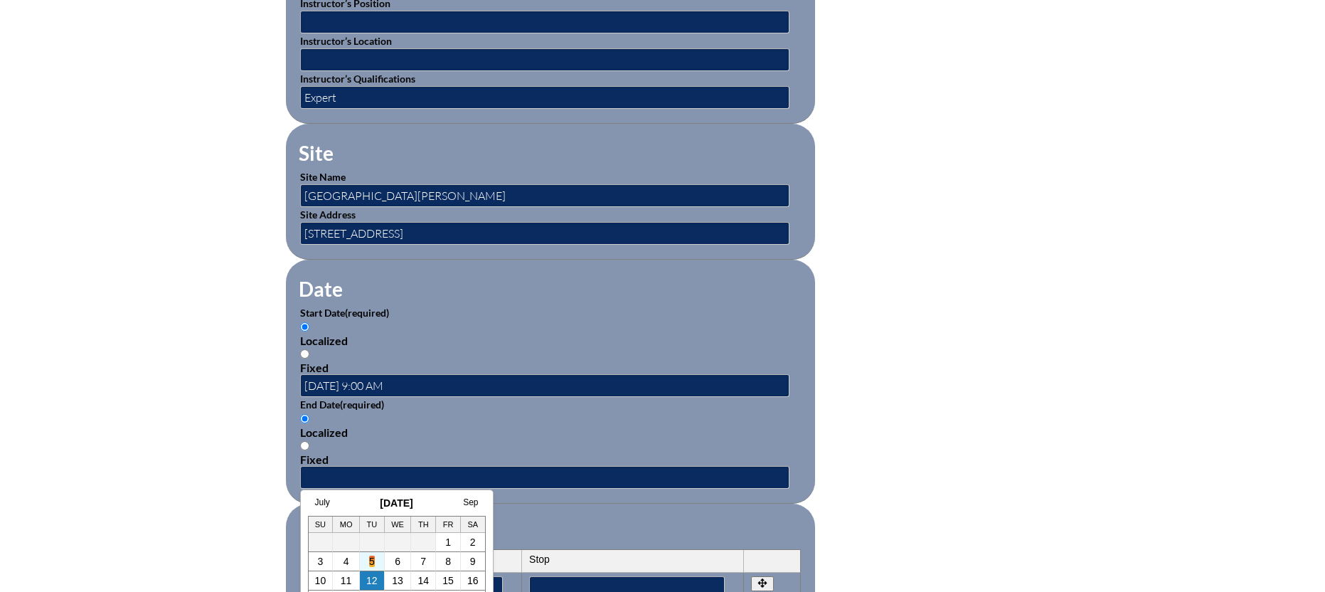
click at [371, 559] on link "5" at bounding box center [372, 560] width 6 height 11
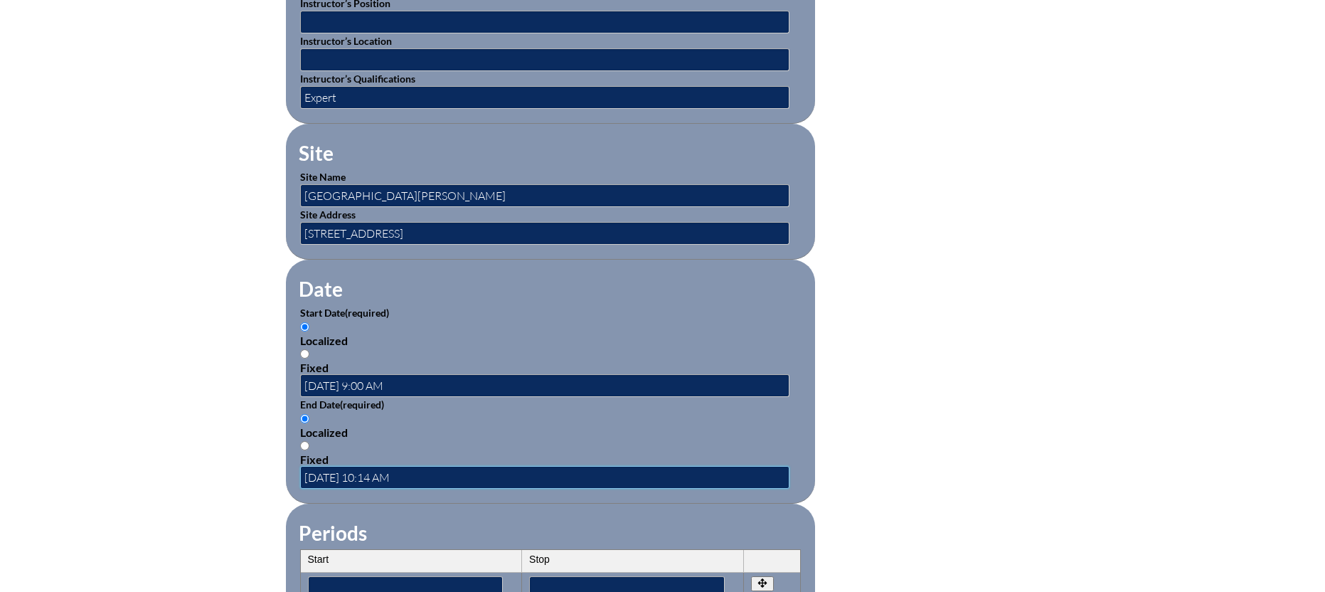
click at [380, 469] on input "2025-08-05 10:14 AM" at bounding box center [544, 477] width 489 height 23
click at [387, 470] on input "2025-08-05 3:14 AM" at bounding box center [544, 477] width 489 height 23
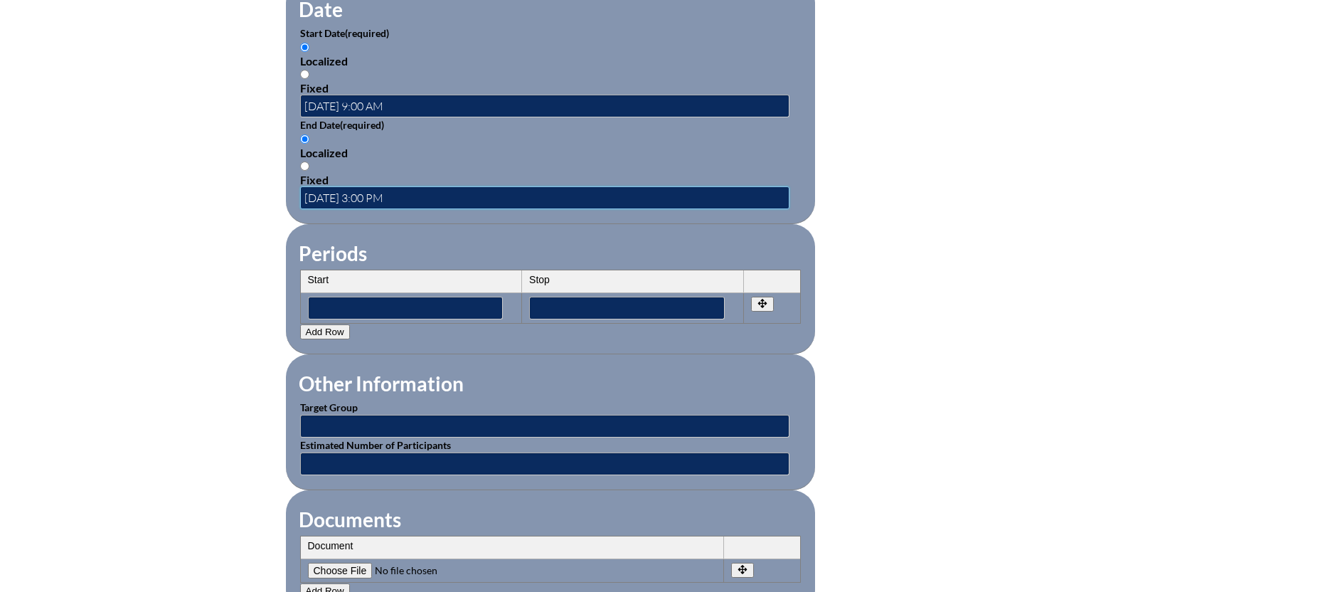
scroll to position [1035, 0]
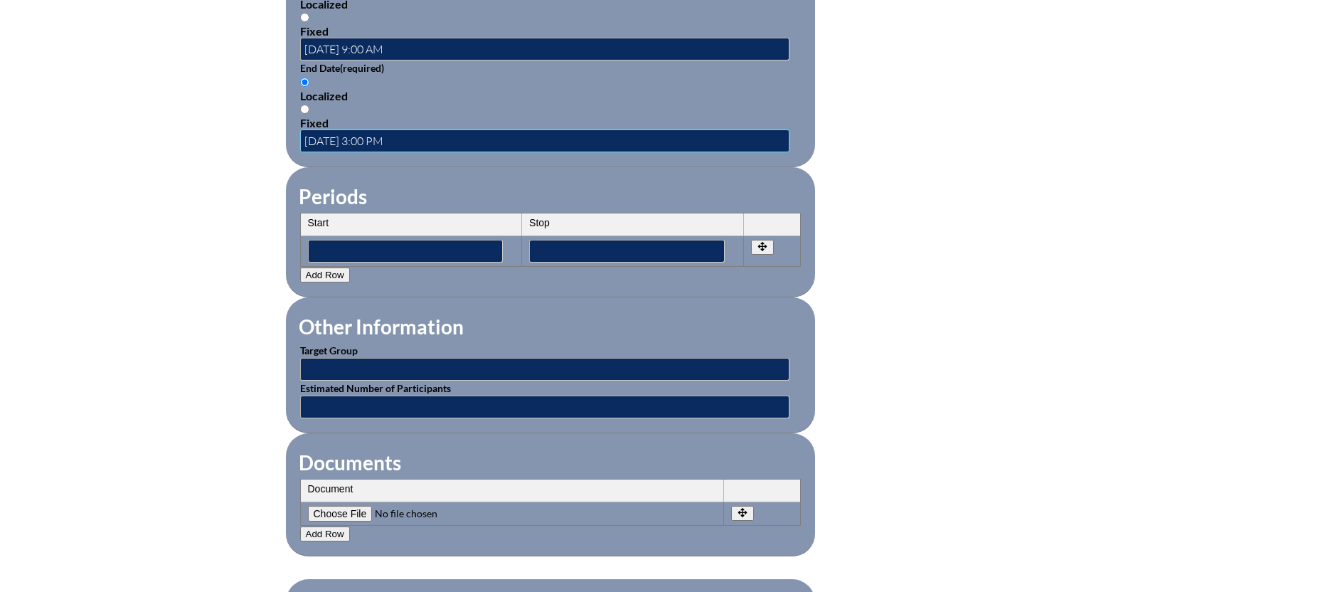
type input "[DATE] 3:00 PM"
click at [374, 358] on input "text" at bounding box center [544, 369] width 489 height 23
type input "Faculty"
click at [368, 398] on input "text" at bounding box center [544, 406] width 489 height 23
type input "7"
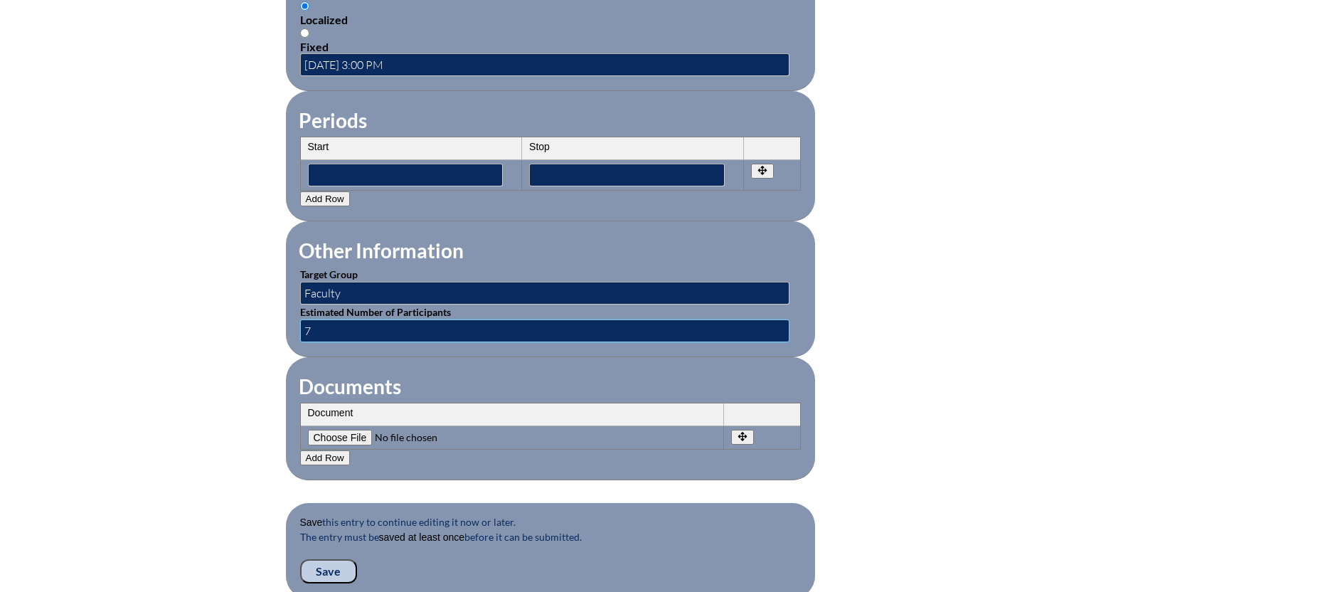
scroll to position [1121, 0]
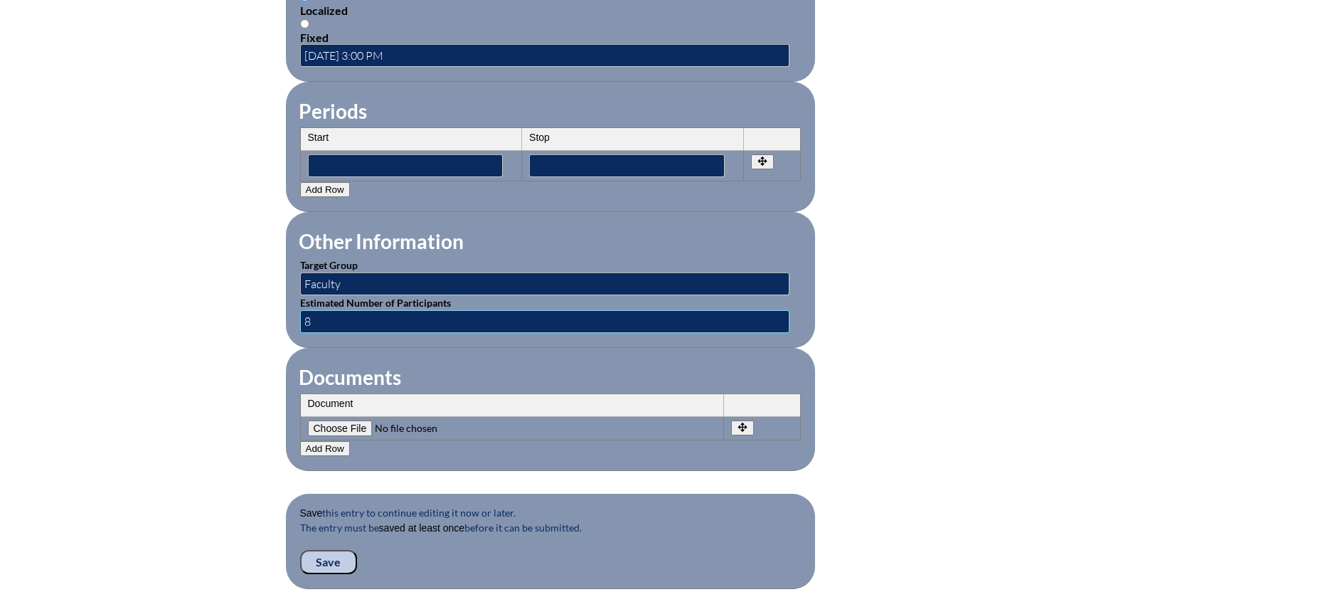
type input "8"
click at [324, 550] on input "Save" at bounding box center [328, 562] width 57 height 24
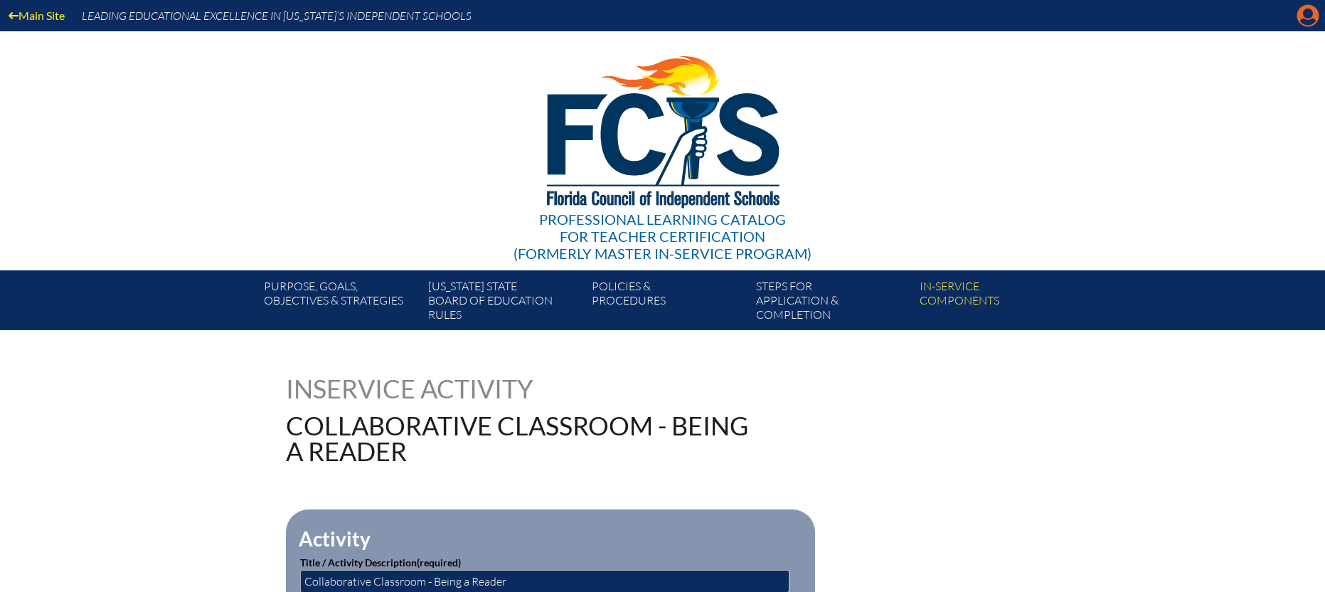
click at [1306, 12] on icon "Manage account" at bounding box center [1307, 15] width 23 height 23
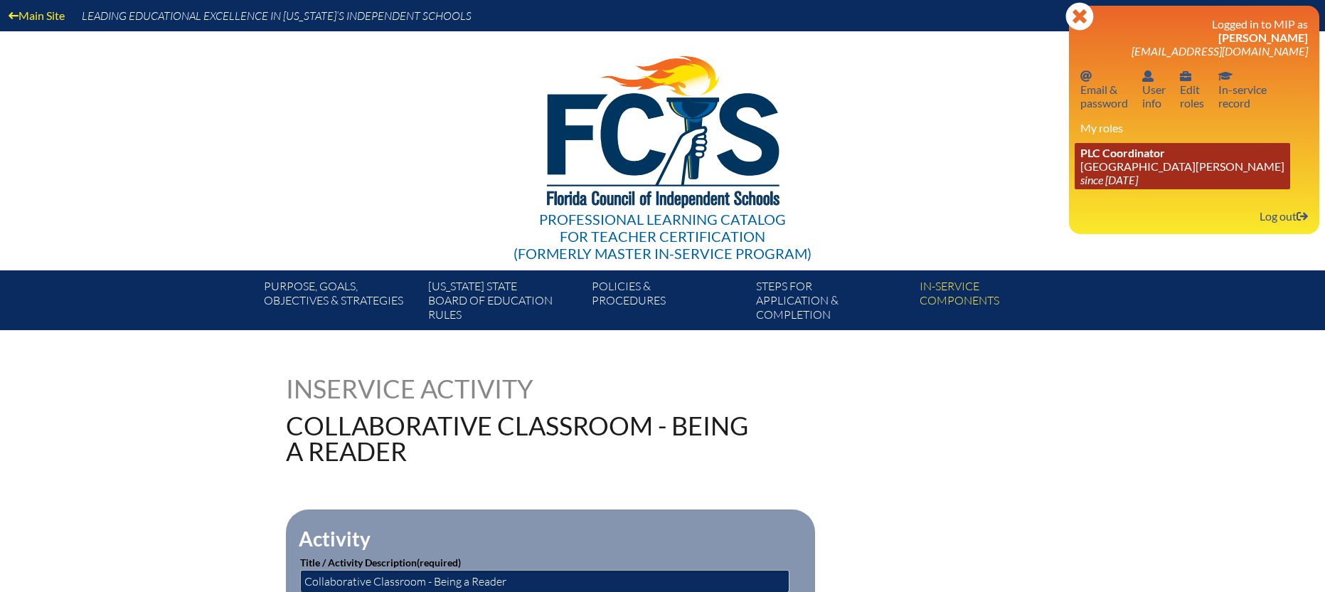
click at [1156, 156] on span "PLC Coordinator" at bounding box center [1122, 153] width 85 height 14
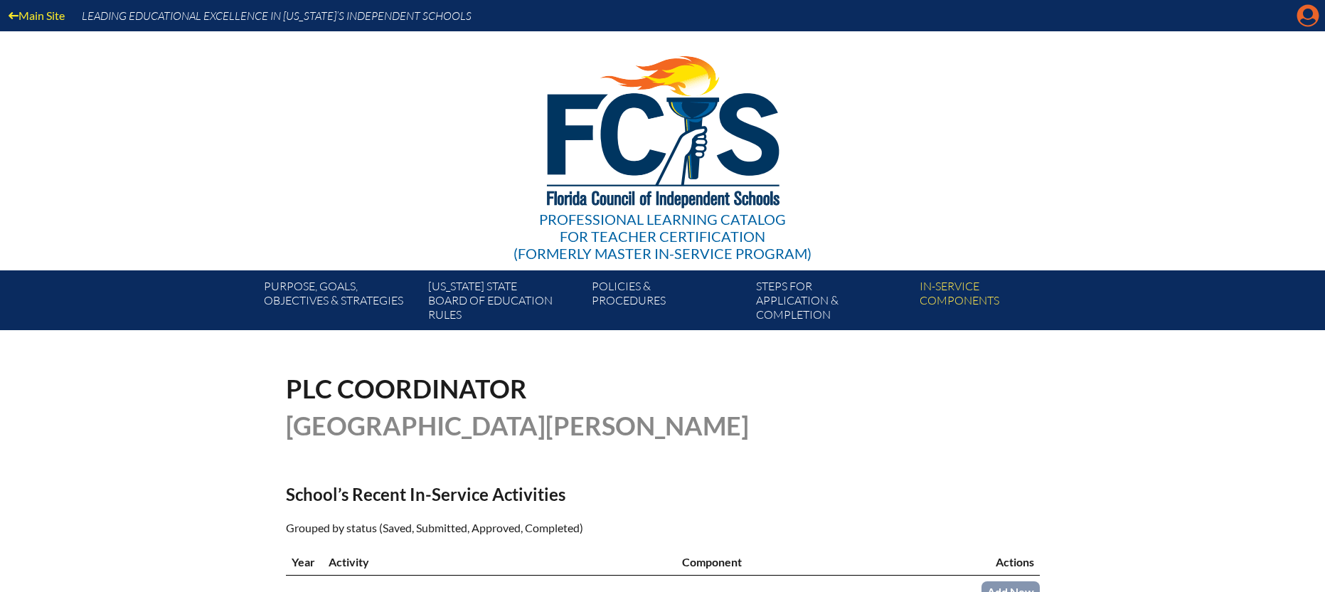
click at [1299, 14] on icon at bounding box center [1308, 16] width 22 height 22
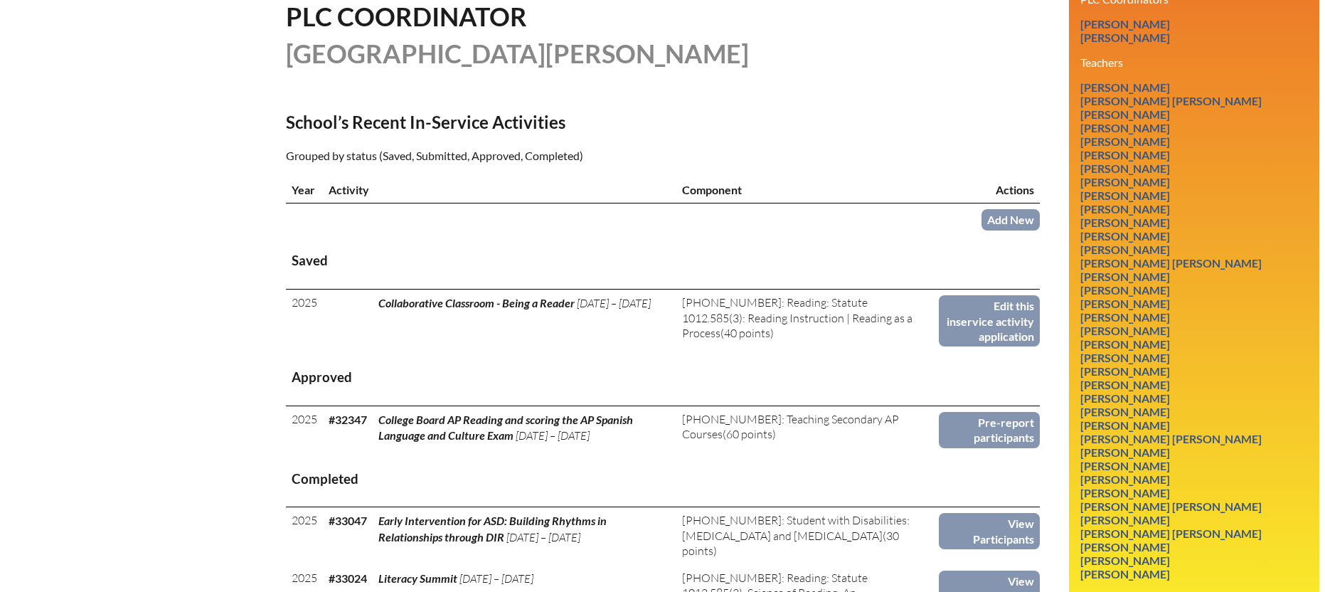
scroll to position [151, 0]
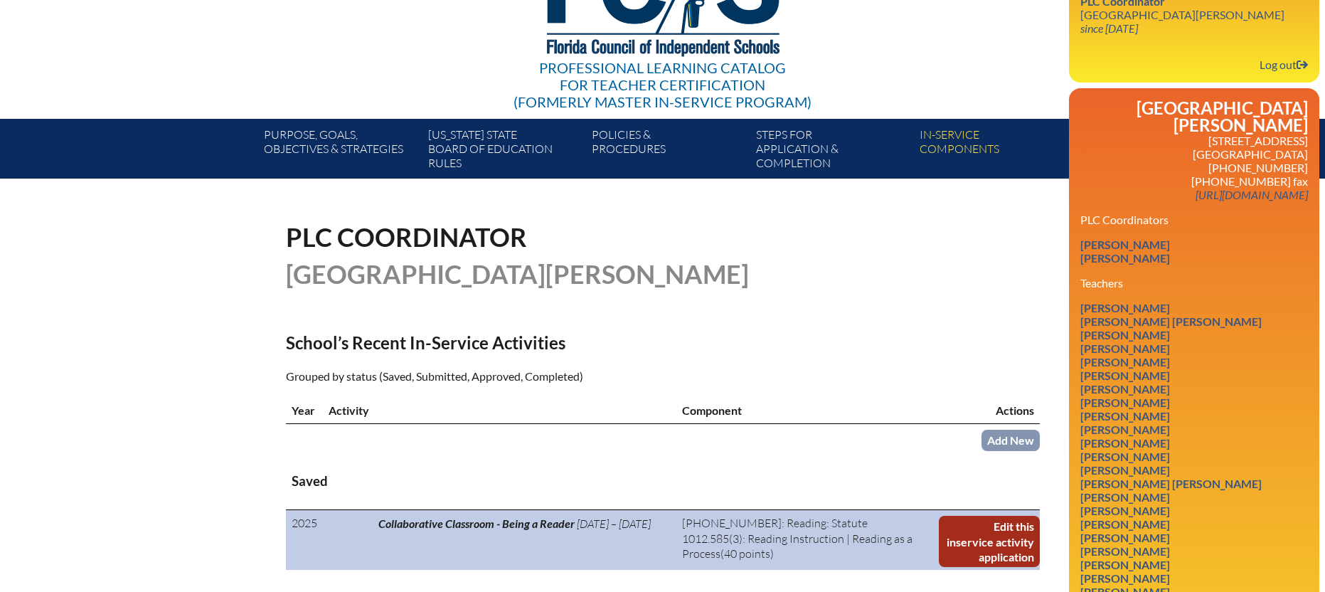
click at [997, 532] on link "Edit this inservice activity application" at bounding box center [989, 541] width 100 height 51
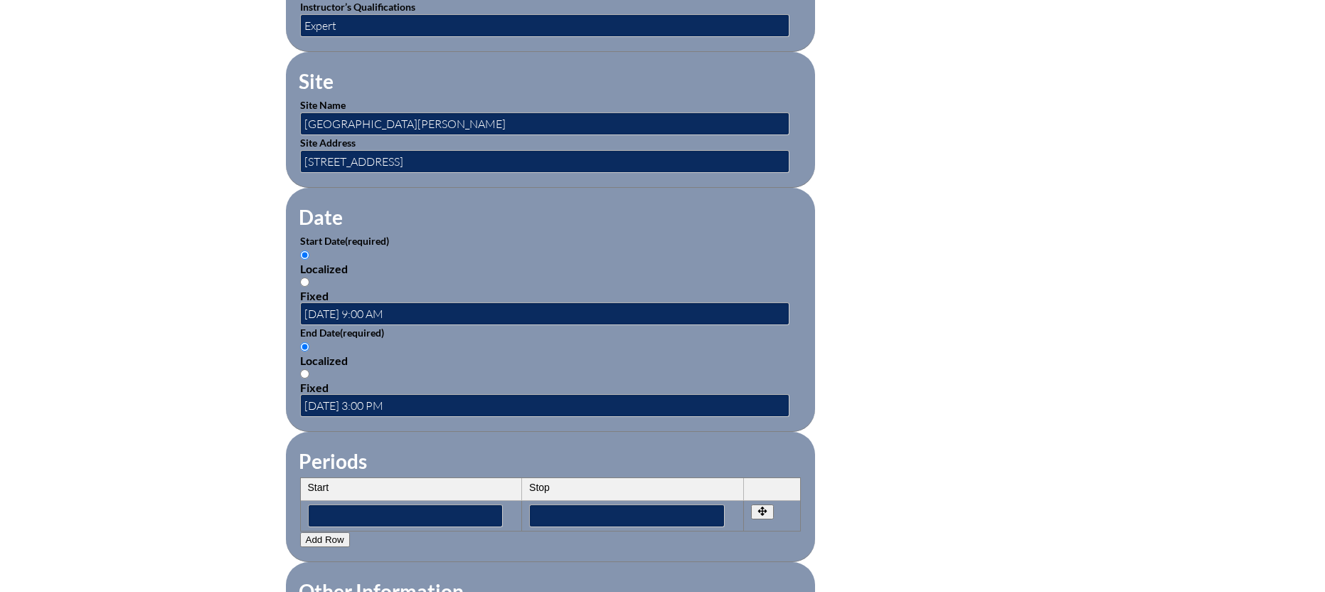
scroll to position [1377, 0]
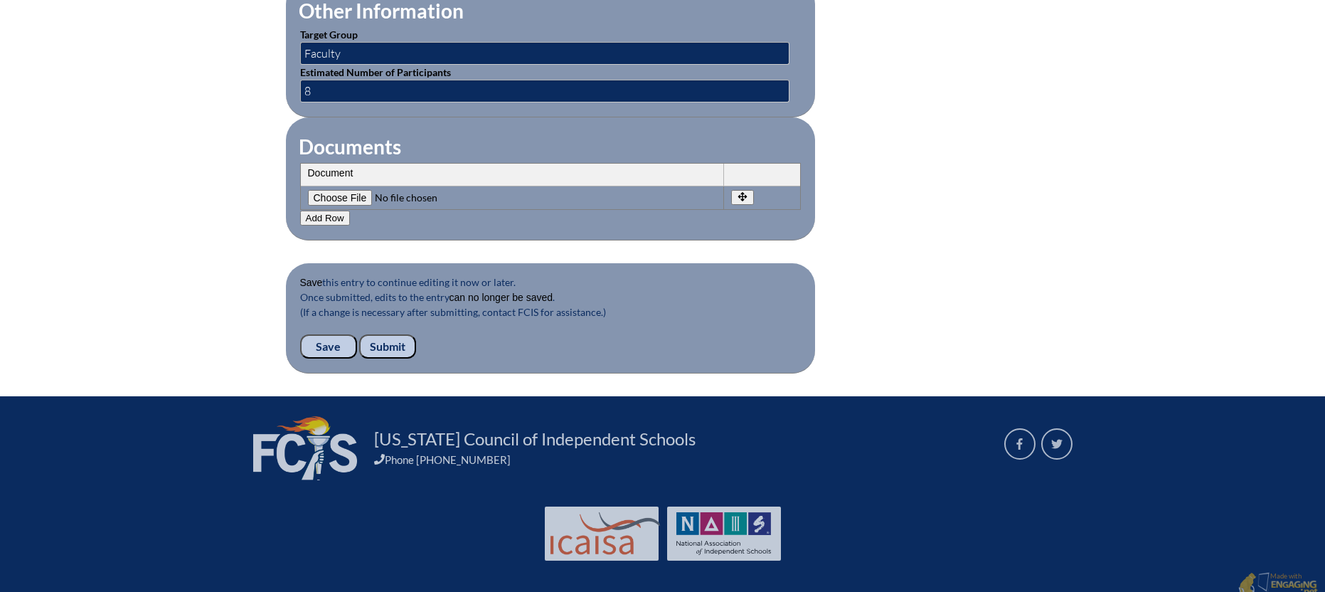
click at [400, 334] on input "Submit" at bounding box center [387, 346] width 57 height 24
